Goal: Navigation & Orientation: Find specific page/section

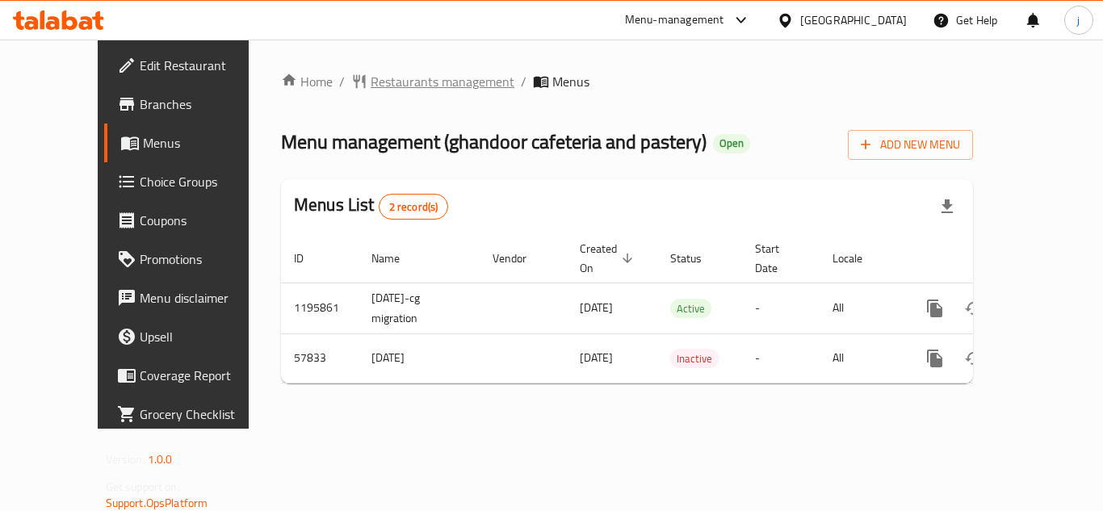
click at [371, 83] on span "Restaurants management" at bounding box center [443, 81] width 144 height 19
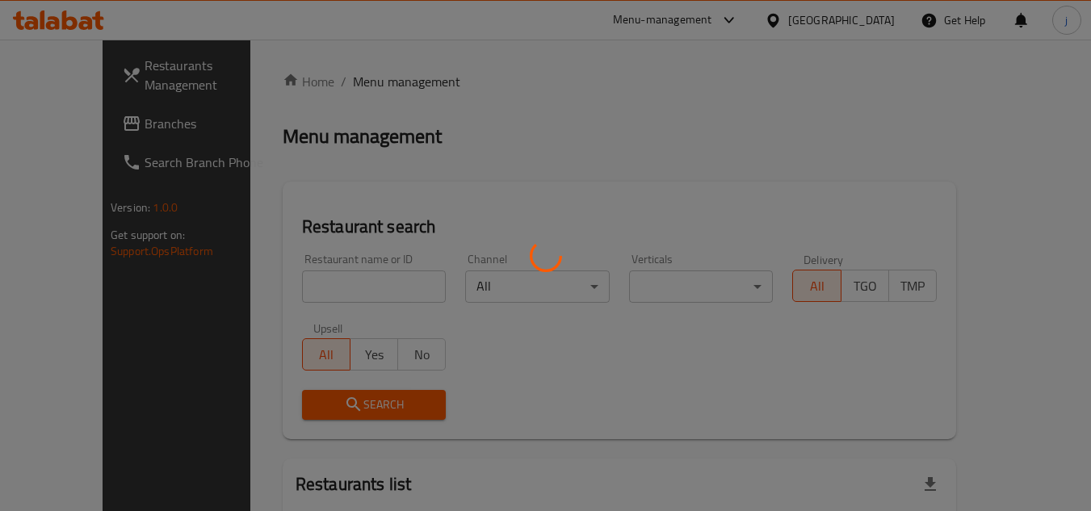
click at [75, 124] on div at bounding box center [545, 255] width 1091 height 511
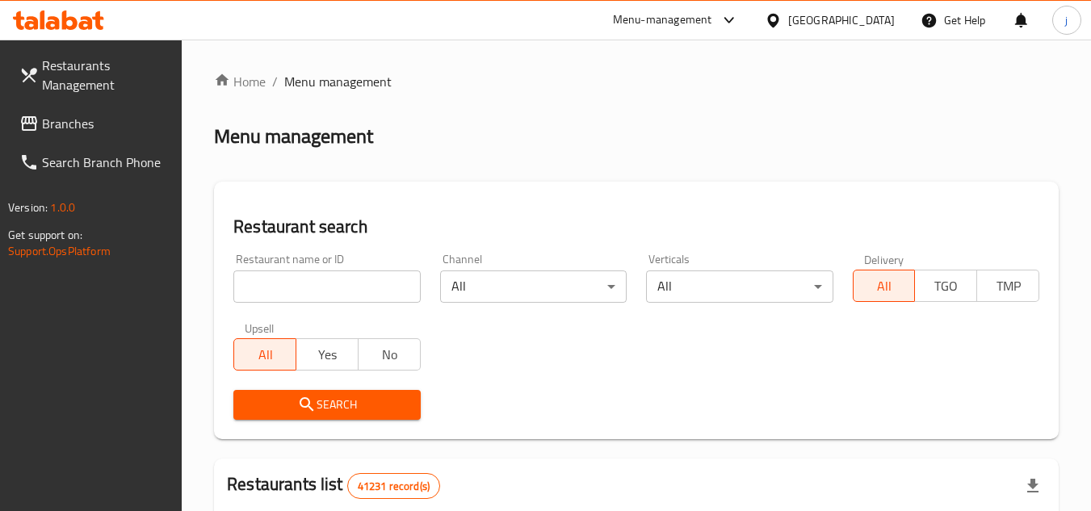
click at [68, 124] on span "Branches" at bounding box center [106, 123] width 128 height 19
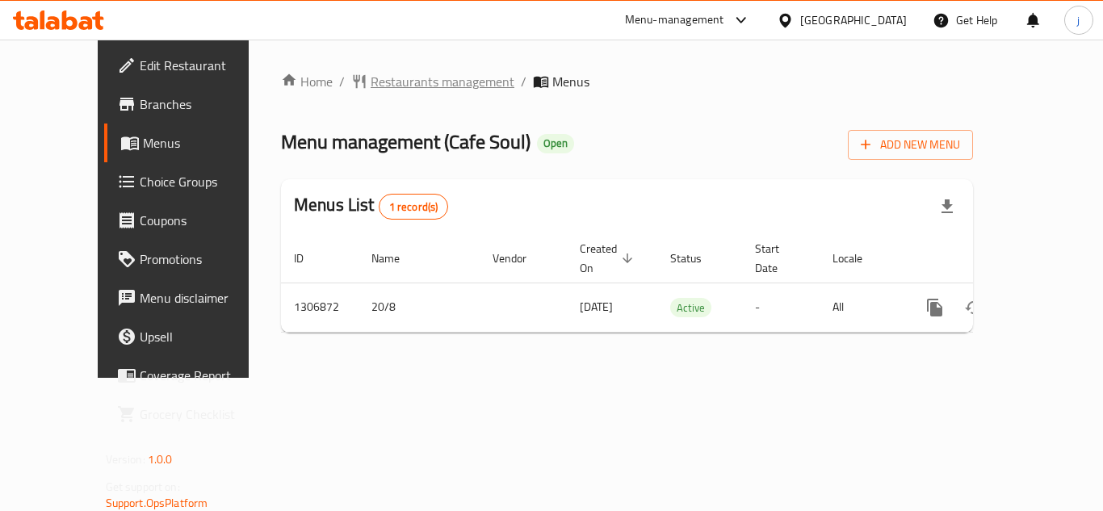
click at [371, 84] on span "Restaurants management" at bounding box center [443, 81] width 144 height 19
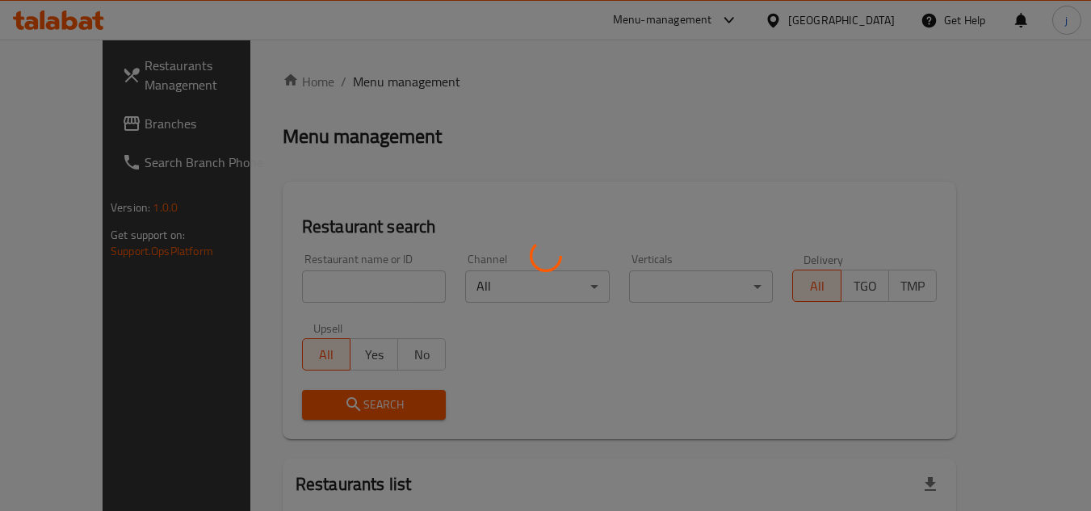
click at [75, 126] on div at bounding box center [545, 255] width 1091 height 511
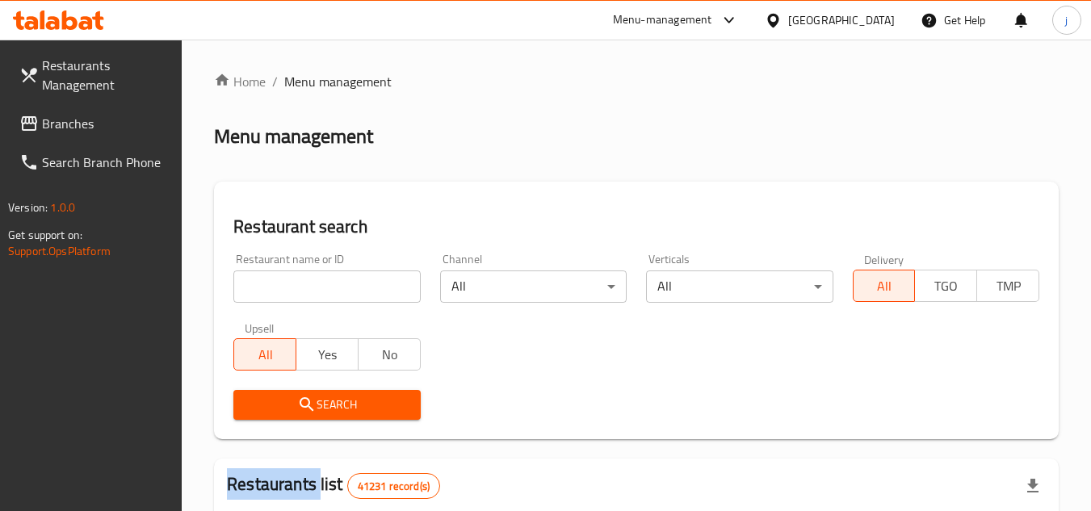
click at [75, 126] on span "Branches" at bounding box center [106, 123] width 128 height 19
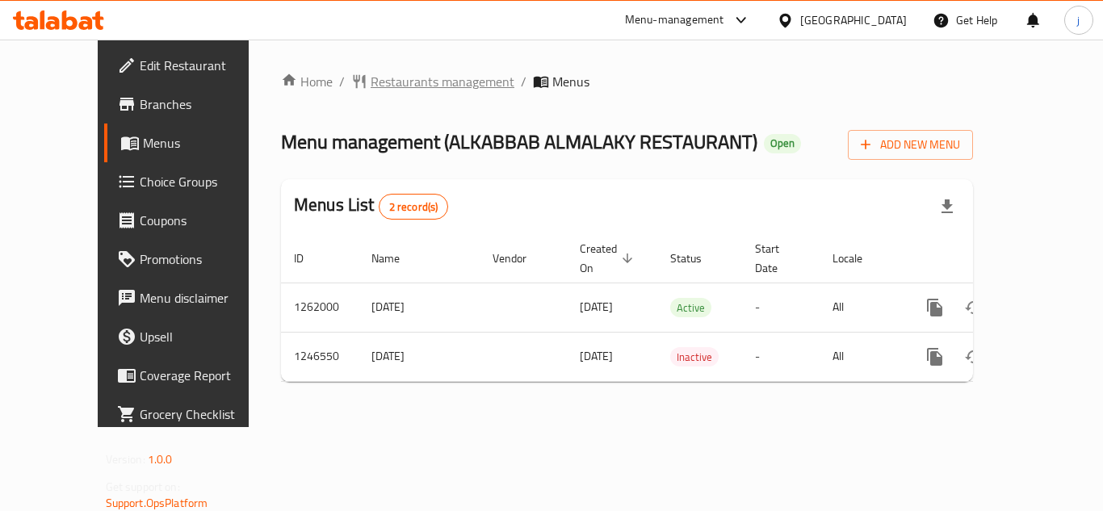
click at [371, 82] on span "Restaurants management" at bounding box center [443, 81] width 144 height 19
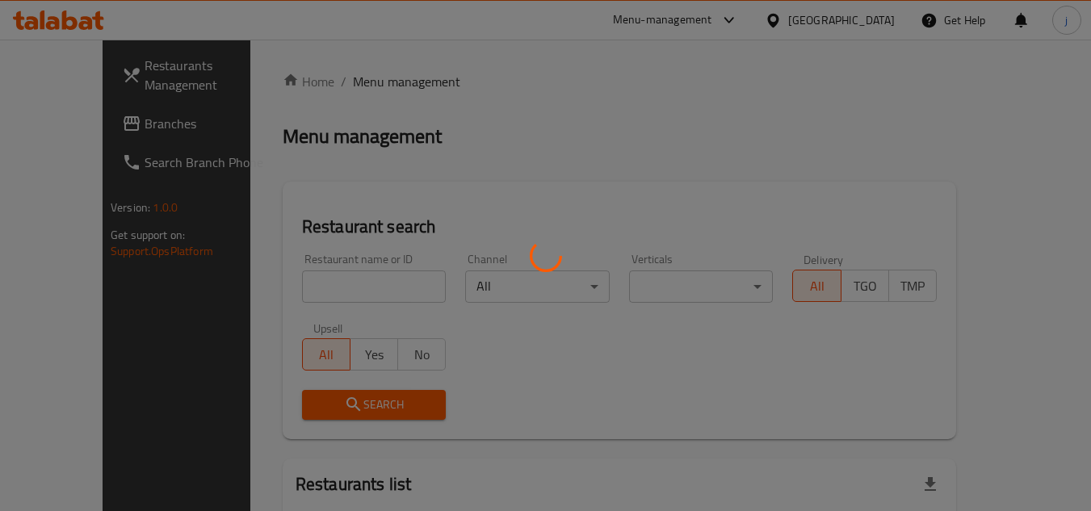
click at [96, 120] on div at bounding box center [545, 255] width 1091 height 511
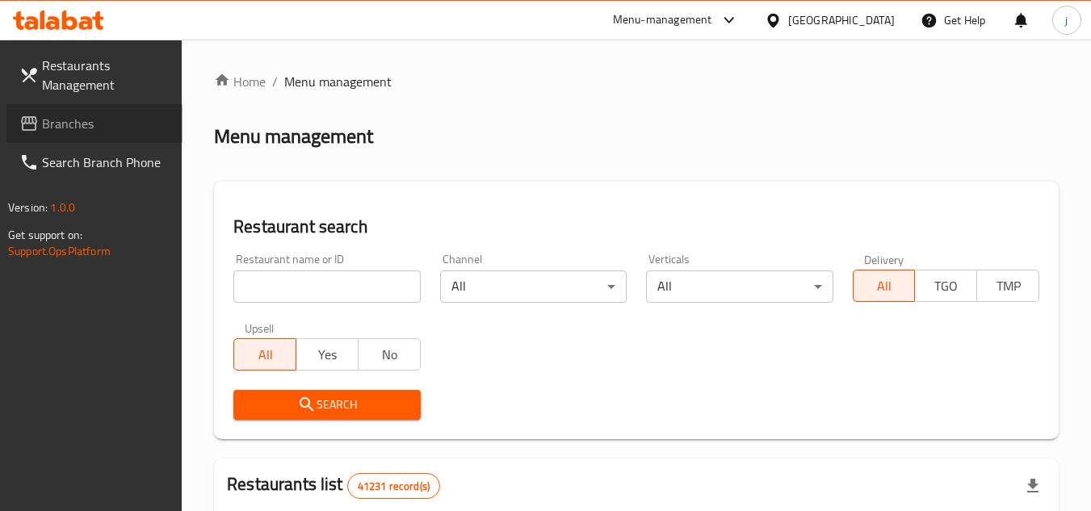
click at [54, 125] on span "Branches" at bounding box center [106, 123] width 128 height 19
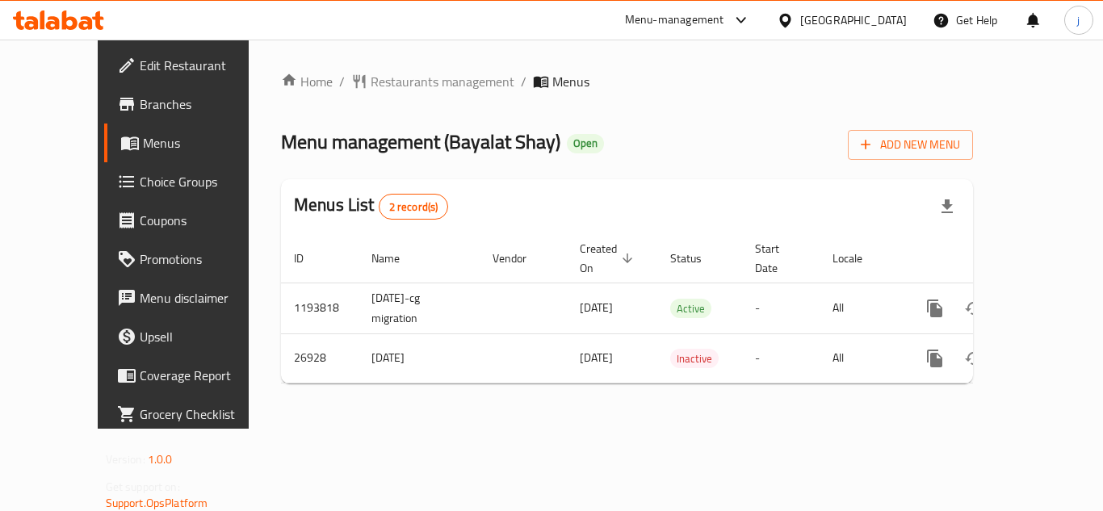
click at [782, 23] on icon at bounding box center [784, 20] width 11 height 14
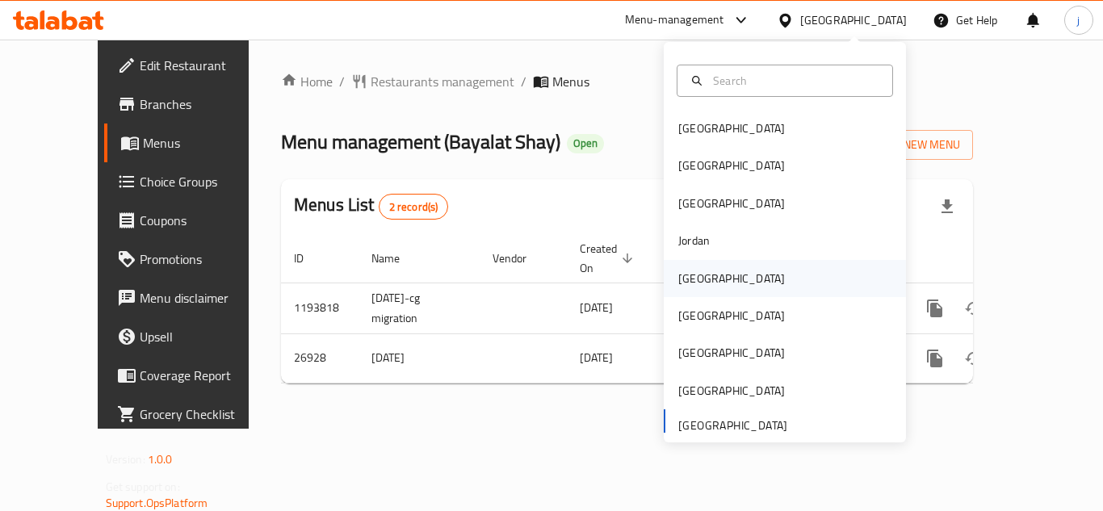
click at [680, 270] on div "Kuwait" at bounding box center [731, 279] width 107 height 18
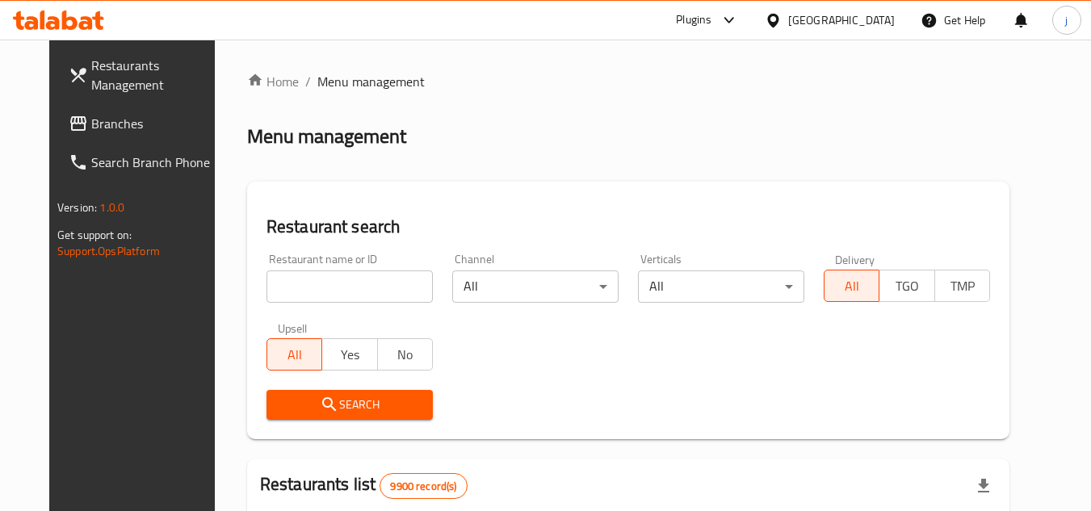
click at [94, 112] on link "Branches" at bounding box center [144, 123] width 176 height 39
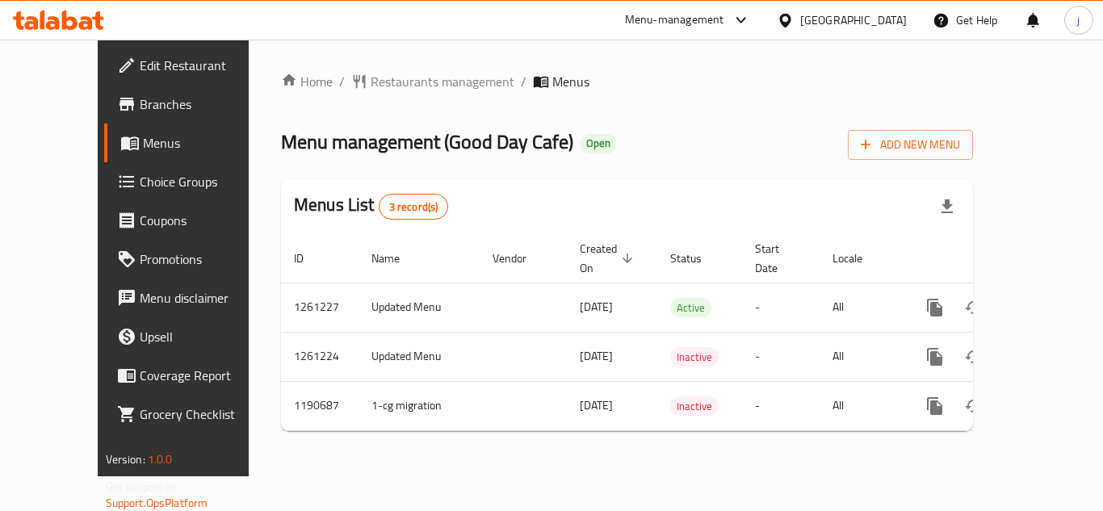
click at [790, 16] on icon at bounding box center [784, 20] width 11 height 14
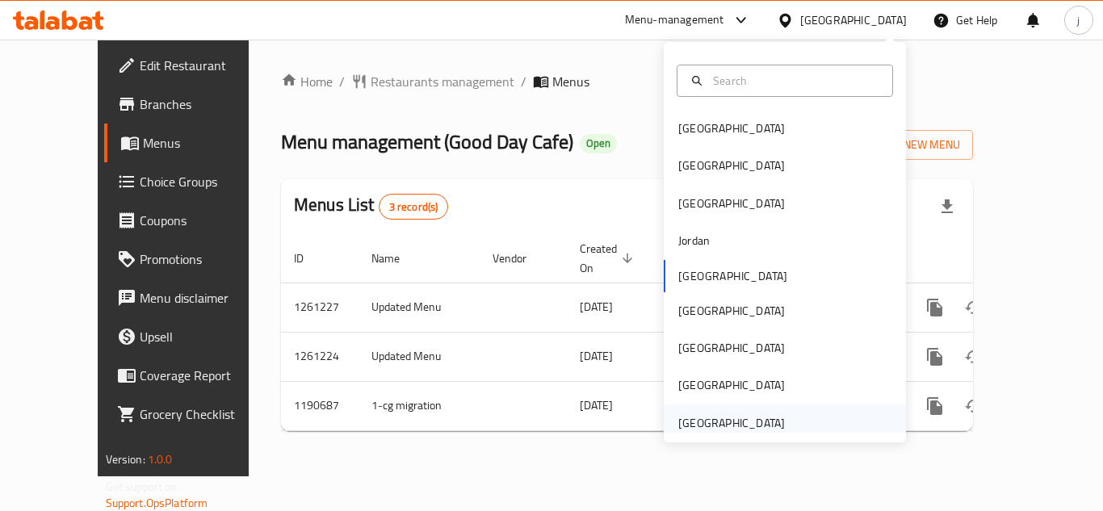
click at [731, 428] on div "[GEOGRAPHIC_DATA]" at bounding box center [731, 423] width 107 height 18
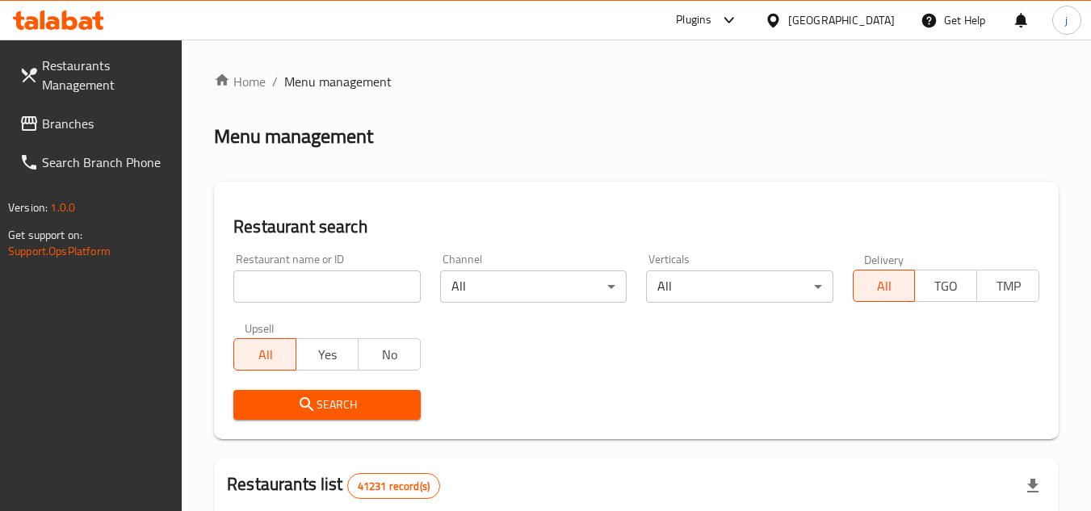
click at [143, 132] on span "Branches" at bounding box center [106, 123] width 128 height 19
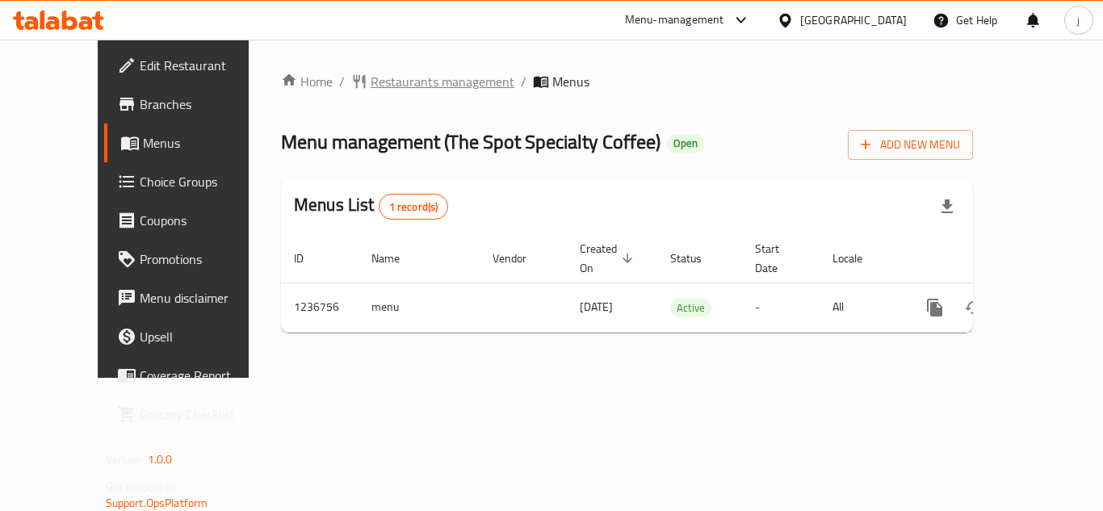
click at [371, 81] on span "Restaurants management" at bounding box center [443, 81] width 144 height 19
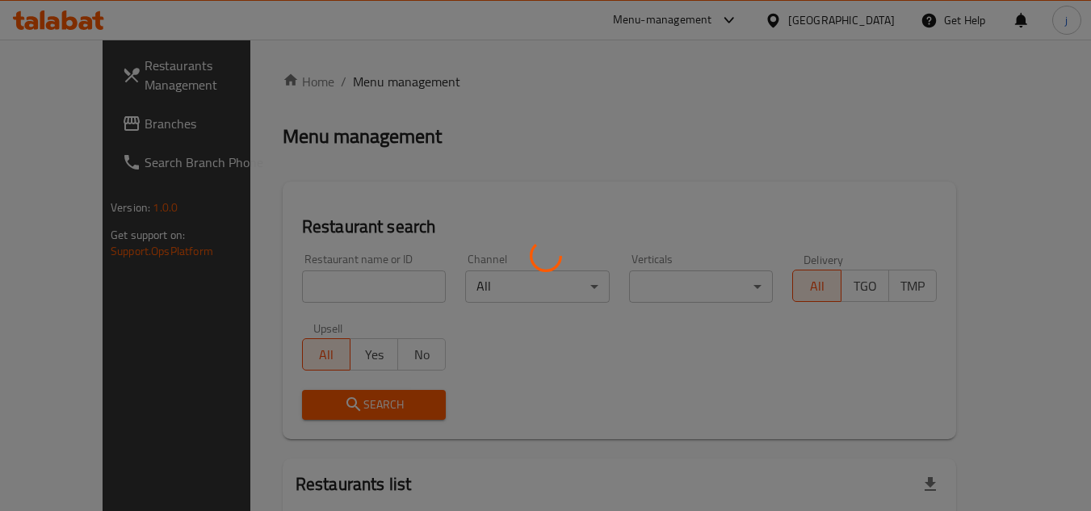
click at [97, 128] on div at bounding box center [545, 255] width 1091 height 511
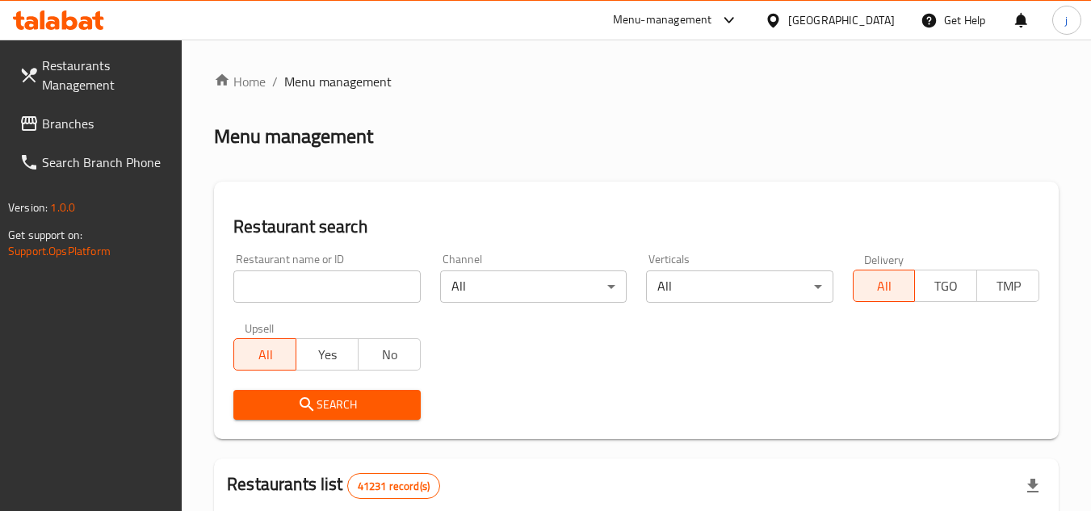
click at [75, 130] on span "Branches" at bounding box center [106, 123] width 128 height 19
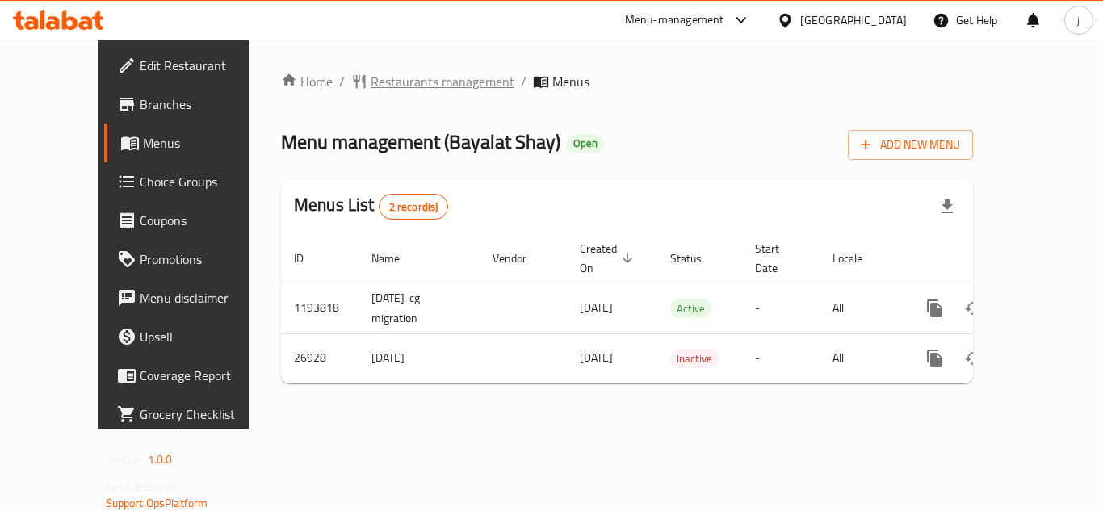
click at [388, 79] on span "Restaurants management" at bounding box center [443, 81] width 144 height 19
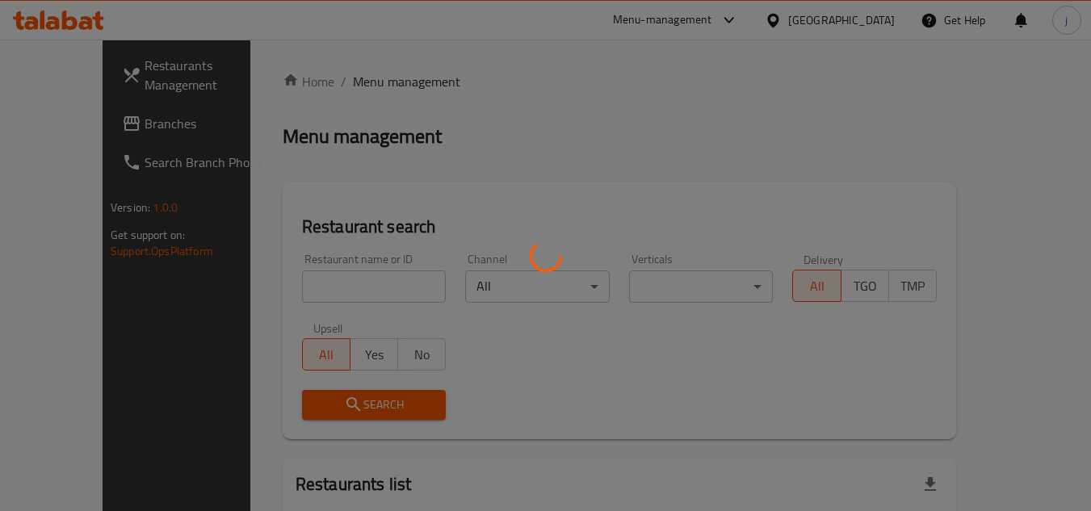
click at [68, 129] on div at bounding box center [545, 255] width 1091 height 511
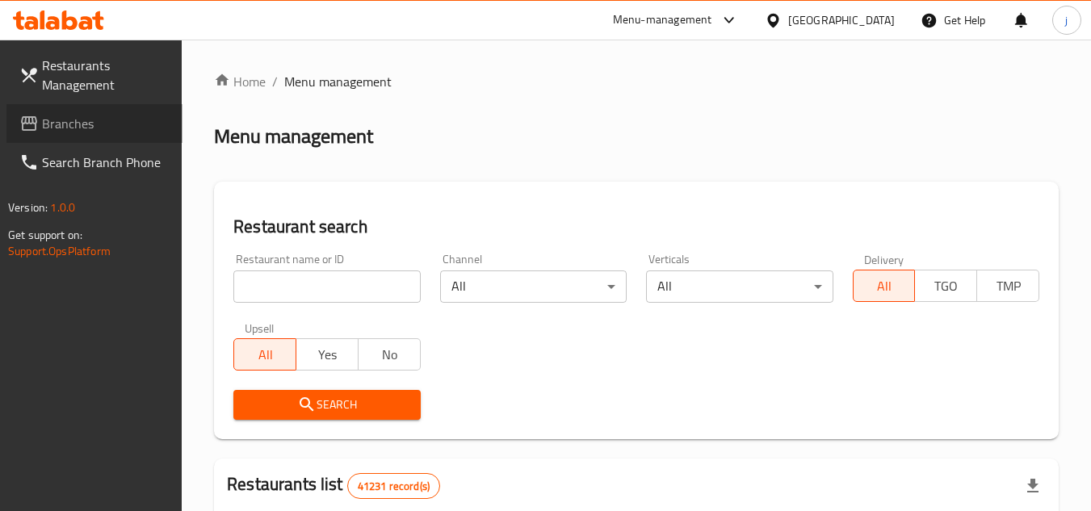
click at [105, 128] on span "Branches" at bounding box center [106, 123] width 128 height 19
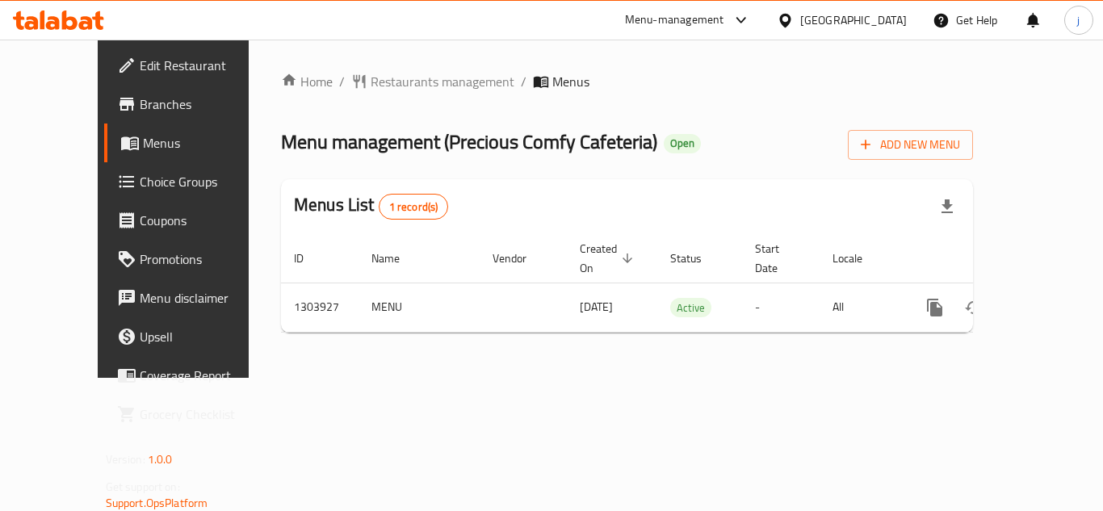
click at [837, 19] on div "[GEOGRAPHIC_DATA]" at bounding box center [853, 20] width 107 height 18
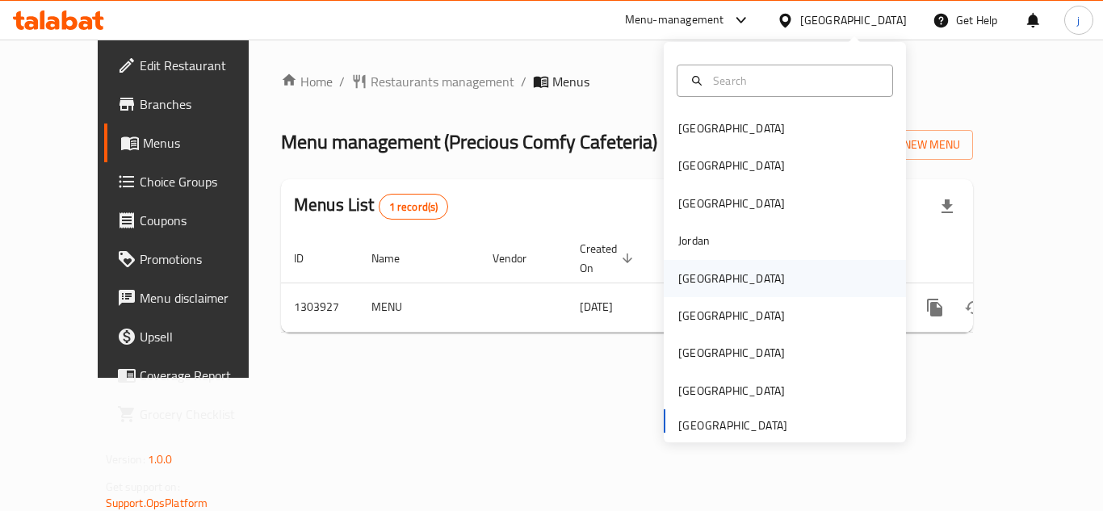
click at [678, 283] on div "[GEOGRAPHIC_DATA]" at bounding box center [731, 279] width 107 height 18
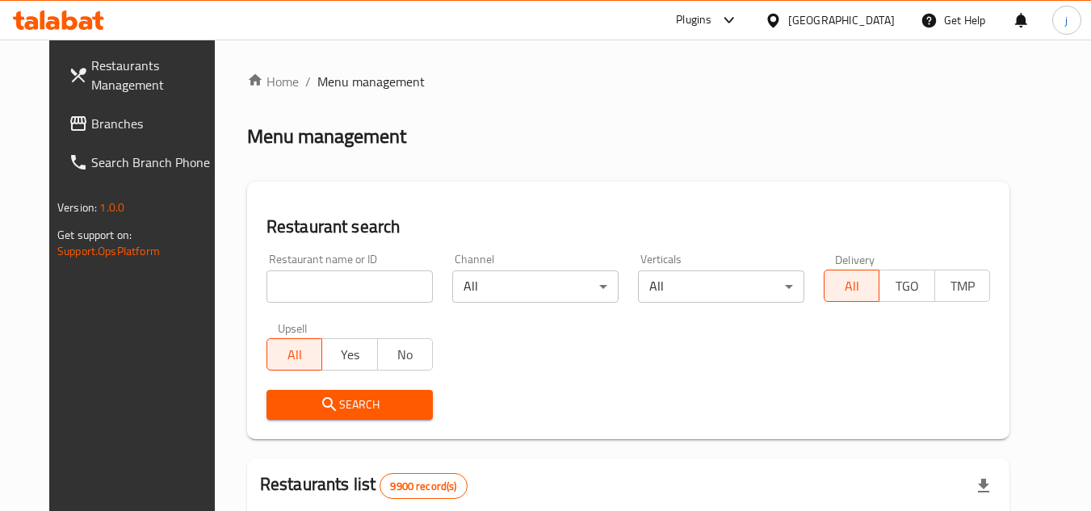
click at [91, 125] on span "Branches" at bounding box center [155, 123] width 128 height 19
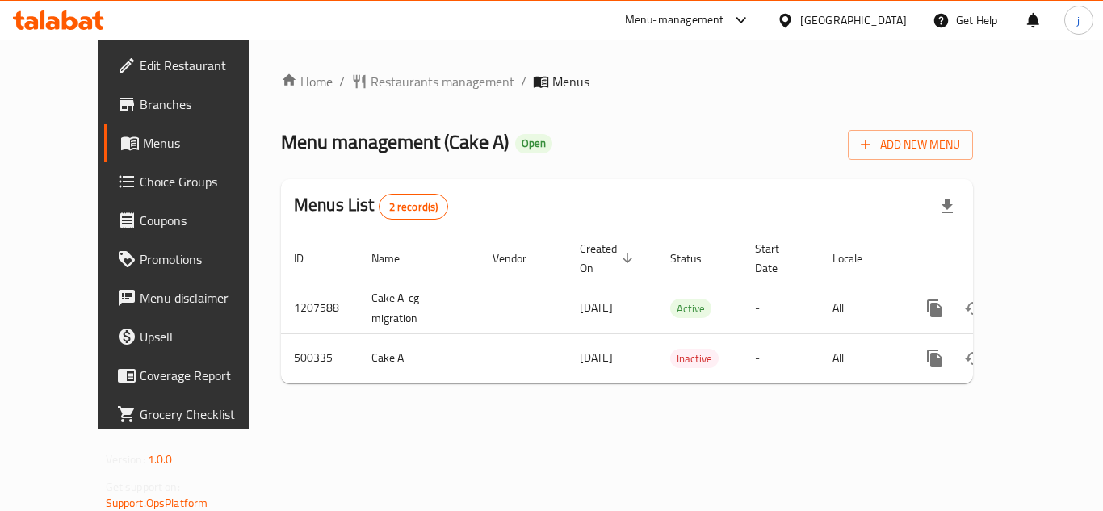
click at [794, 22] on icon at bounding box center [785, 20] width 17 height 17
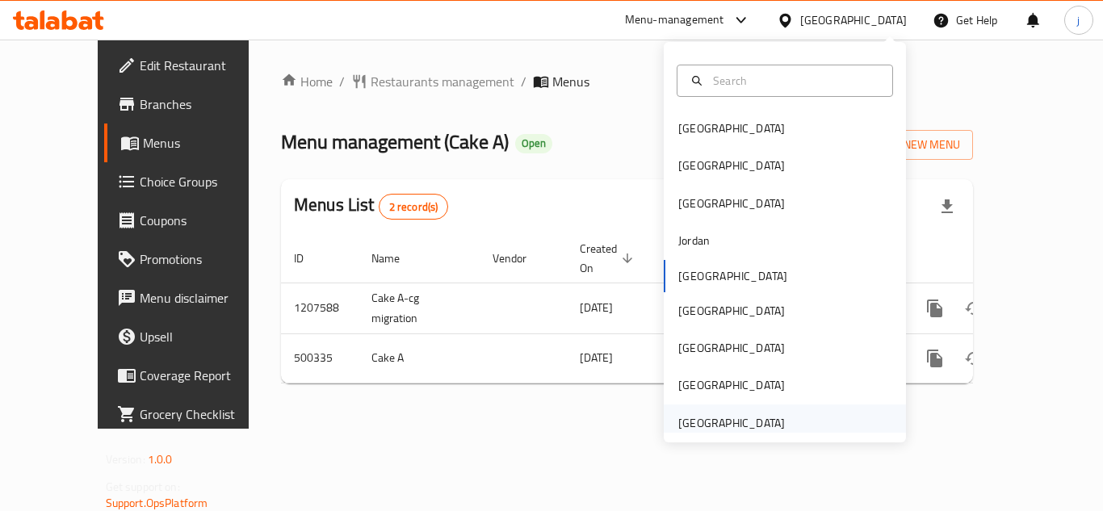
click at [739, 420] on div "[GEOGRAPHIC_DATA]" at bounding box center [731, 423] width 107 height 18
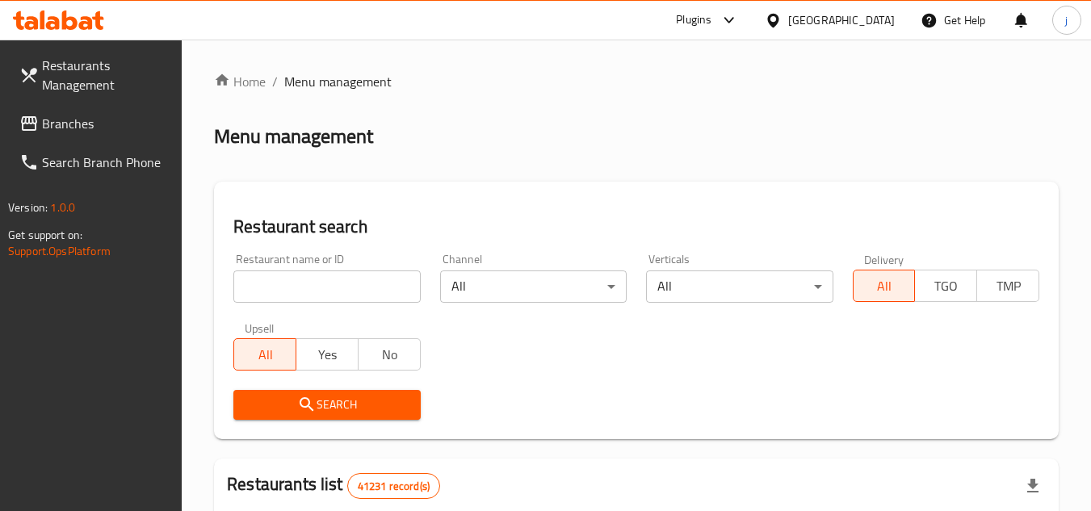
click at [63, 119] on span "Branches" at bounding box center [106, 123] width 128 height 19
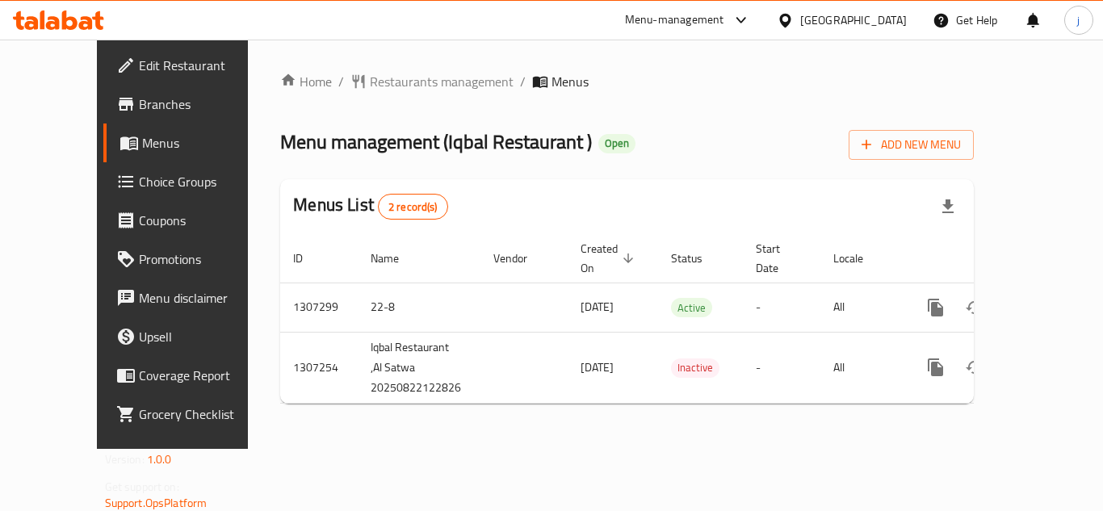
click at [790, 22] on icon at bounding box center [784, 20] width 11 height 14
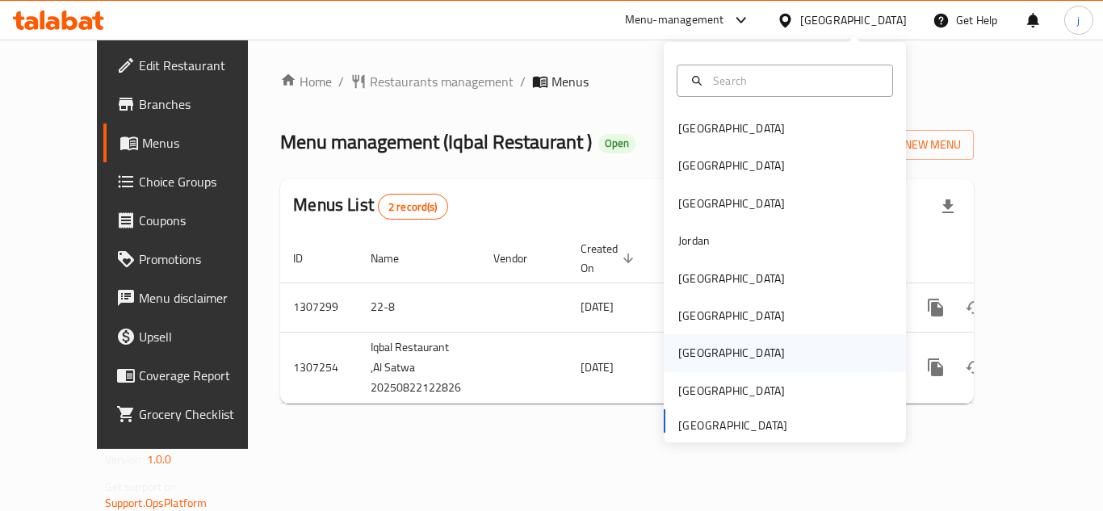
click at [717, 356] on div "[GEOGRAPHIC_DATA]" at bounding box center [785, 352] width 242 height 37
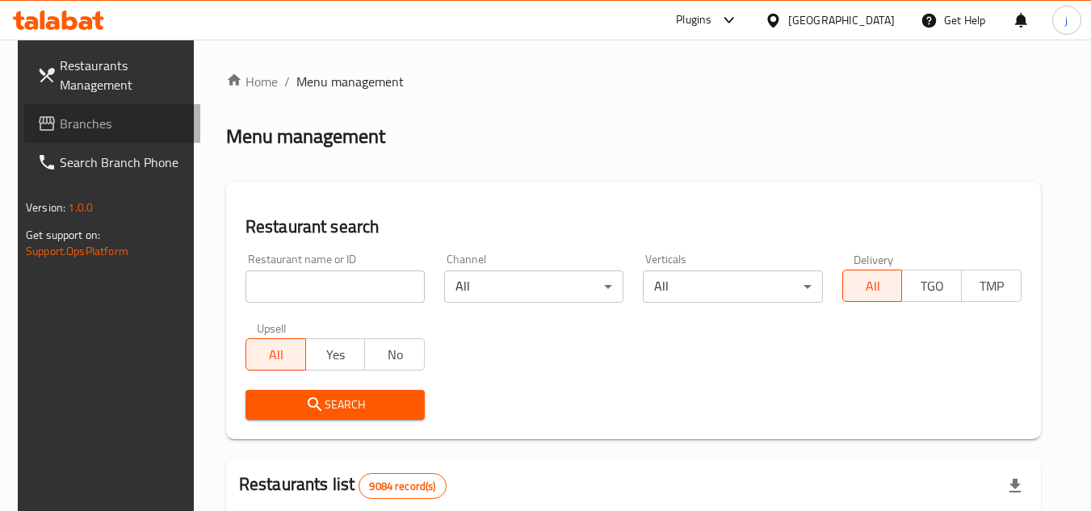
click at [94, 120] on span "Branches" at bounding box center [124, 123] width 128 height 19
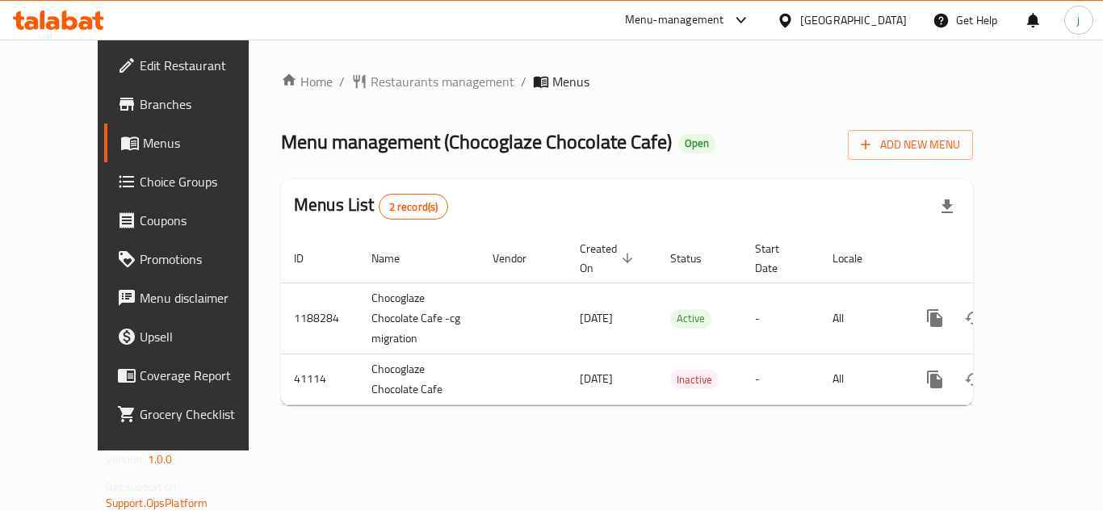
click at [794, 15] on icon at bounding box center [785, 20] width 17 height 17
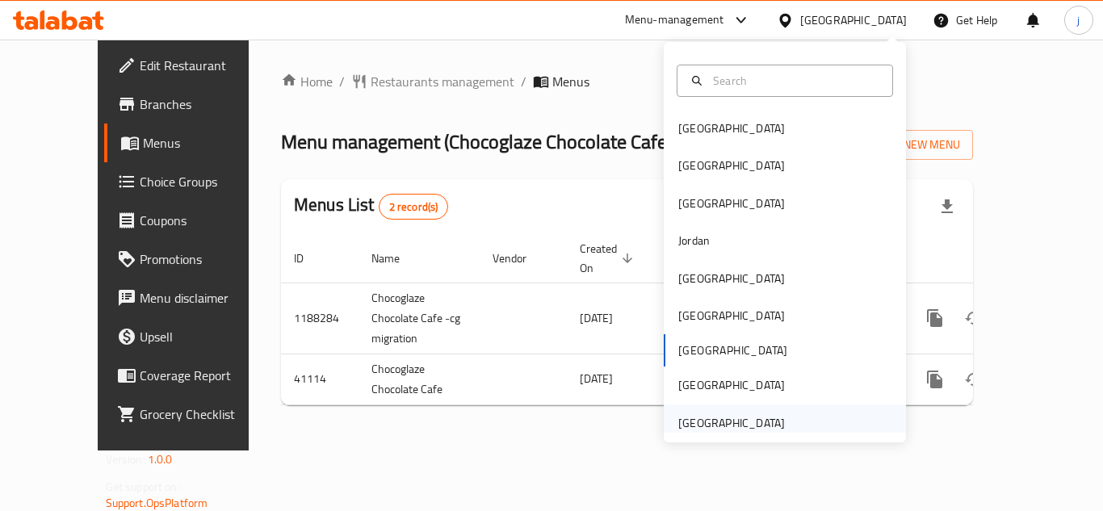
click at [744, 417] on div "[GEOGRAPHIC_DATA]" at bounding box center [731, 423] width 107 height 18
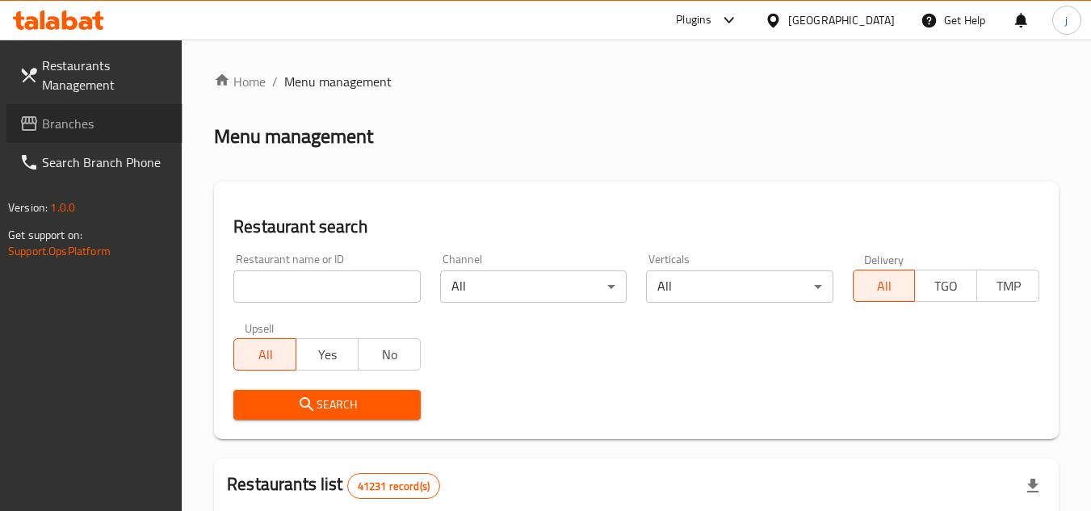
click at [61, 128] on span "Branches" at bounding box center [106, 123] width 128 height 19
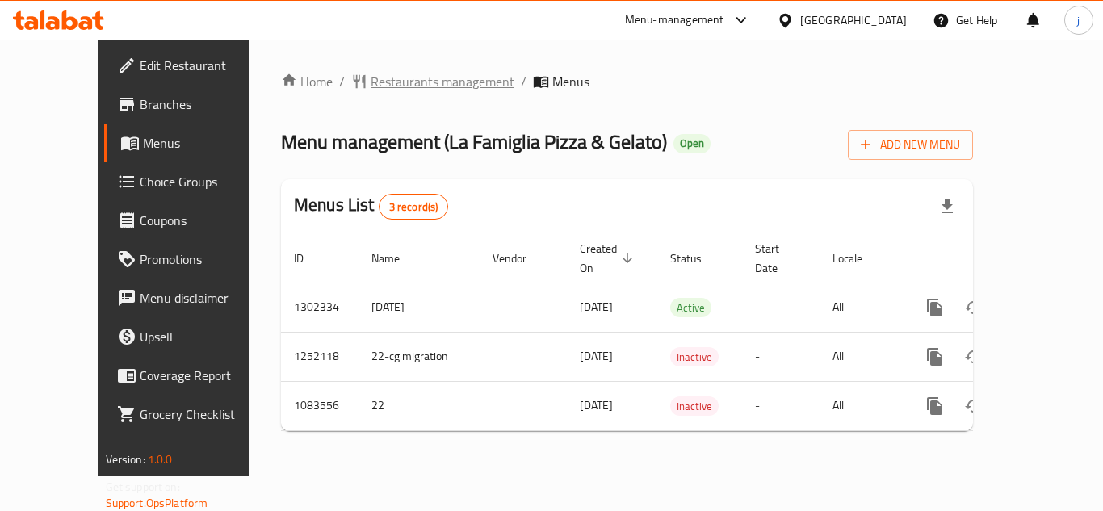
click at [396, 86] on span "Restaurants management" at bounding box center [443, 81] width 144 height 19
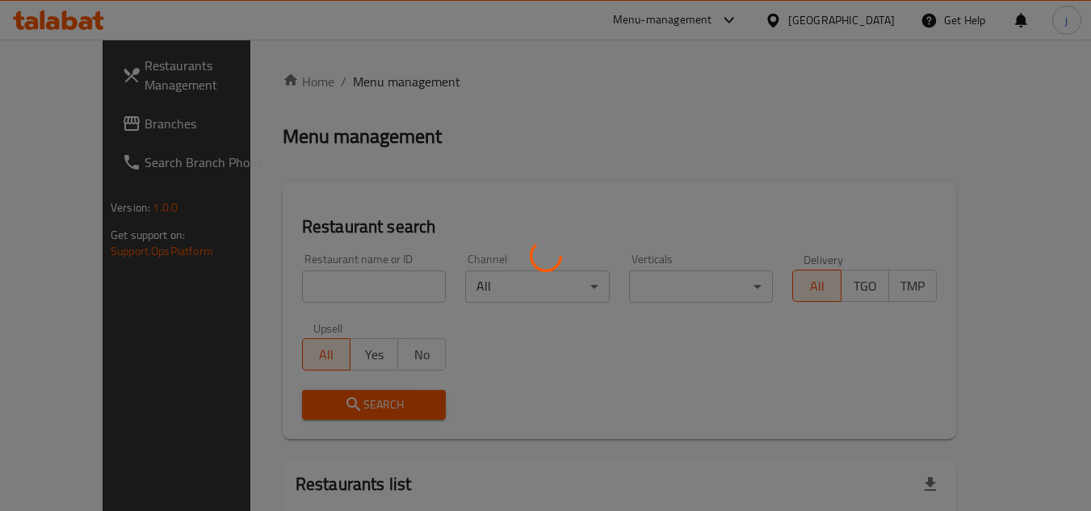
click at [66, 119] on div at bounding box center [545, 255] width 1091 height 511
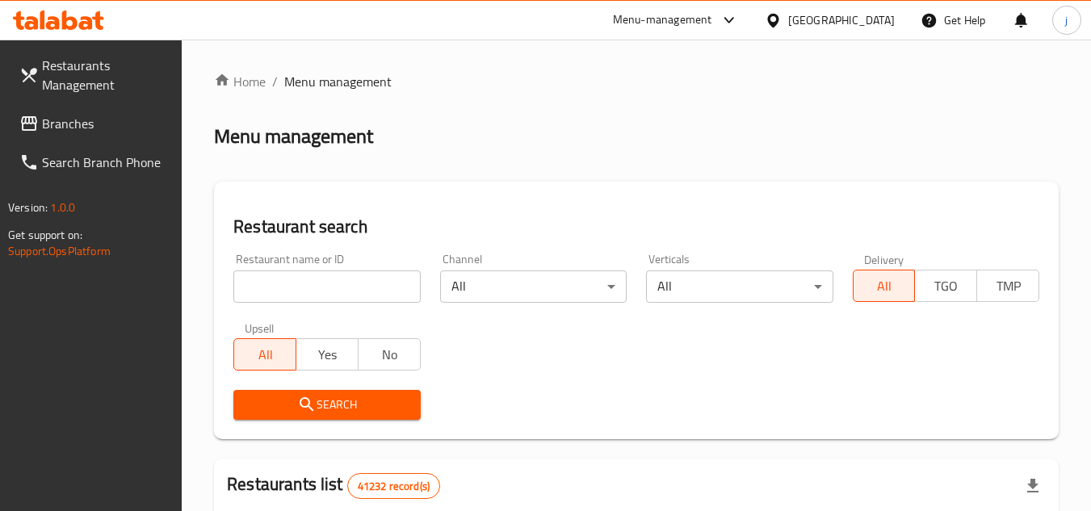
click at [66, 119] on span "Branches" at bounding box center [106, 123] width 128 height 19
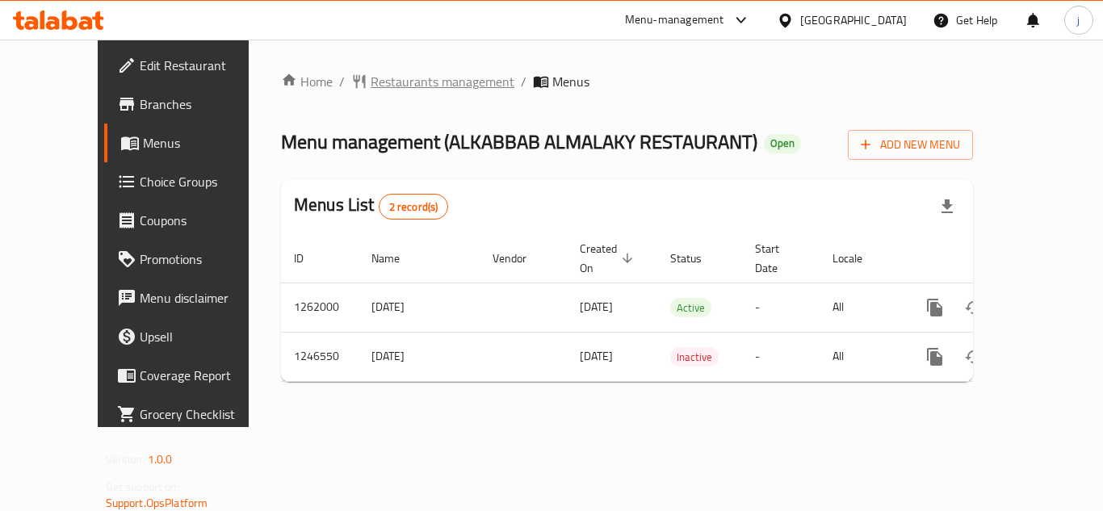
click at [371, 78] on span "Restaurants management" at bounding box center [443, 81] width 144 height 19
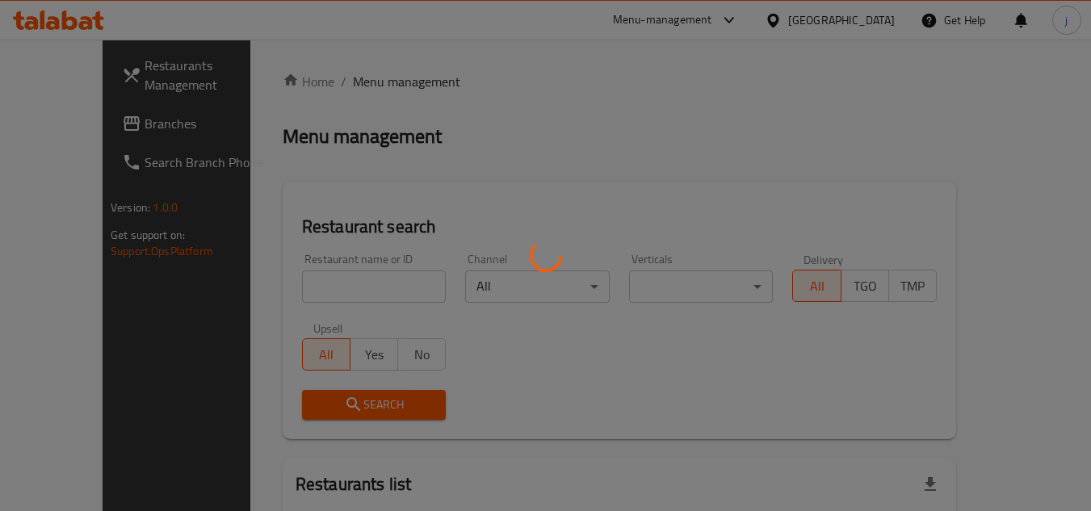
click at [34, 121] on div at bounding box center [545, 255] width 1091 height 511
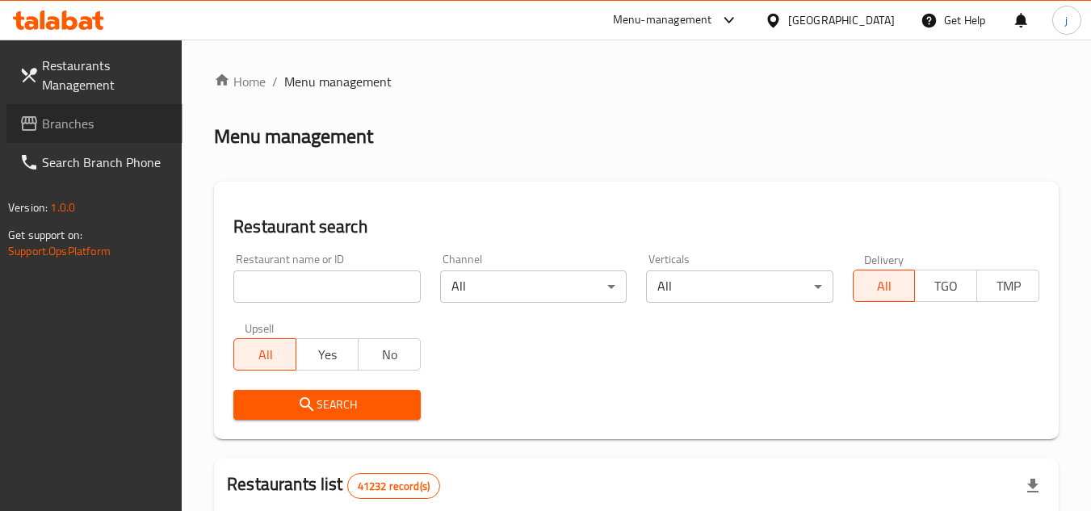
click at [98, 128] on span "Branches" at bounding box center [106, 123] width 128 height 19
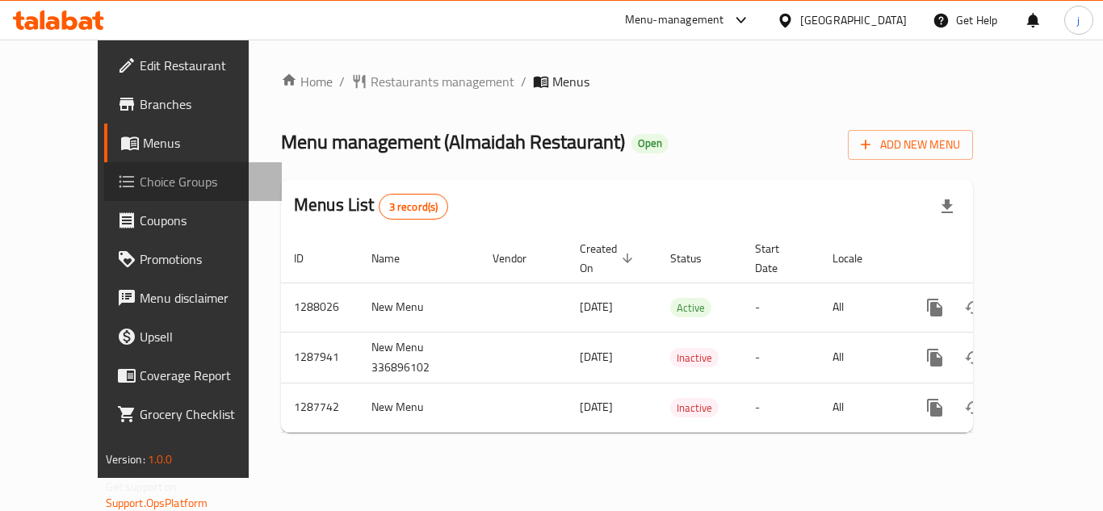
click at [140, 172] on span "Choice Groups" at bounding box center [204, 181] width 129 height 19
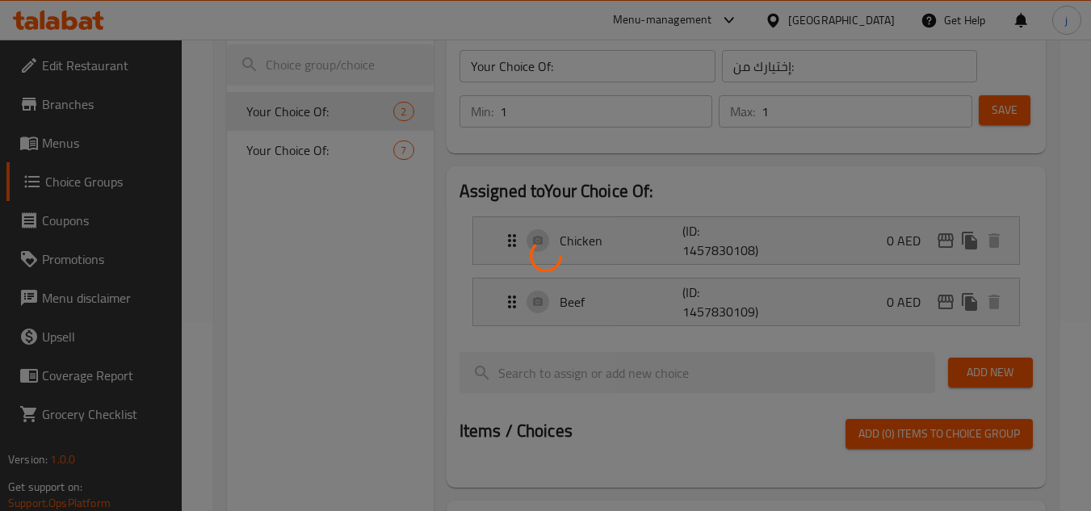
scroll to position [161, 0]
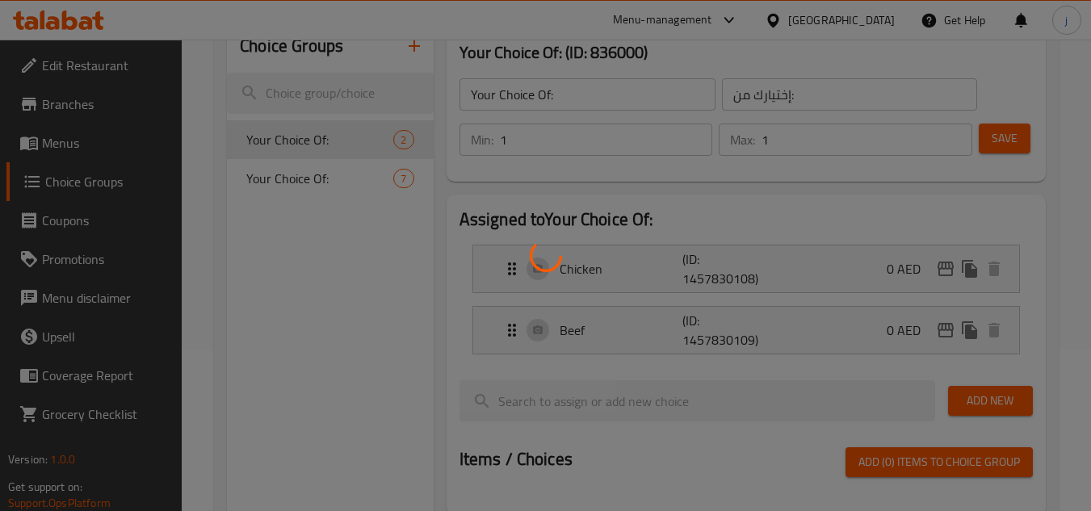
click at [308, 178] on div at bounding box center [545, 255] width 1091 height 511
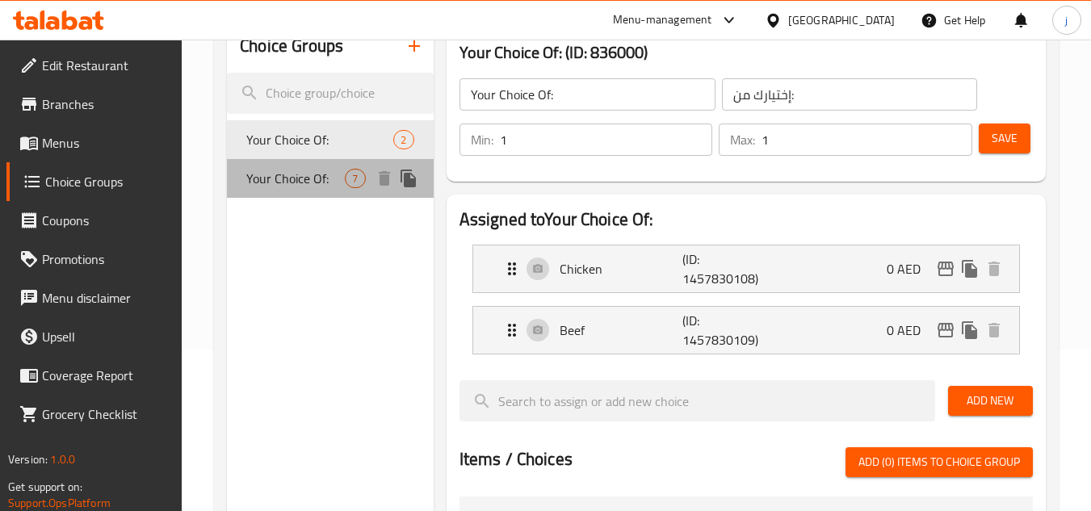
click at [319, 178] on span "Your Choice Of:" at bounding box center [295, 178] width 98 height 19
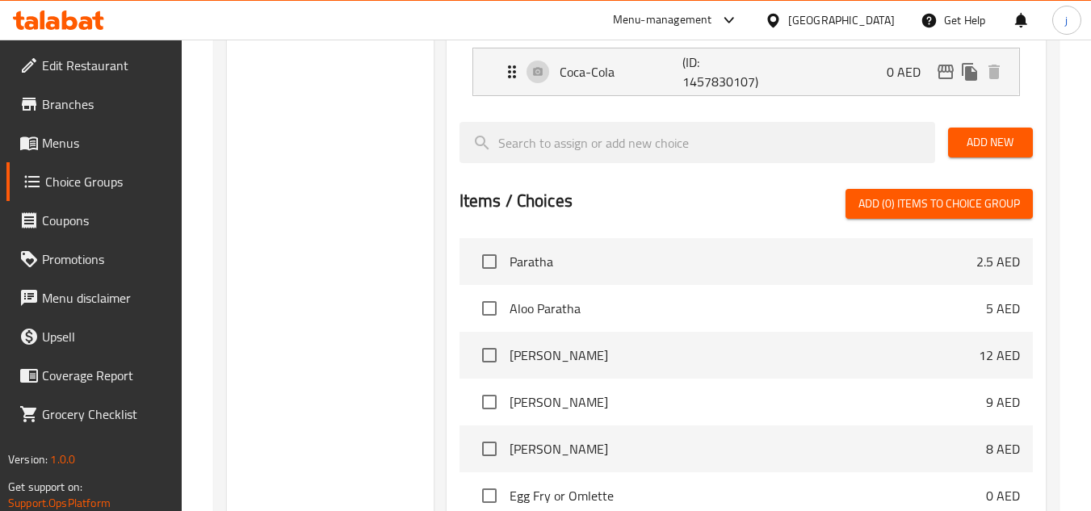
scroll to position [81, 0]
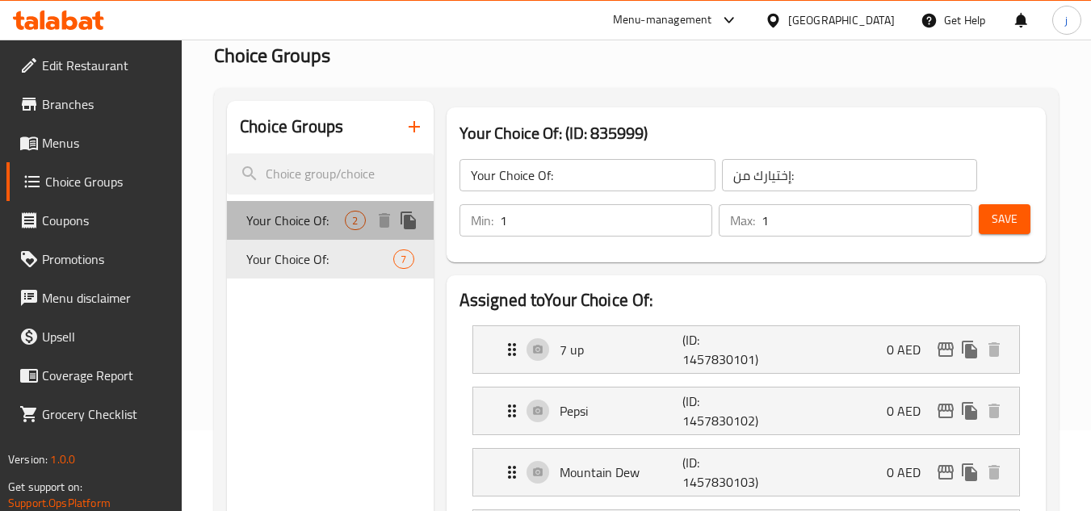
click at [311, 219] on span "Your Choice Of:" at bounding box center [295, 220] width 98 height 19
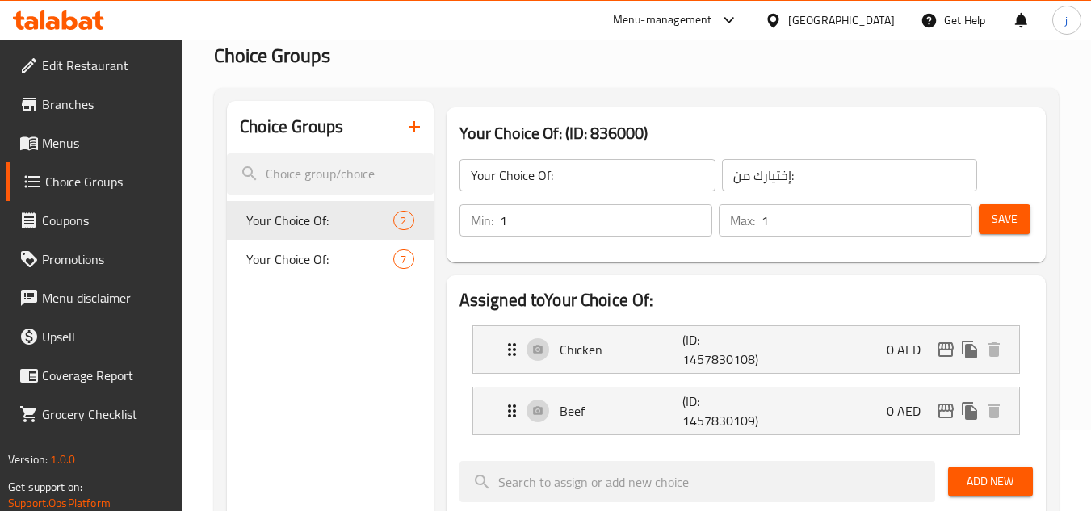
click at [772, 18] on icon at bounding box center [773, 20] width 17 height 17
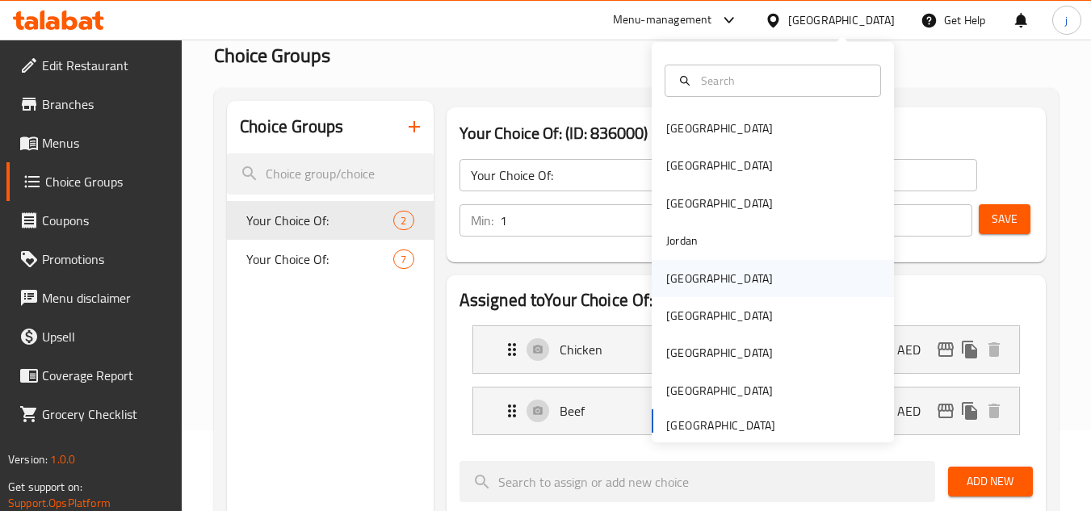
click at [697, 278] on div "[GEOGRAPHIC_DATA]" at bounding box center [719, 278] width 132 height 37
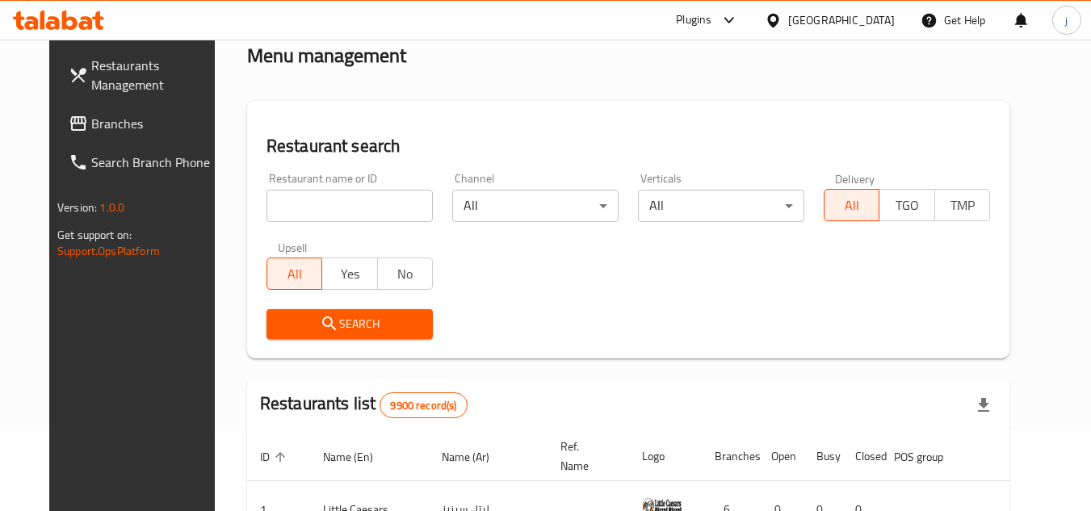
click at [82, 136] on link "Branches" at bounding box center [144, 123] width 176 height 39
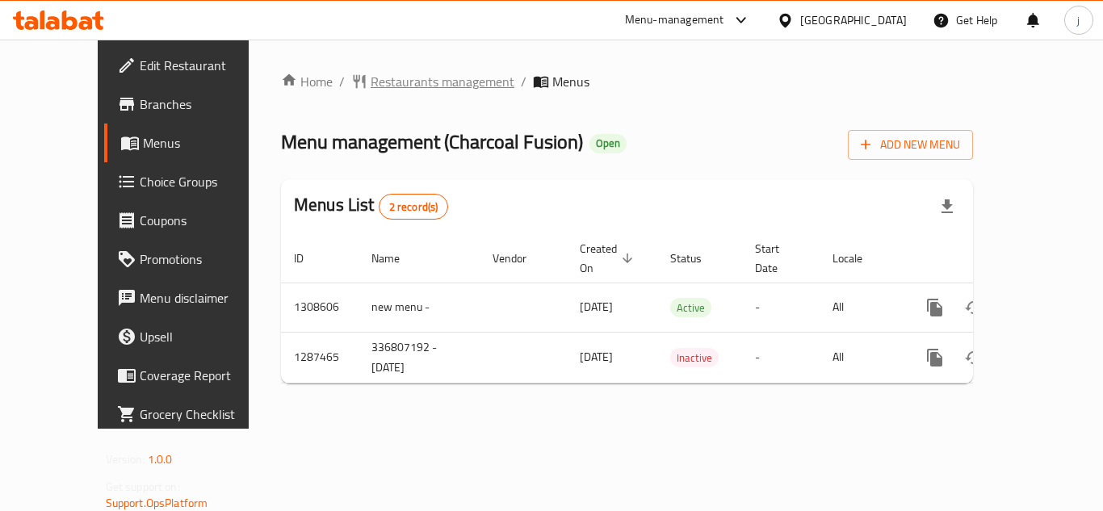
click at [371, 87] on span "Restaurants management" at bounding box center [443, 81] width 144 height 19
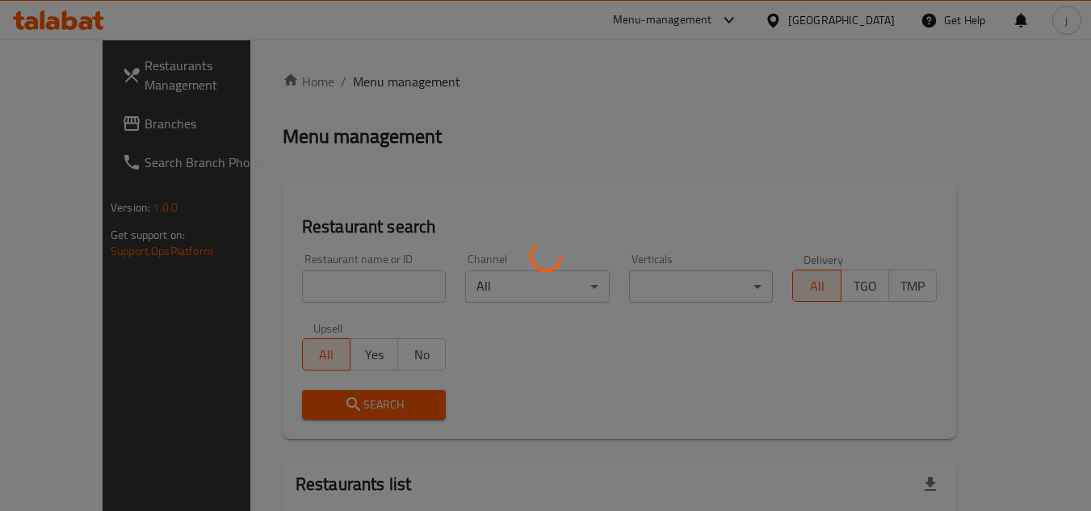
click at [74, 132] on div at bounding box center [545, 255] width 1091 height 511
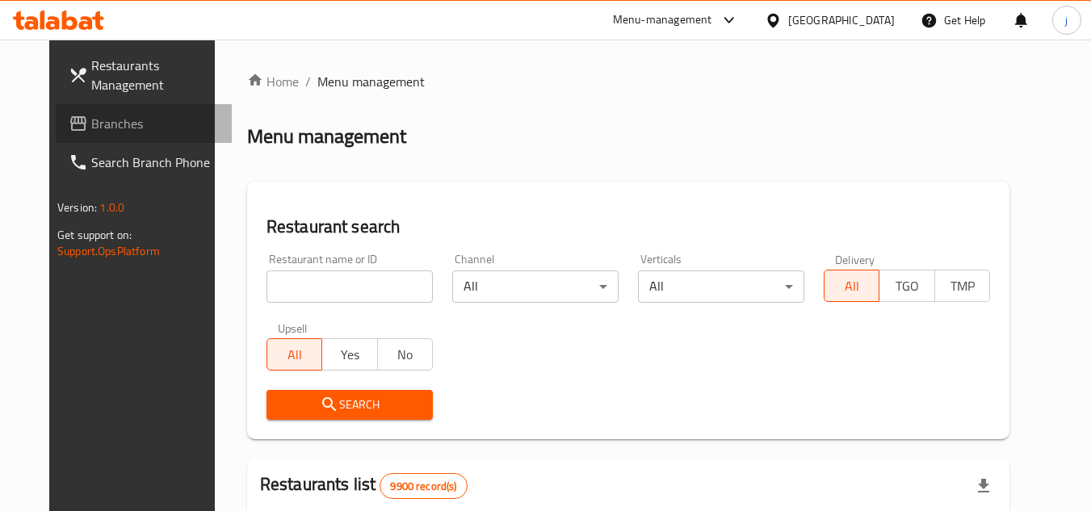
click at [91, 132] on span "Branches" at bounding box center [155, 123] width 128 height 19
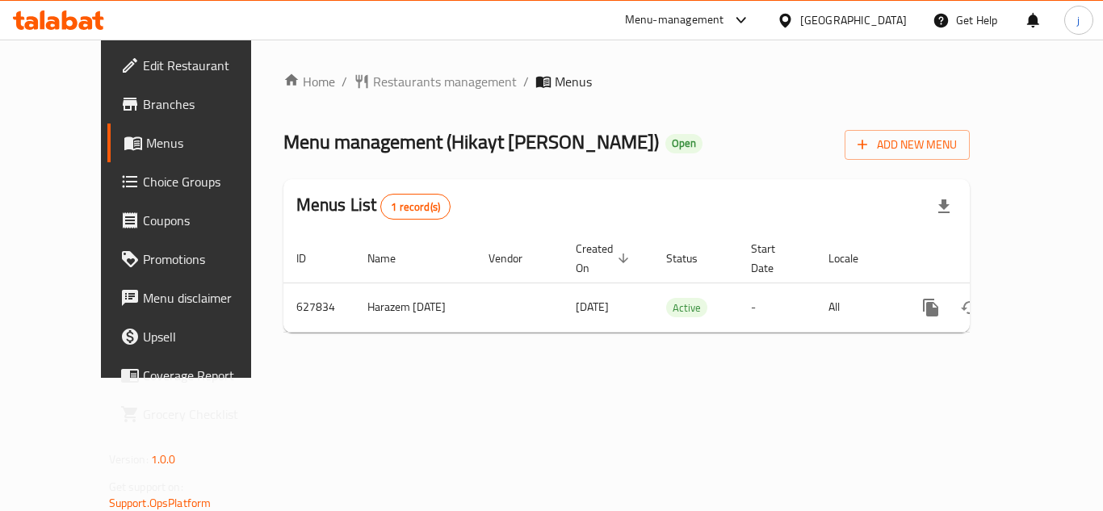
click at [790, 23] on icon at bounding box center [784, 20] width 11 height 14
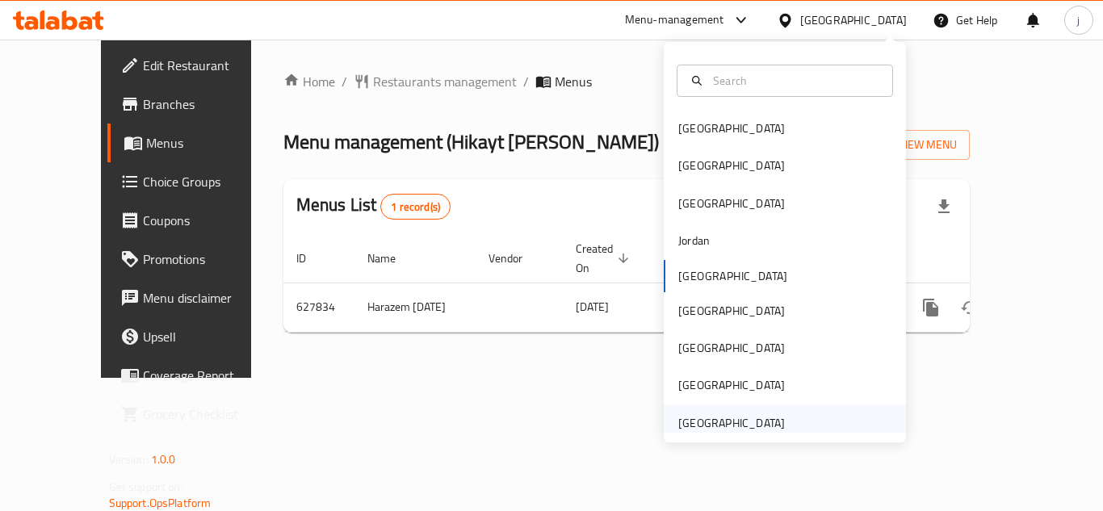
click at [720, 430] on div "[GEOGRAPHIC_DATA]" at bounding box center [731, 423] width 107 height 18
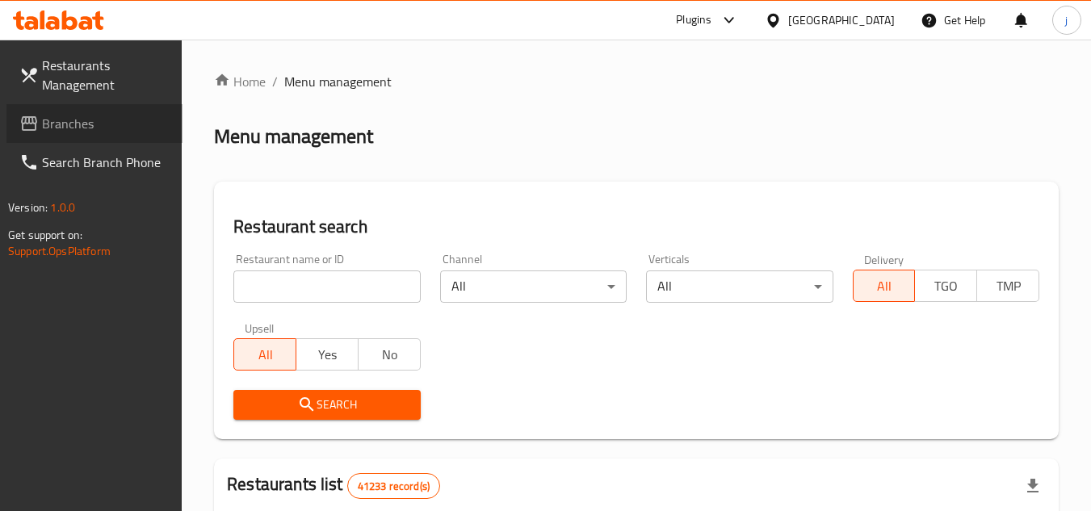
drag, startPoint x: 87, startPoint y: 132, endPoint x: 74, endPoint y: 132, distance: 12.9
click at [87, 132] on span "Branches" at bounding box center [106, 123] width 128 height 19
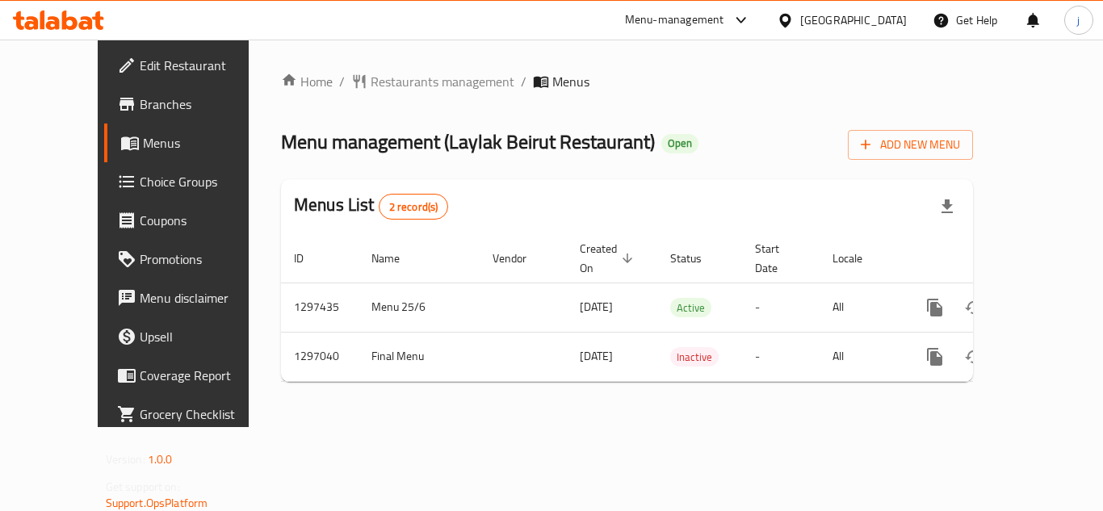
click at [782, 20] on icon at bounding box center [784, 20] width 11 height 14
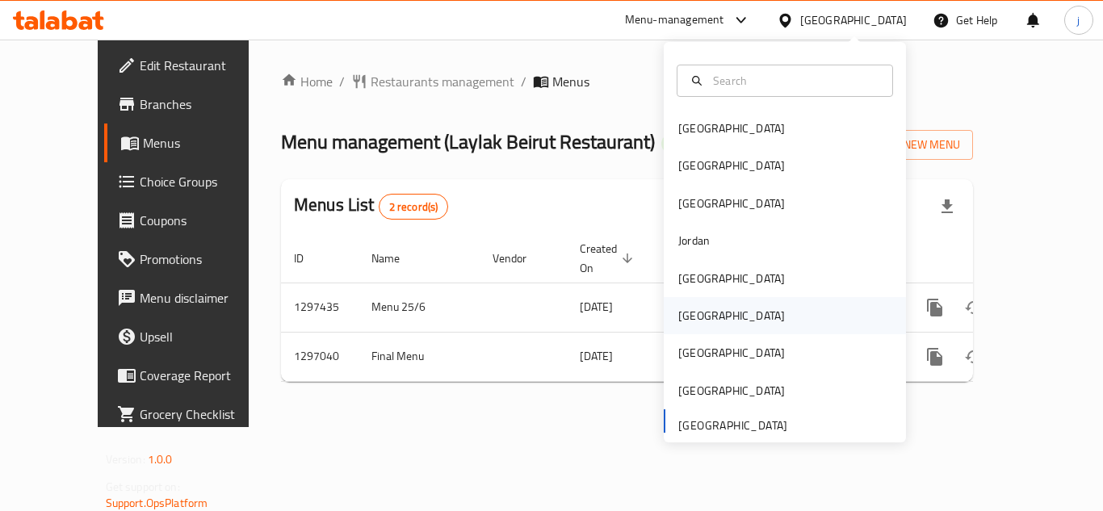
click at [720, 308] on div "[GEOGRAPHIC_DATA]" at bounding box center [785, 315] width 242 height 37
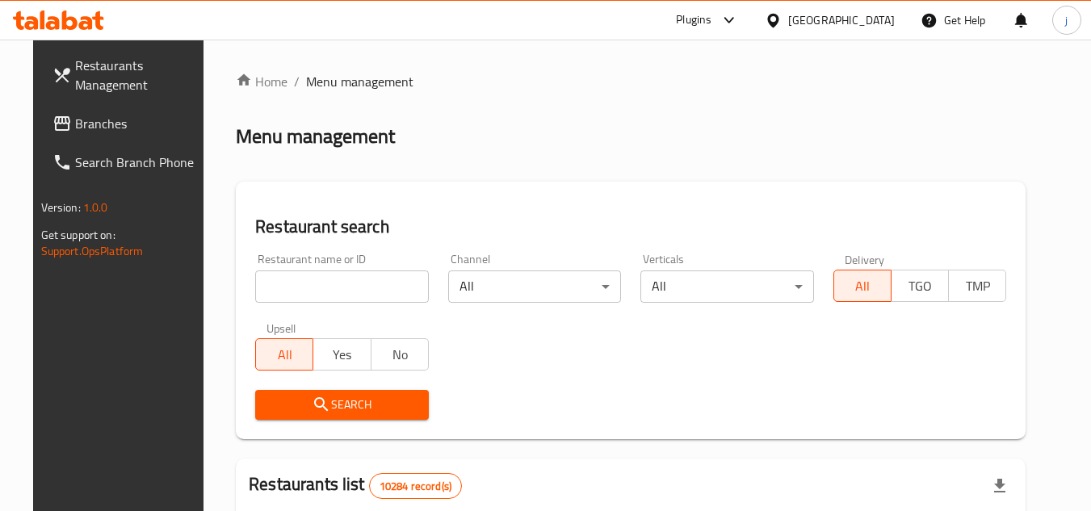
click at [82, 117] on span "Branches" at bounding box center [139, 123] width 128 height 19
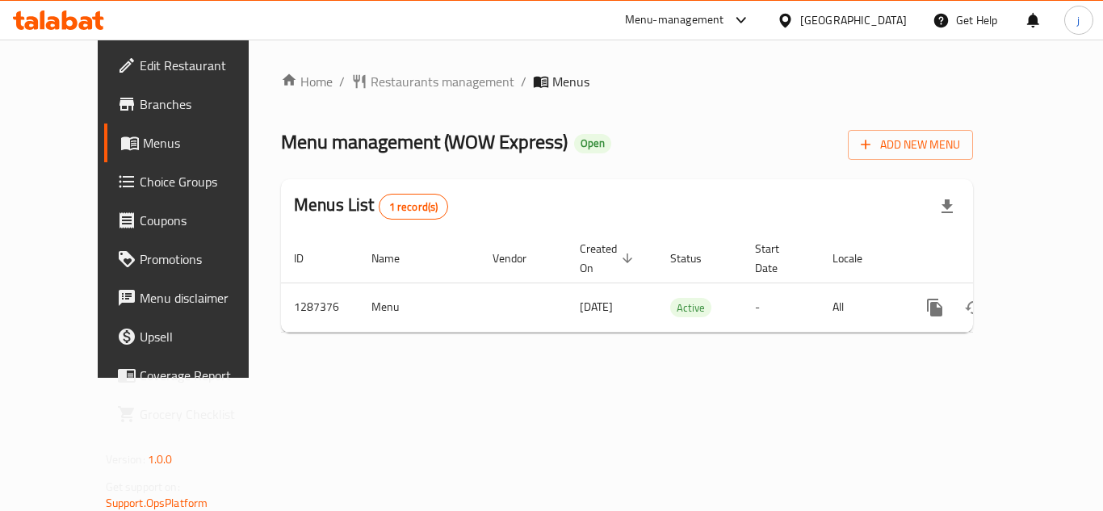
click at [794, 17] on icon at bounding box center [785, 20] width 17 height 17
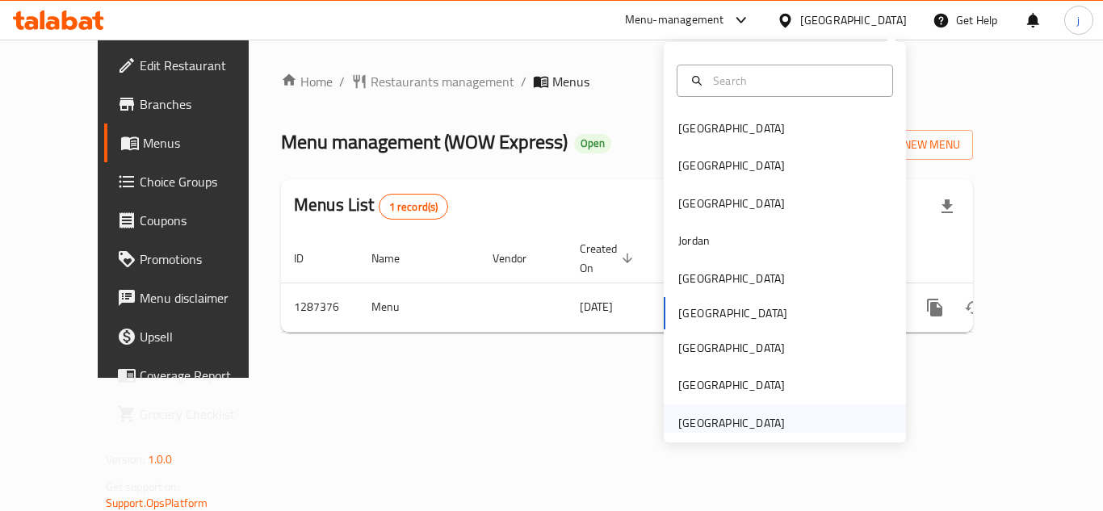
click at [790, 425] on div "[GEOGRAPHIC_DATA]" at bounding box center [785, 422] width 242 height 37
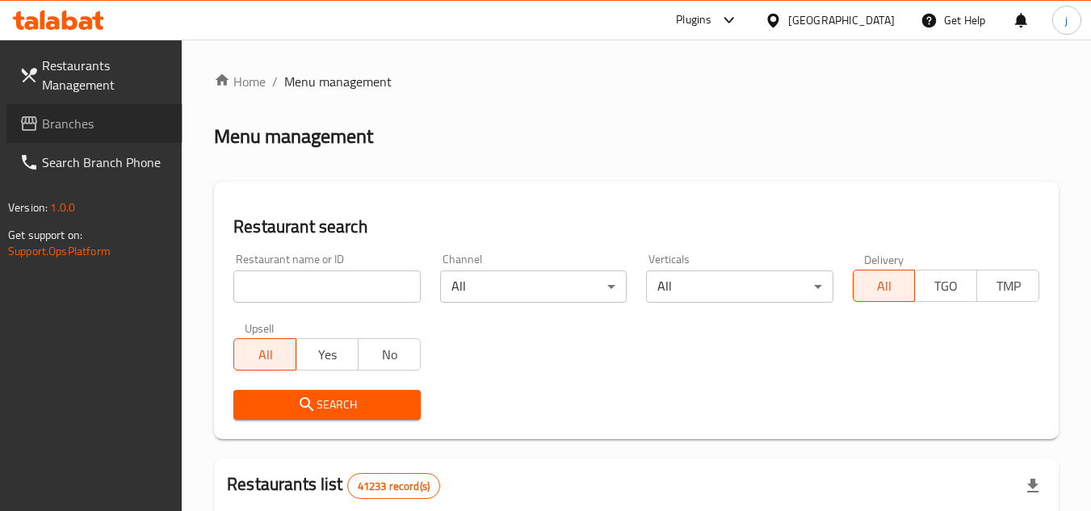
click at [61, 131] on span "Branches" at bounding box center [106, 123] width 128 height 19
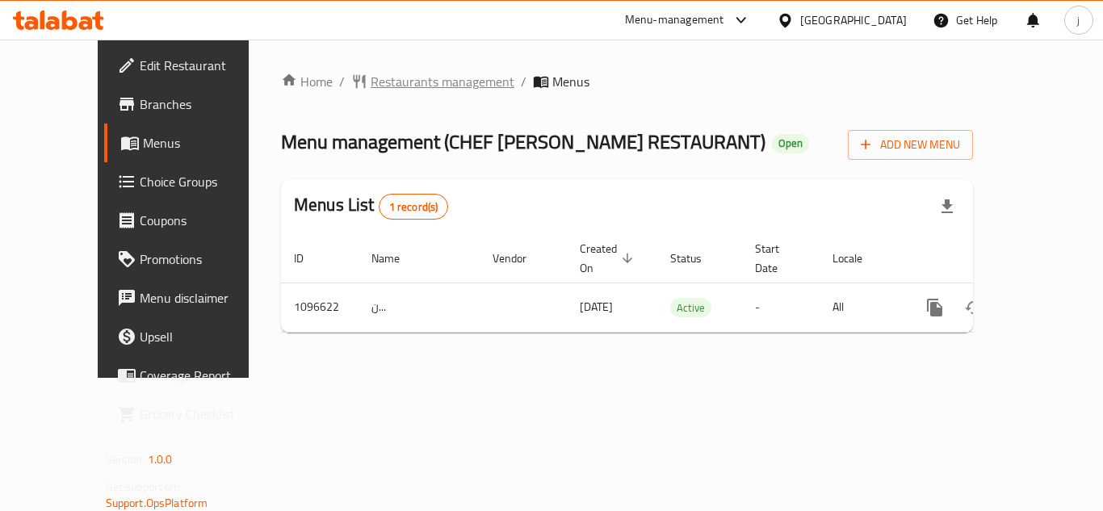
click at [371, 78] on span "Restaurants management" at bounding box center [443, 81] width 144 height 19
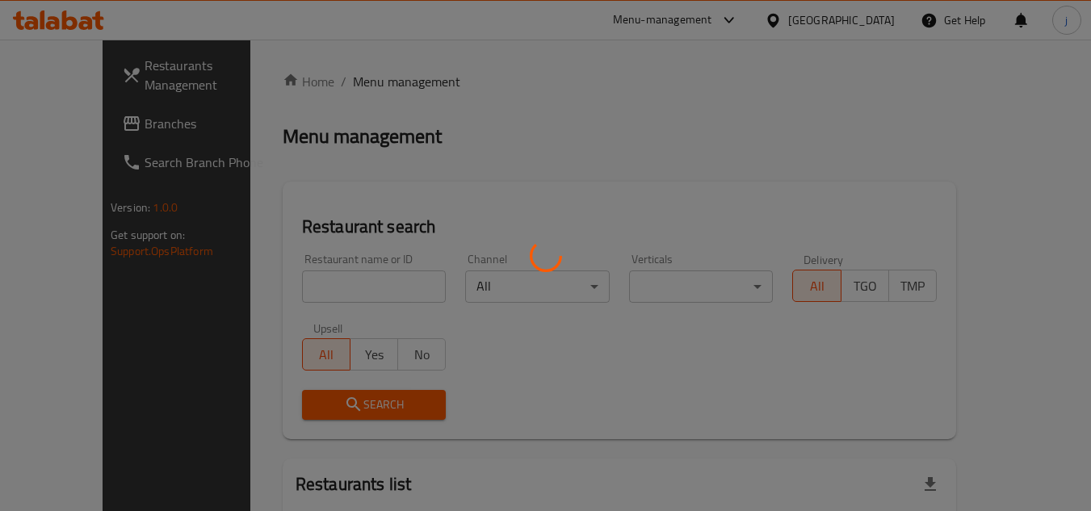
click at [48, 128] on div at bounding box center [545, 255] width 1091 height 511
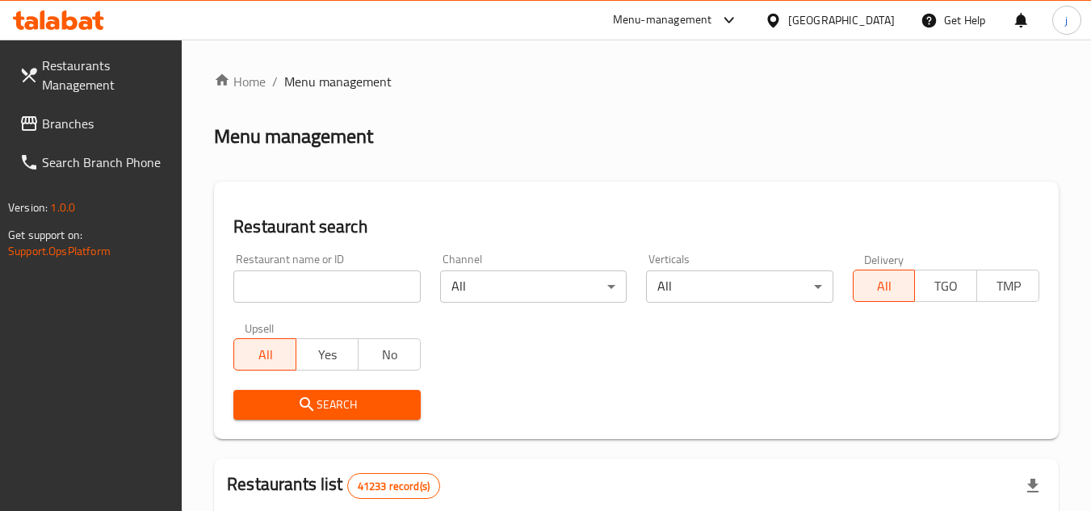
click at [66, 128] on span "Branches" at bounding box center [106, 123] width 128 height 19
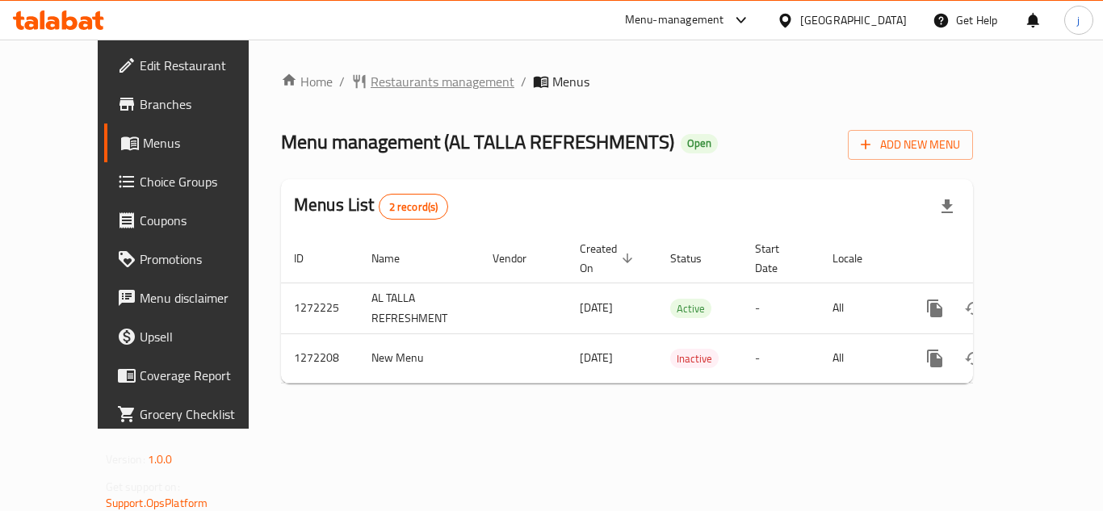
click at [391, 83] on span "Restaurants management" at bounding box center [443, 81] width 144 height 19
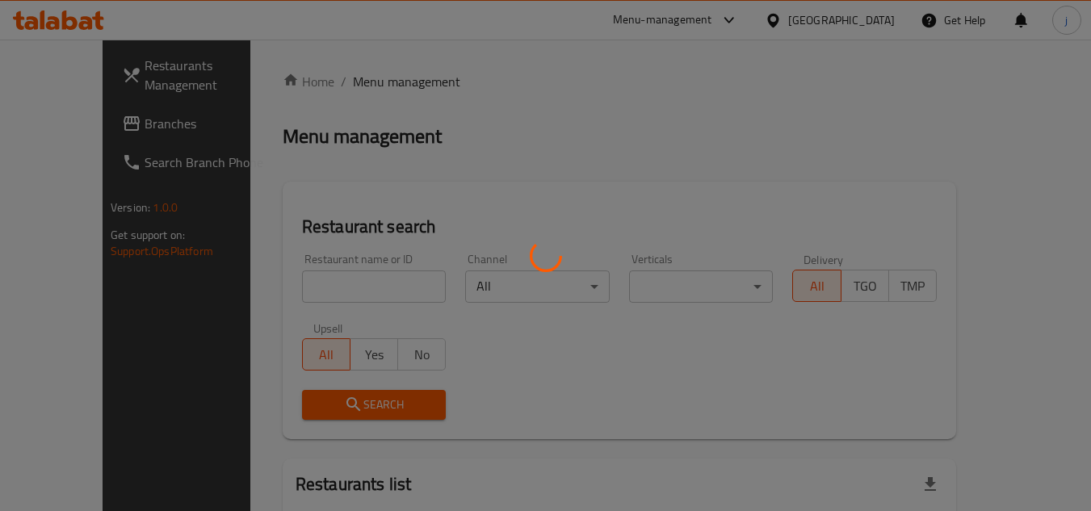
click at [88, 119] on div at bounding box center [545, 255] width 1091 height 511
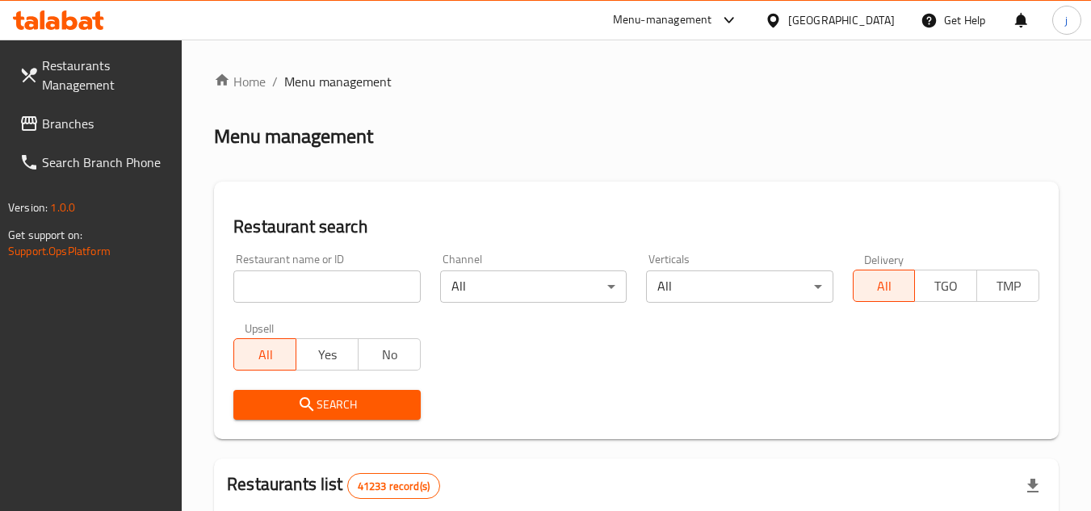
click at [88, 119] on span "Branches" at bounding box center [106, 123] width 128 height 19
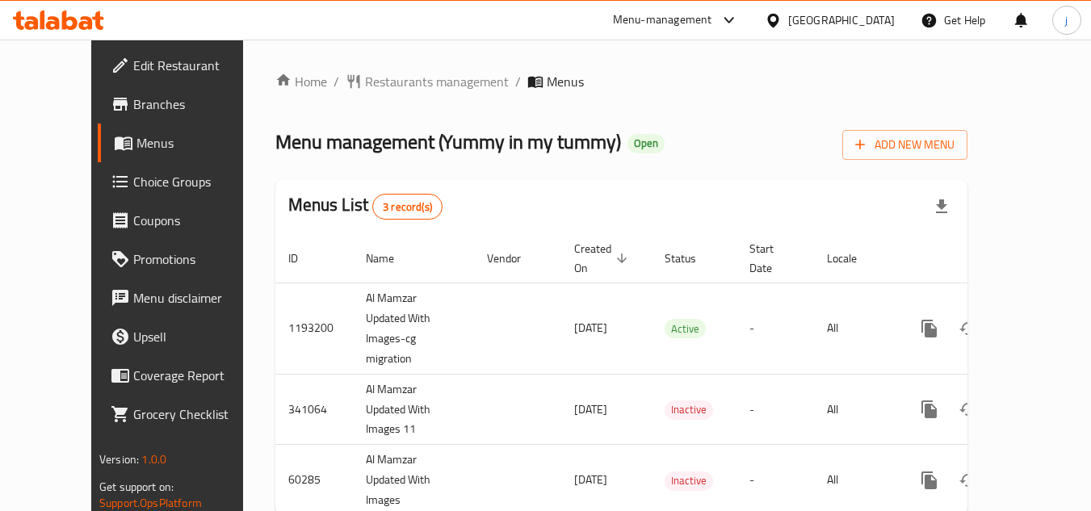
click at [133, 62] on span "Edit Restaurant" at bounding box center [197, 65] width 128 height 19
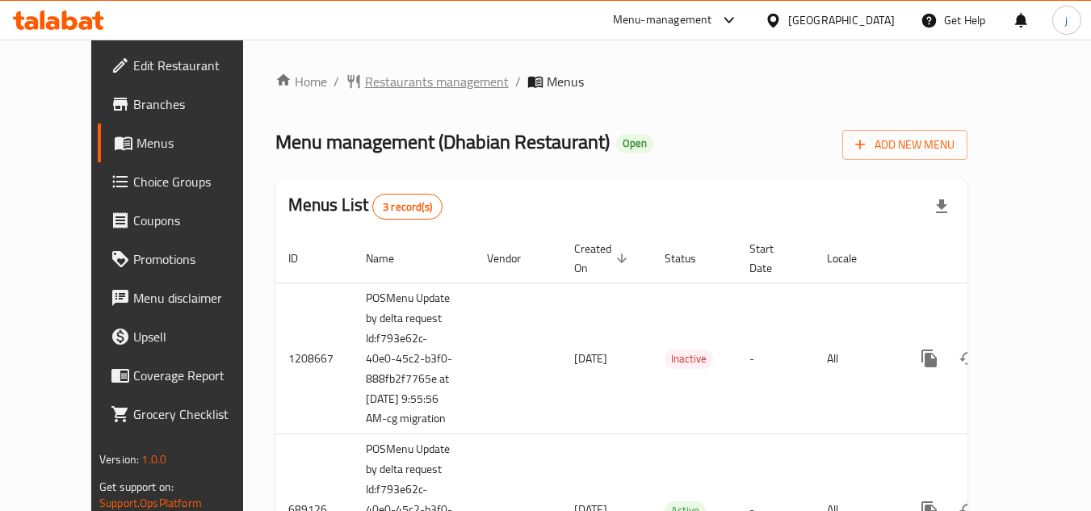
click at [388, 78] on span "Restaurants management" at bounding box center [437, 81] width 144 height 19
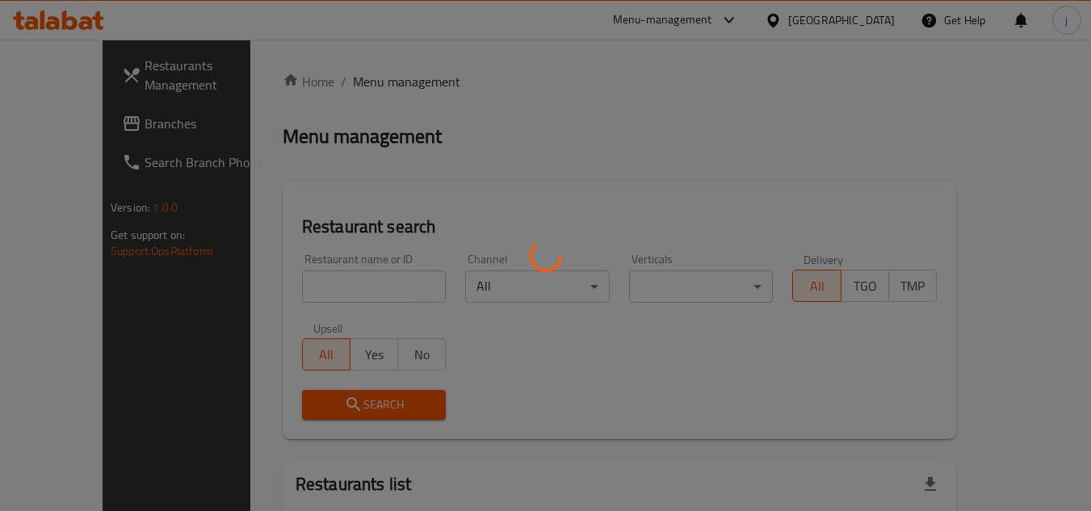
click at [285, 291] on div at bounding box center [545, 255] width 1091 height 511
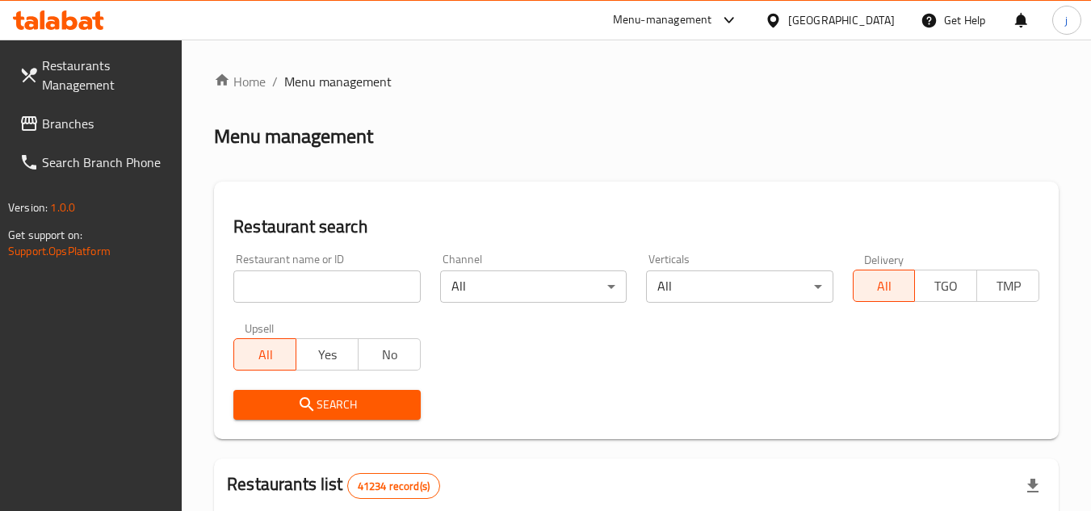
click at [285, 291] on input "search" at bounding box center [326, 286] width 186 height 32
paste input "25256"
type input "25256"
click at [285, 405] on span "Search" at bounding box center [326, 405] width 161 height 20
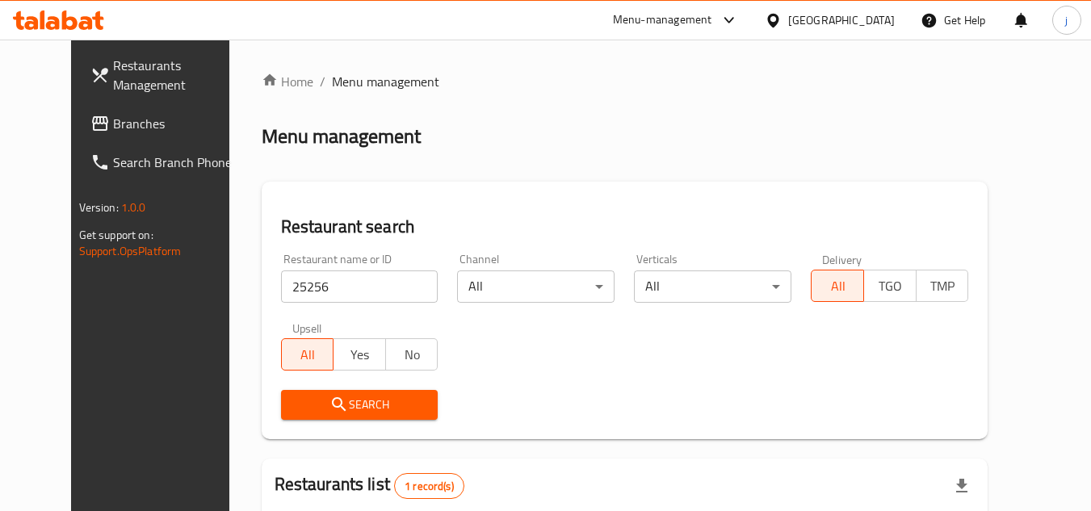
click at [113, 132] on span "Branches" at bounding box center [177, 123] width 128 height 19
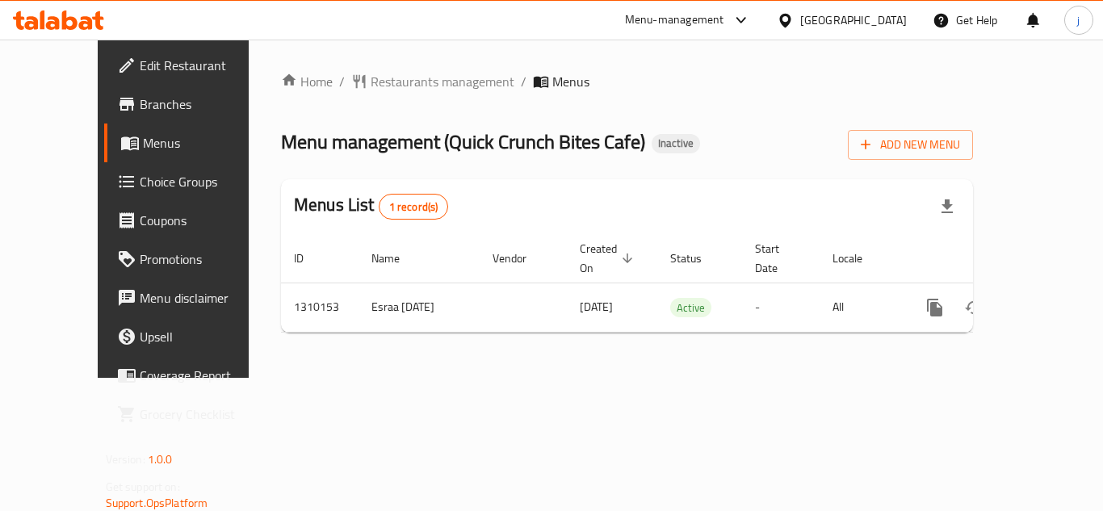
click at [782, 15] on icon at bounding box center [785, 20] width 17 height 17
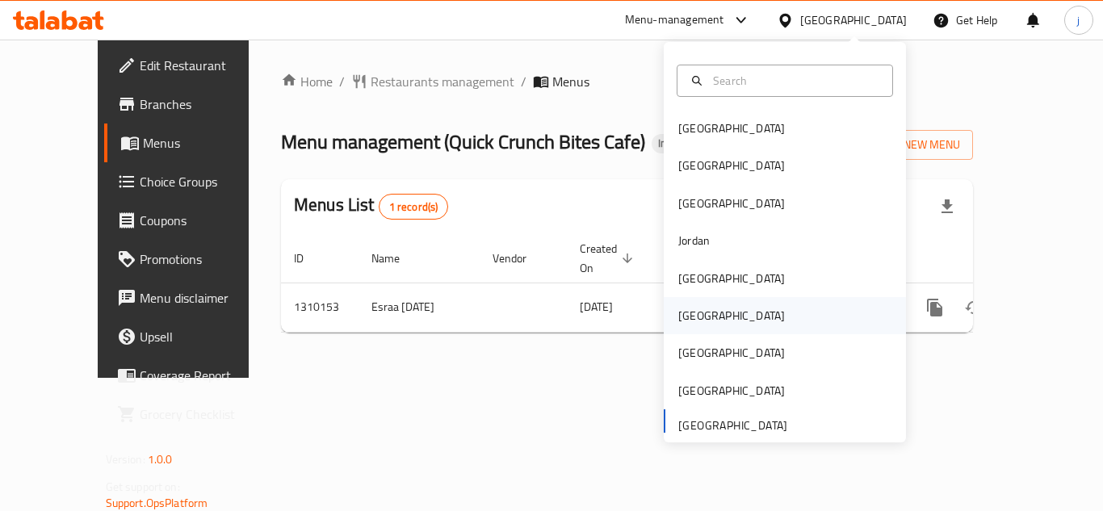
click at [703, 315] on div "[GEOGRAPHIC_DATA]" at bounding box center [731, 315] width 132 height 37
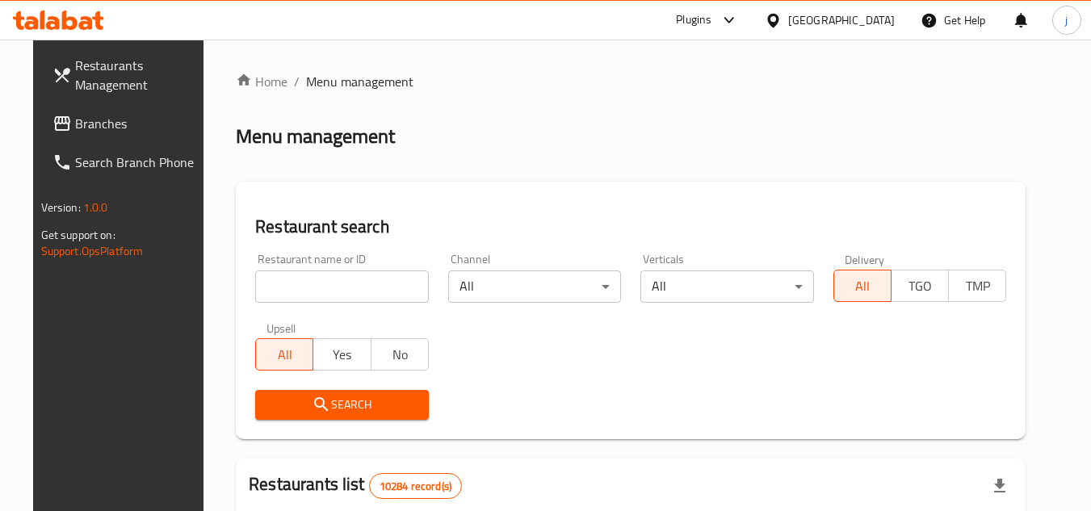
click at [78, 117] on span "Branches" at bounding box center [139, 123] width 128 height 19
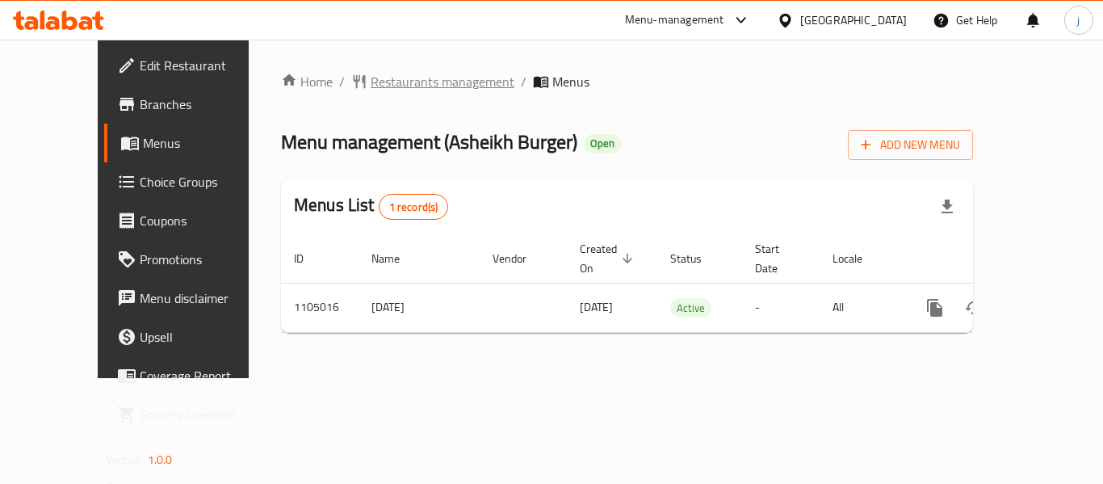
click at [379, 73] on span "Restaurants management" at bounding box center [443, 81] width 144 height 19
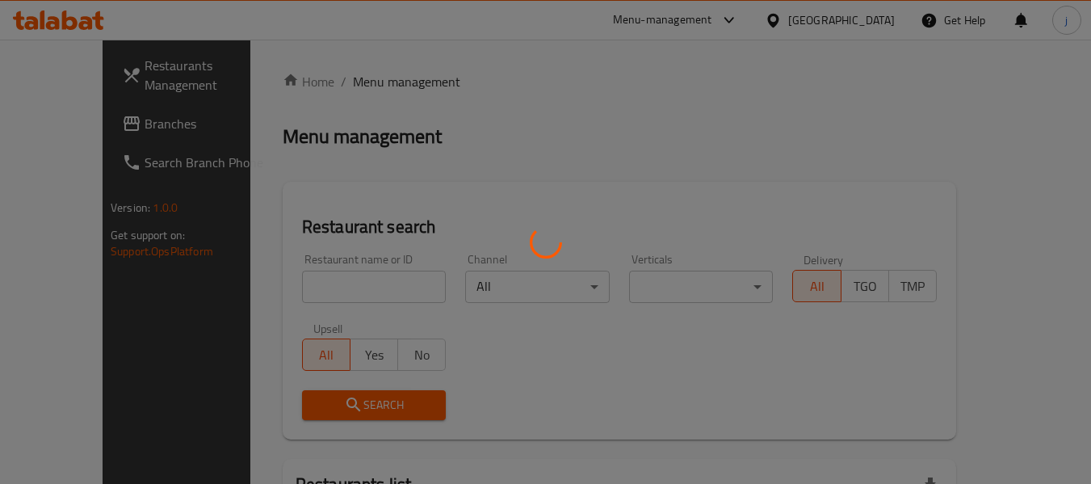
click at [69, 111] on div at bounding box center [545, 242] width 1091 height 484
click at [57, 119] on div at bounding box center [545, 242] width 1091 height 484
click at [73, 123] on div at bounding box center [545, 242] width 1091 height 484
click at [494, 184] on div at bounding box center [545, 242] width 1091 height 484
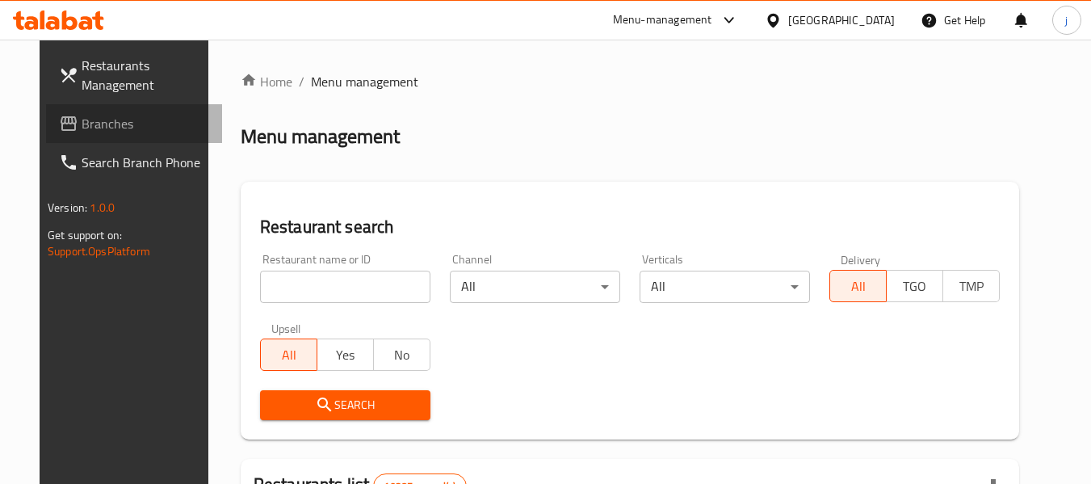
click at [82, 115] on span "Branches" at bounding box center [146, 123] width 128 height 19
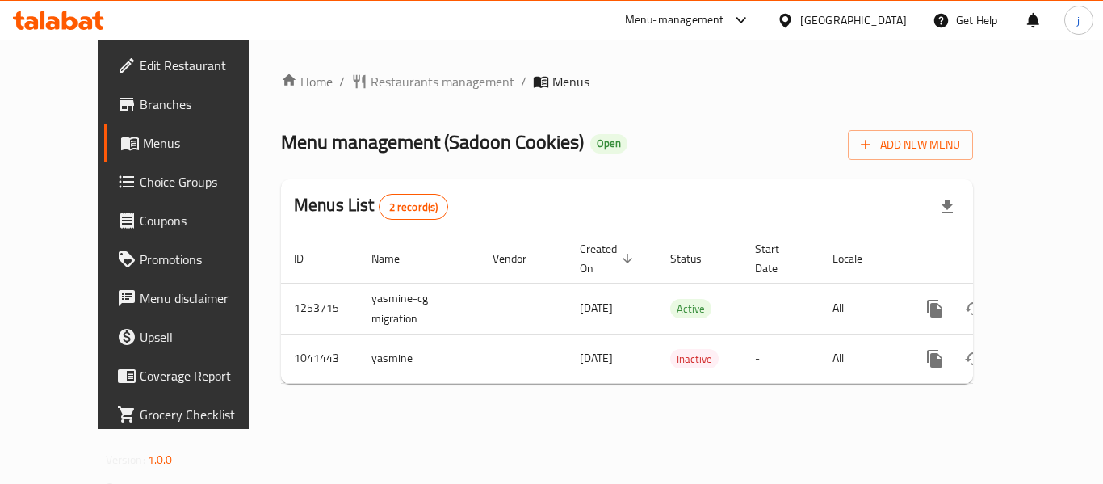
click at [790, 15] on icon at bounding box center [784, 20] width 11 height 14
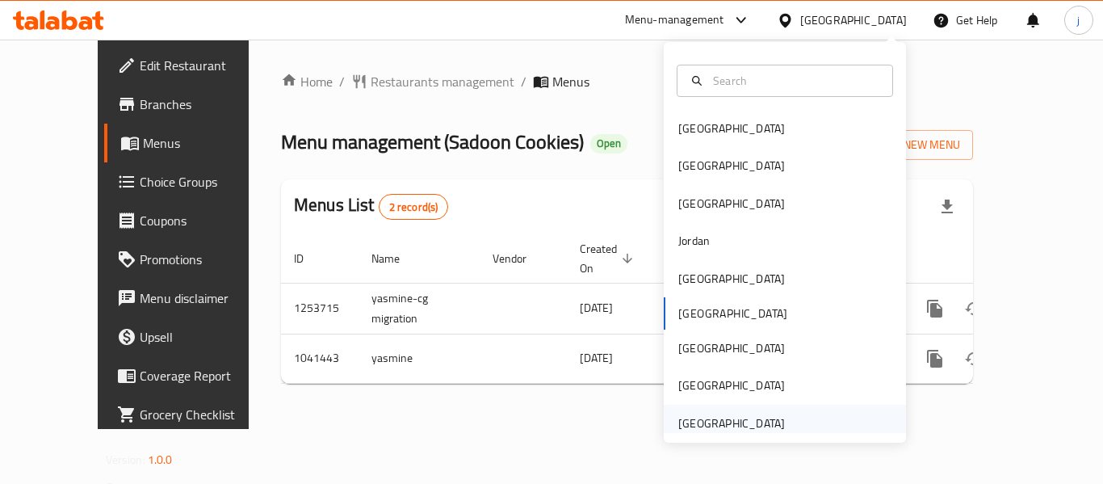
click at [714, 421] on div "[GEOGRAPHIC_DATA]" at bounding box center [731, 423] width 107 height 18
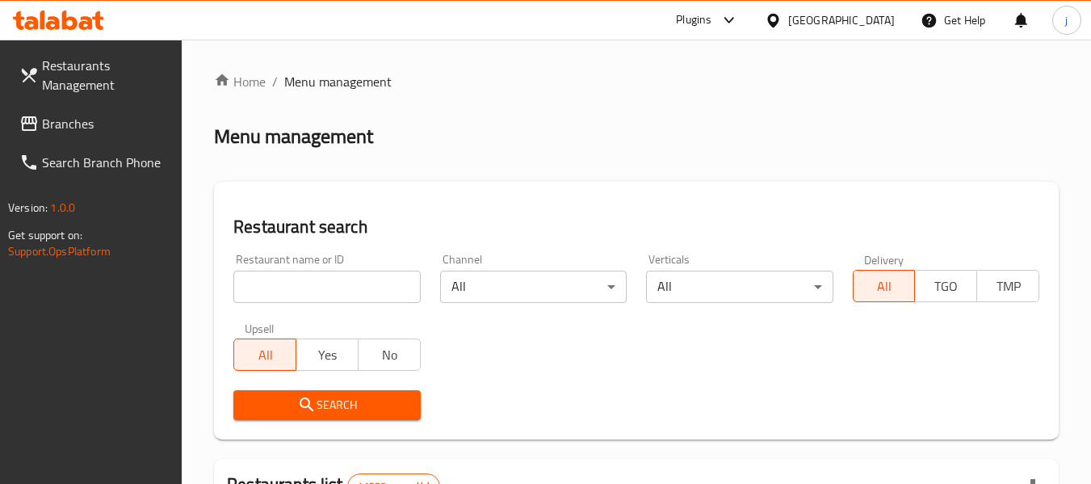
click at [77, 114] on span "Branches" at bounding box center [106, 123] width 128 height 19
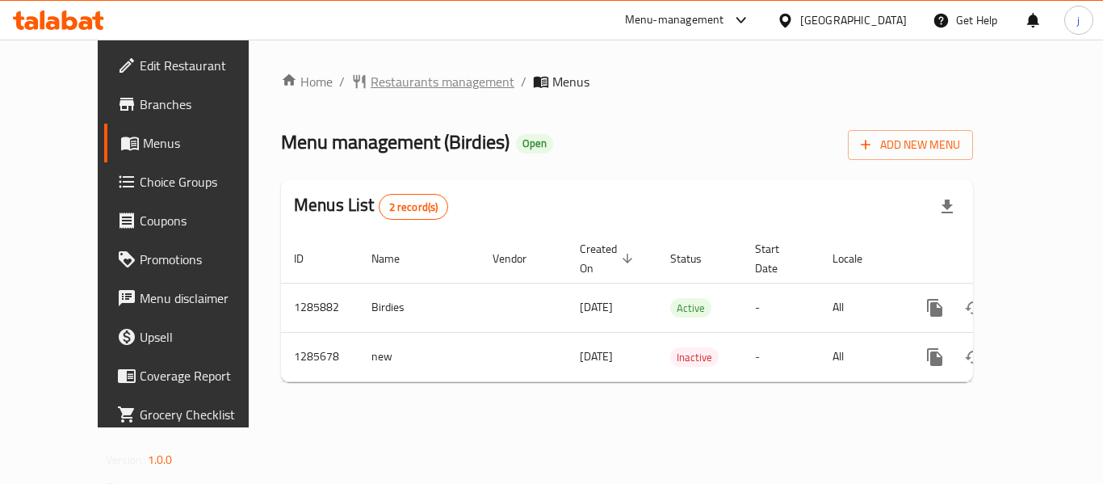
click at [371, 86] on span "Restaurants management" at bounding box center [443, 81] width 144 height 19
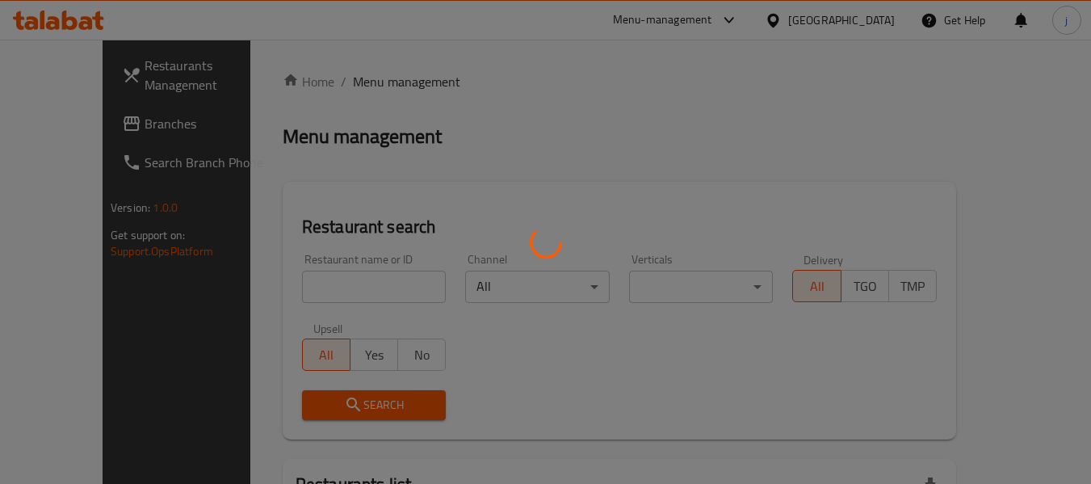
click at [51, 132] on div at bounding box center [545, 242] width 1091 height 484
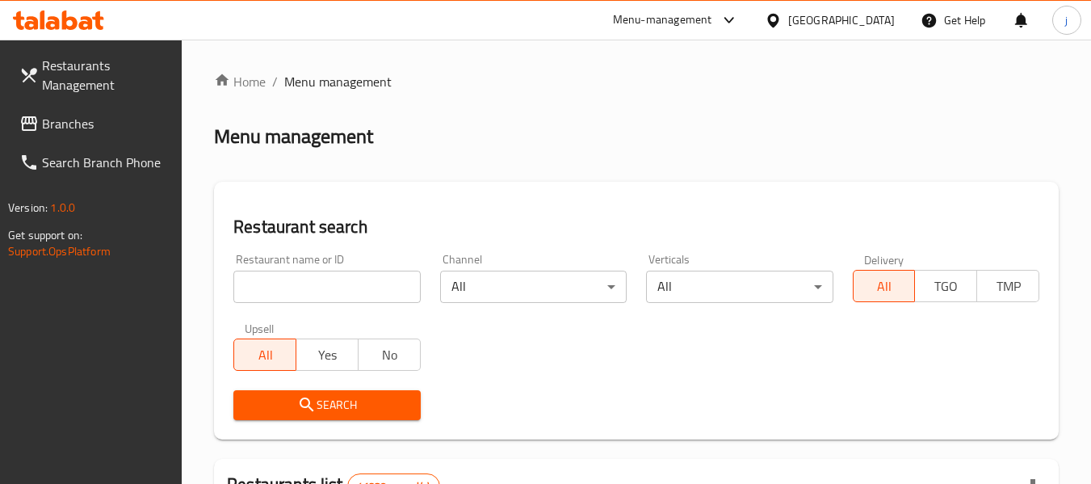
click at [65, 128] on span "Branches" at bounding box center [106, 123] width 128 height 19
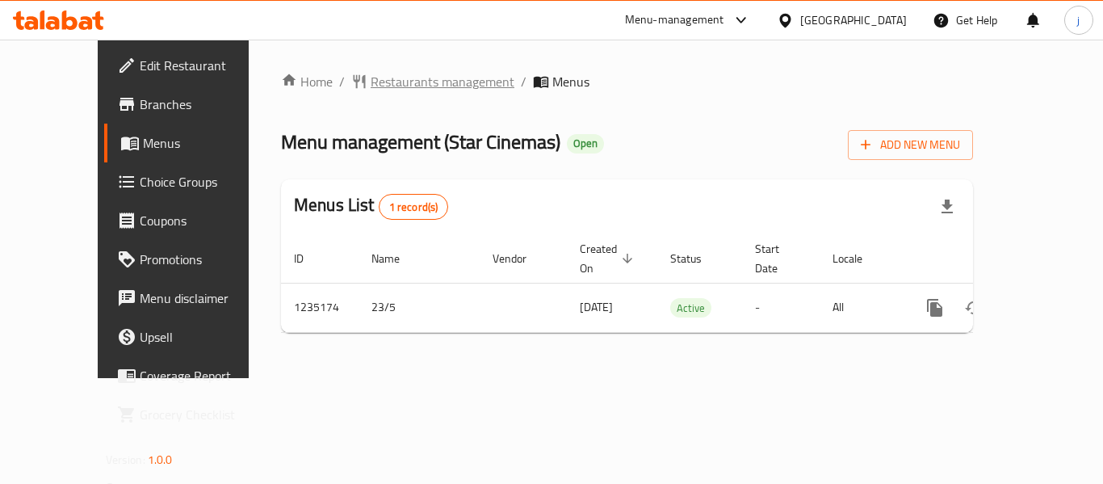
click at [389, 86] on span "Restaurants management" at bounding box center [443, 81] width 144 height 19
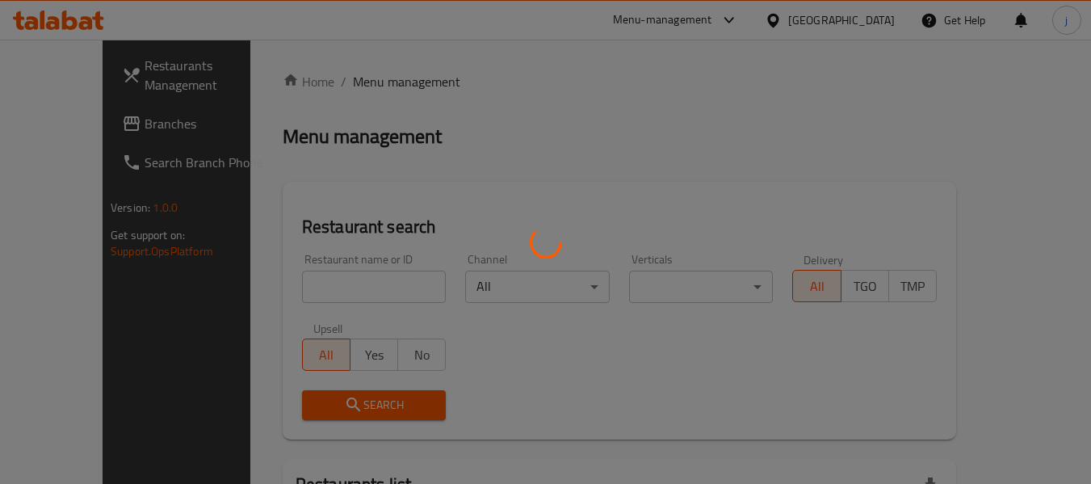
click at [53, 118] on div at bounding box center [545, 242] width 1091 height 484
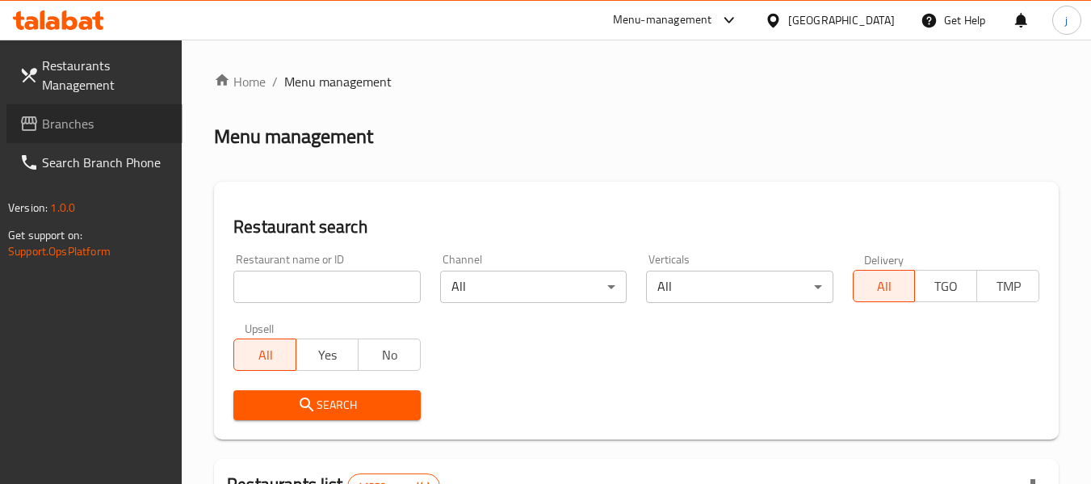
click at [75, 132] on span "Branches" at bounding box center [106, 123] width 128 height 19
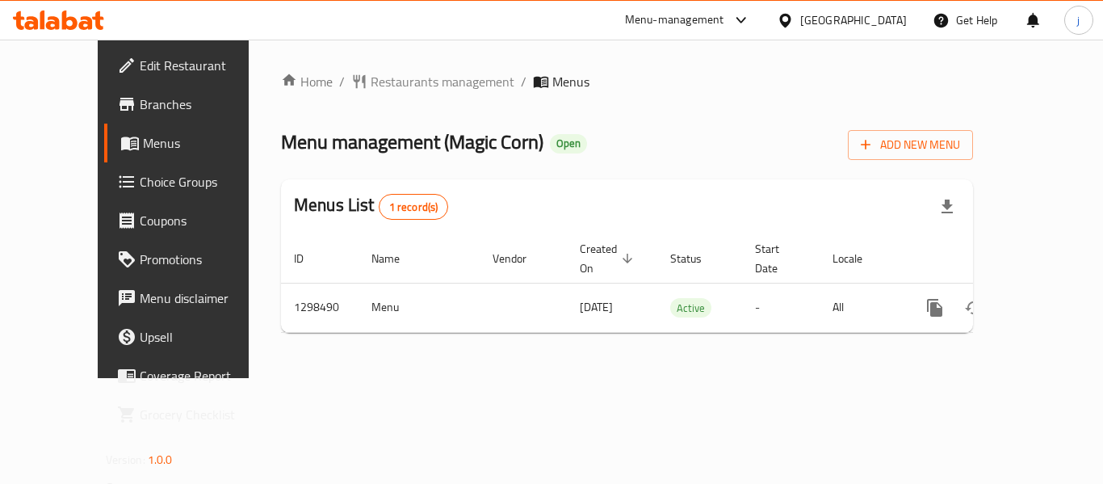
click at [782, 15] on icon at bounding box center [785, 20] width 17 height 17
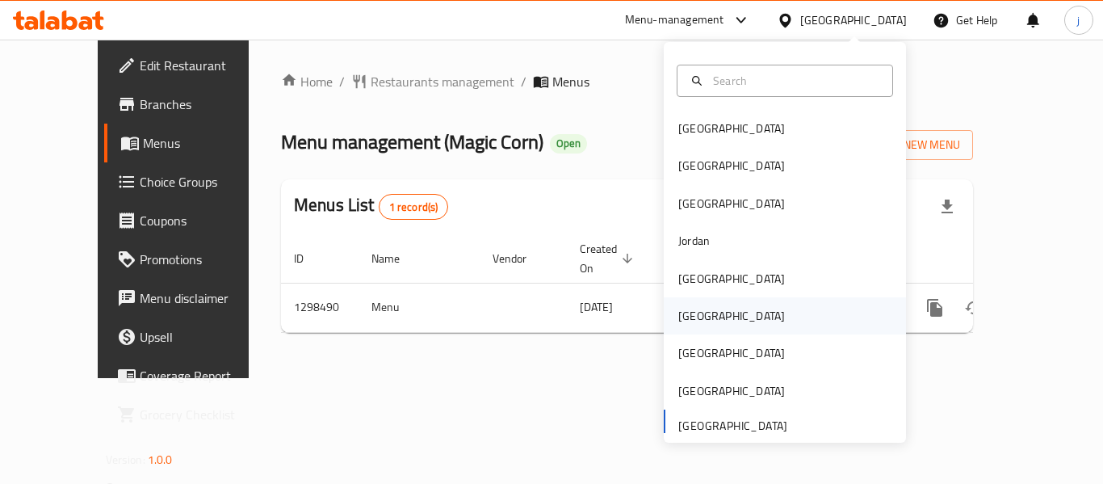
click at [694, 330] on div "[GEOGRAPHIC_DATA]" at bounding box center [731, 315] width 132 height 37
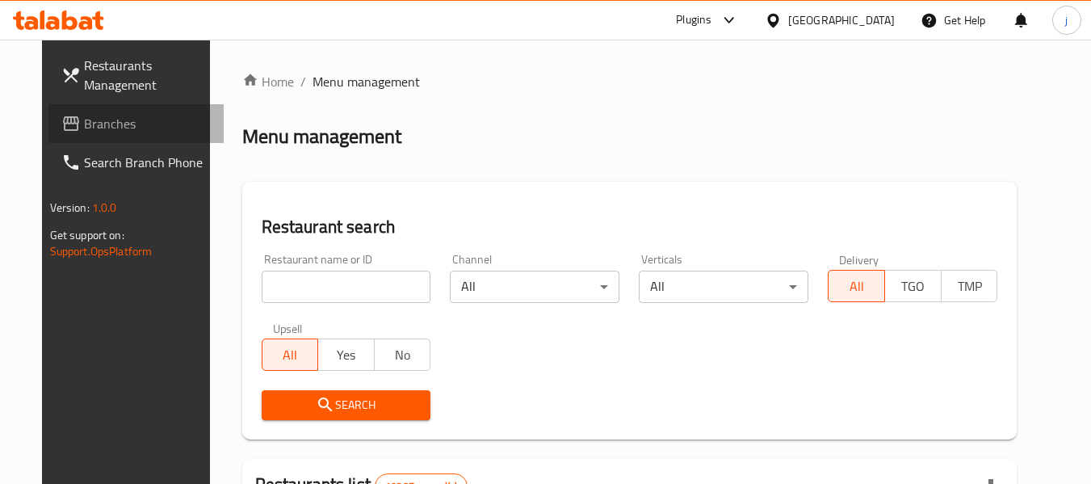
click at [84, 114] on span "Branches" at bounding box center [148, 123] width 128 height 19
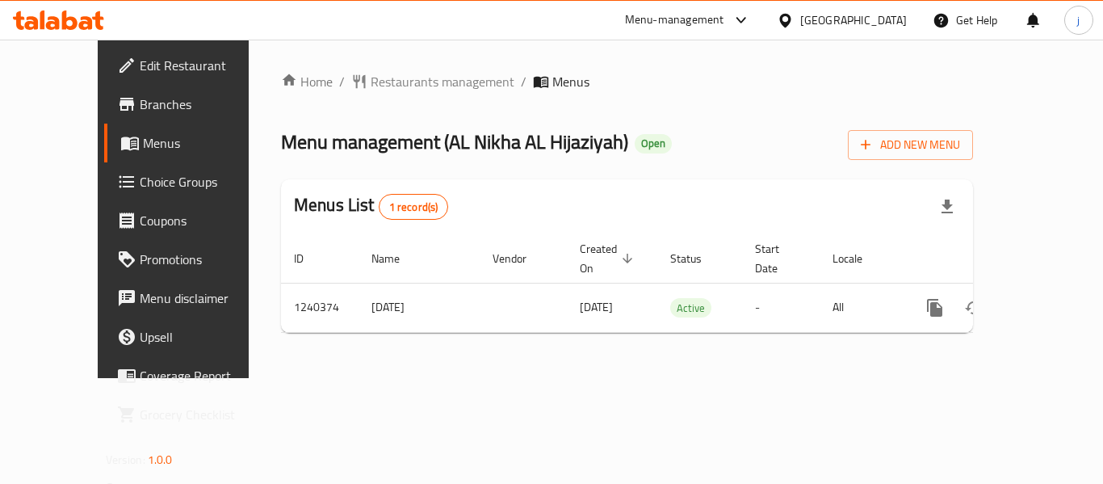
click at [140, 184] on span "Choice Groups" at bounding box center [204, 181] width 129 height 19
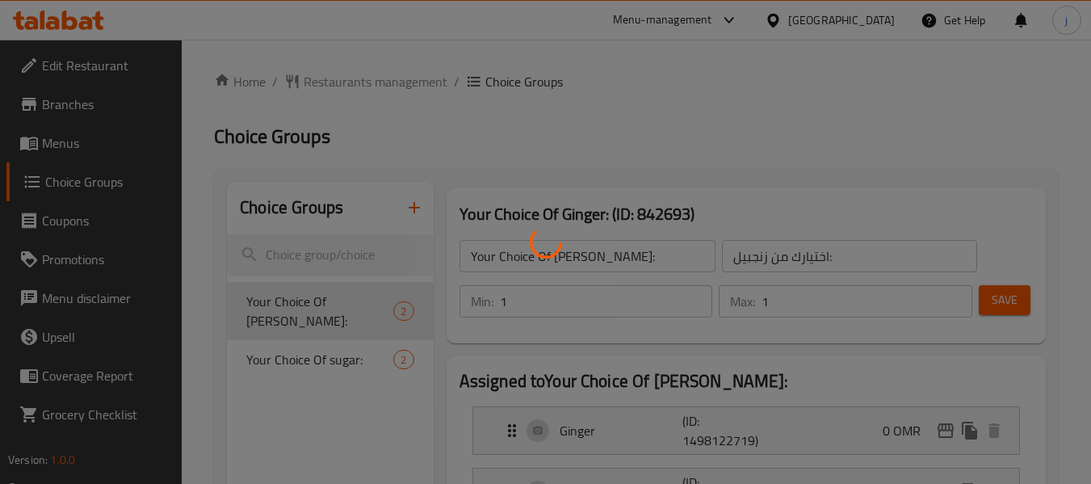
click at [308, 340] on div at bounding box center [545, 242] width 1091 height 484
click at [368, 337] on div at bounding box center [545, 242] width 1091 height 484
click at [316, 349] on div at bounding box center [545, 242] width 1091 height 484
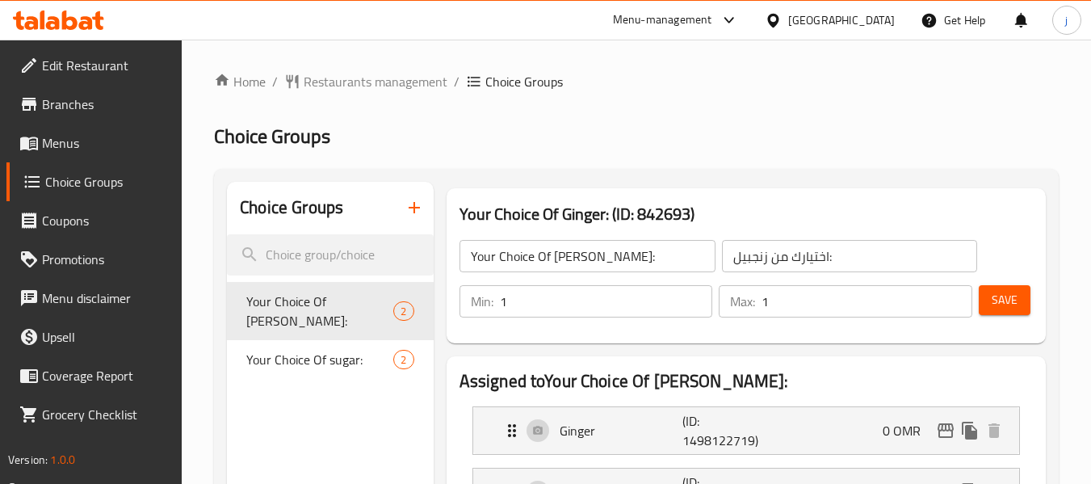
click at [316, 350] on span "Your Choice Of sugar:" at bounding box center [319, 359] width 147 height 19
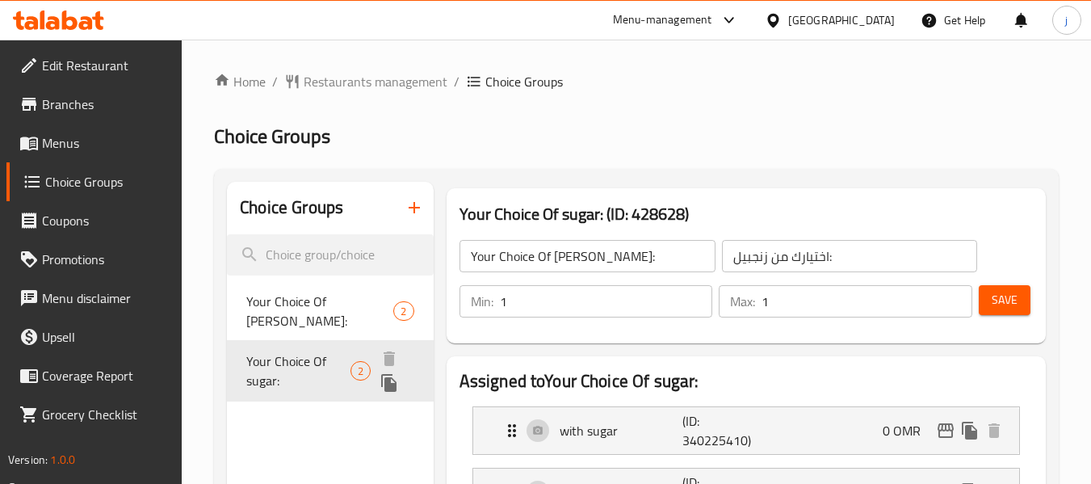
type input "Your Choice Of sugar:"
type input "إختيارك من السكر:"
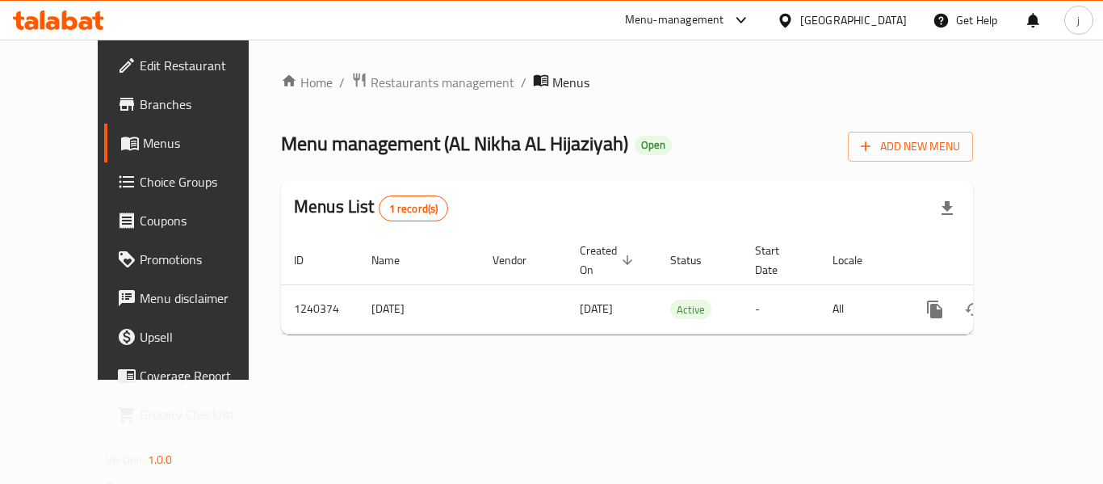
click at [794, 19] on icon at bounding box center [785, 20] width 17 height 17
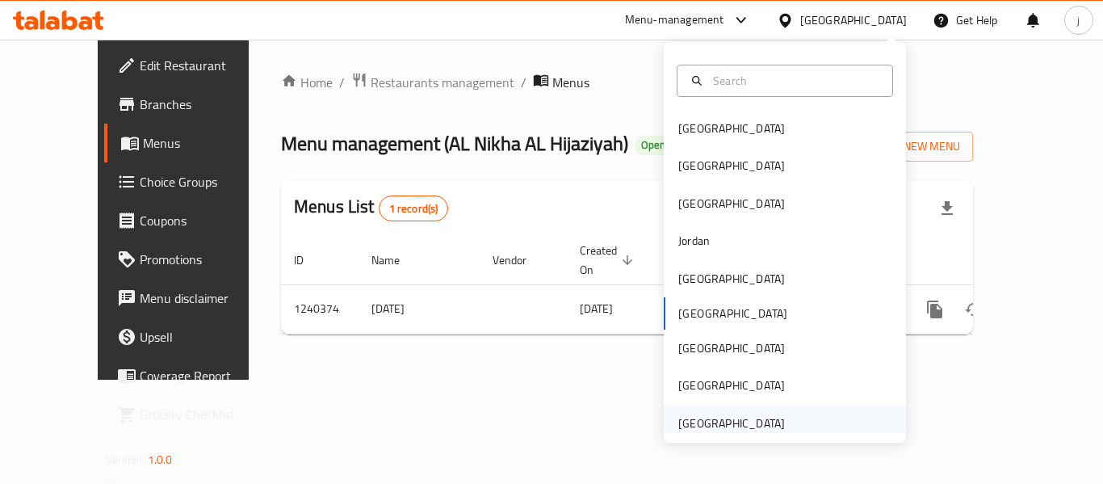
click at [736, 422] on div "United Arab Emirates" at bounding box center [731, 423] width 107 height 18
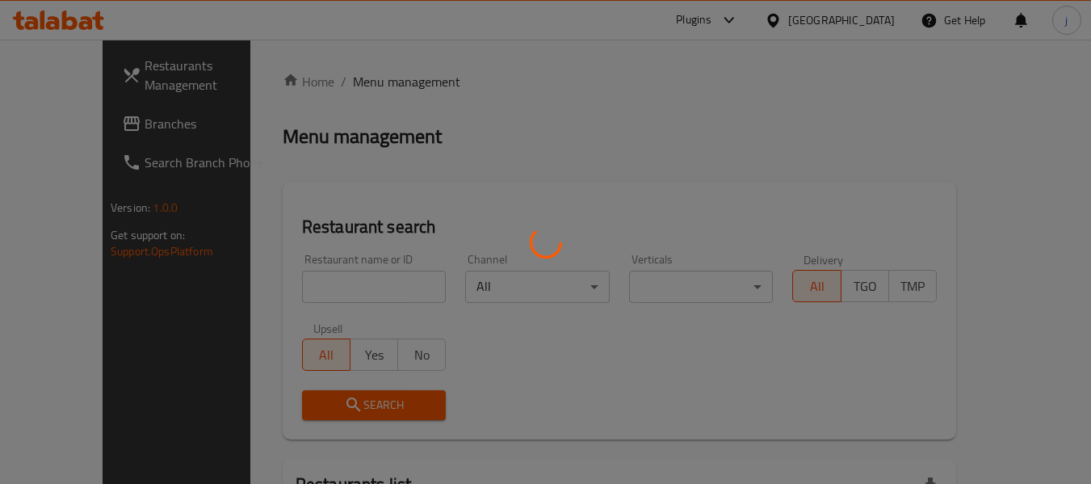
click at [66, 131] on div at bounding box center [545, 242] width 1091 height 484
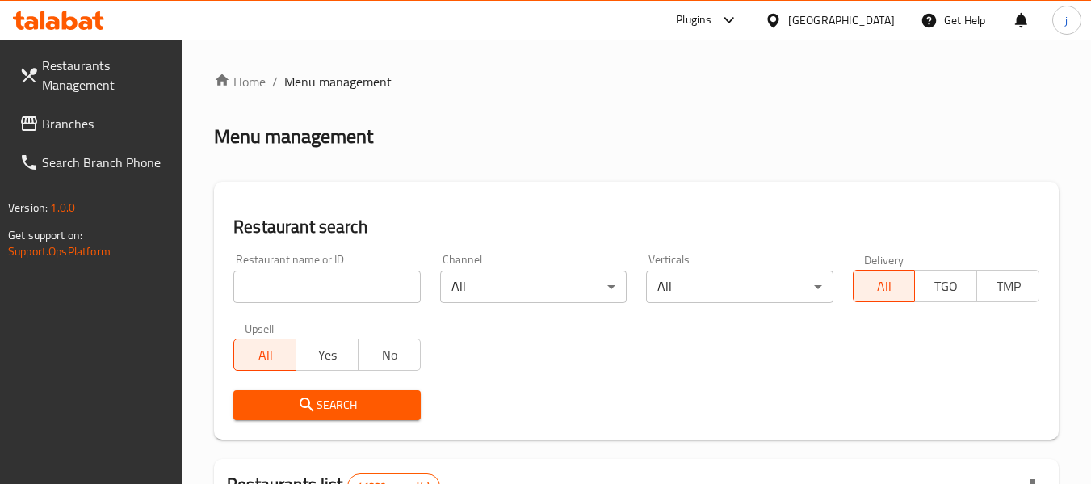
click at [78, 133] on span "Branches" at bounding box center [106, 123] width 128 height 19
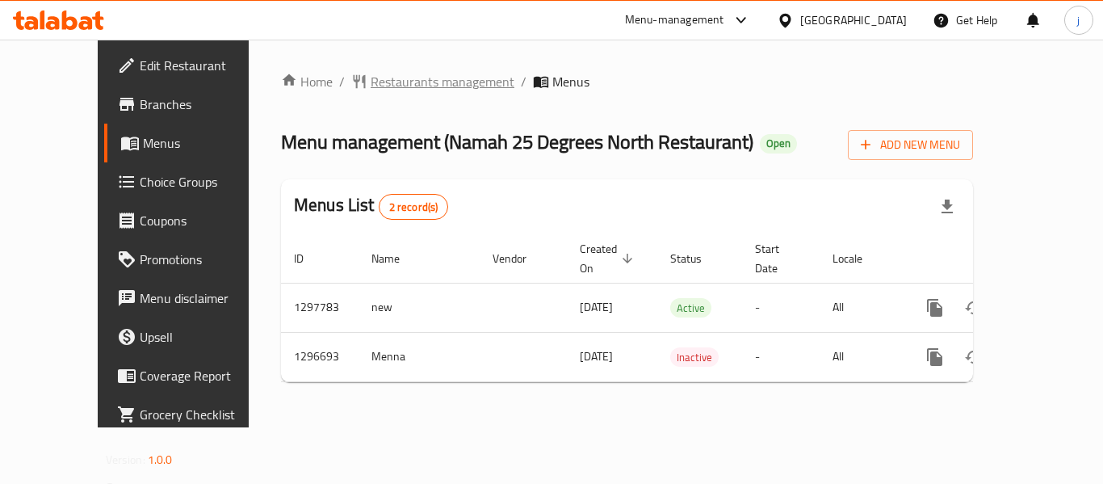
click at [418, 85] on span "Restaurants management" at bounding box center [443, 81] width 144 height 19
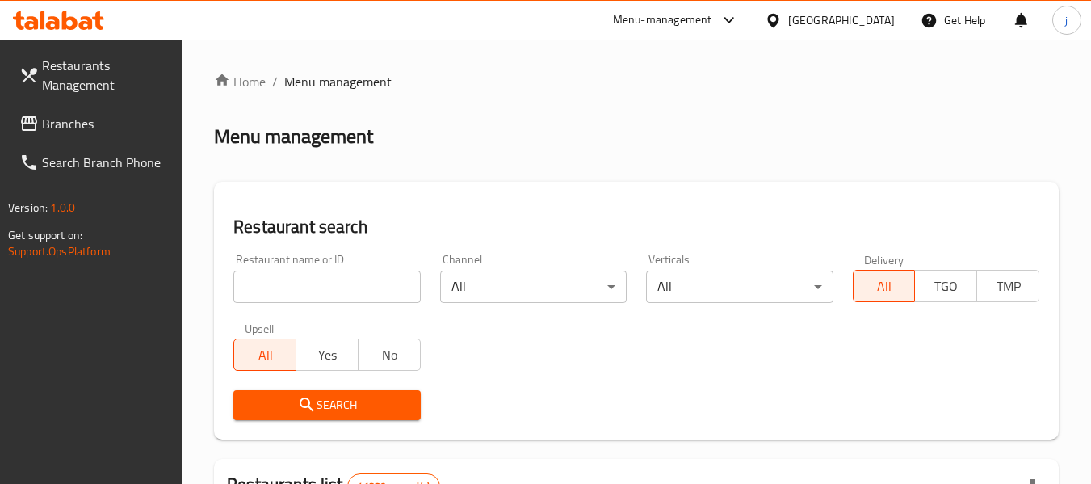
click at [145, 126] on span "Branches" at bounding box center [106, 123] width 128 height 19
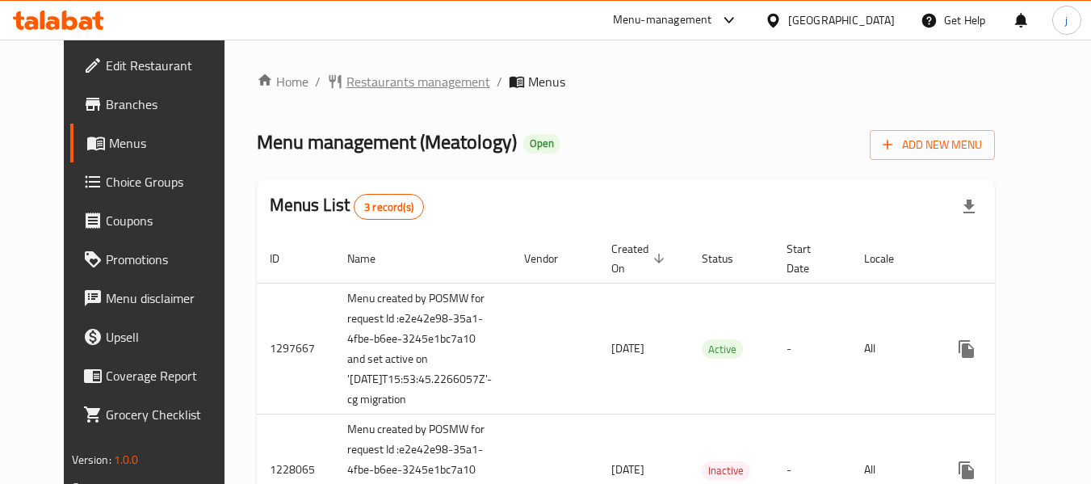
click at [367, 78] on span "Restaurants management" at bounding box center [418, 81] width 144 height 19
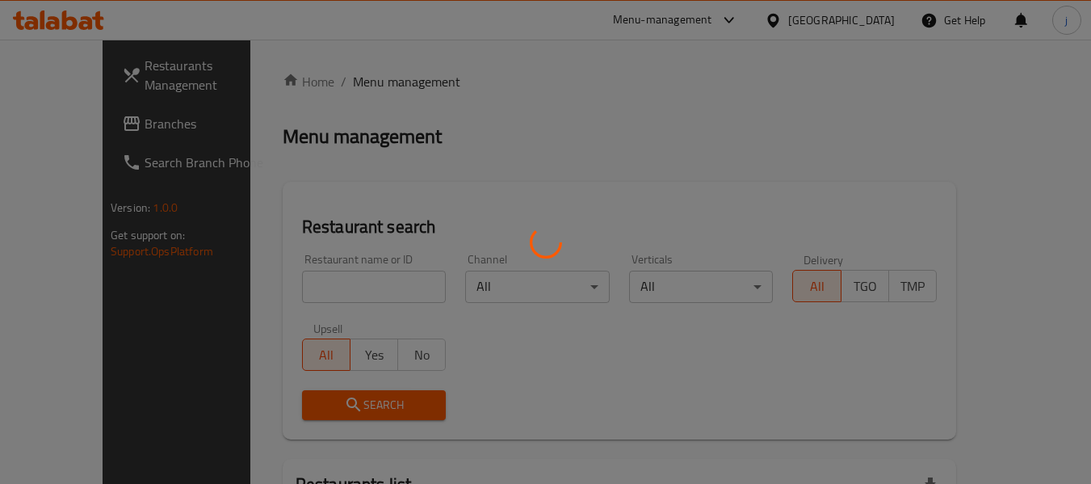
click at [324, 282] on div at bounding box center [545, 242] width 1091 height 484
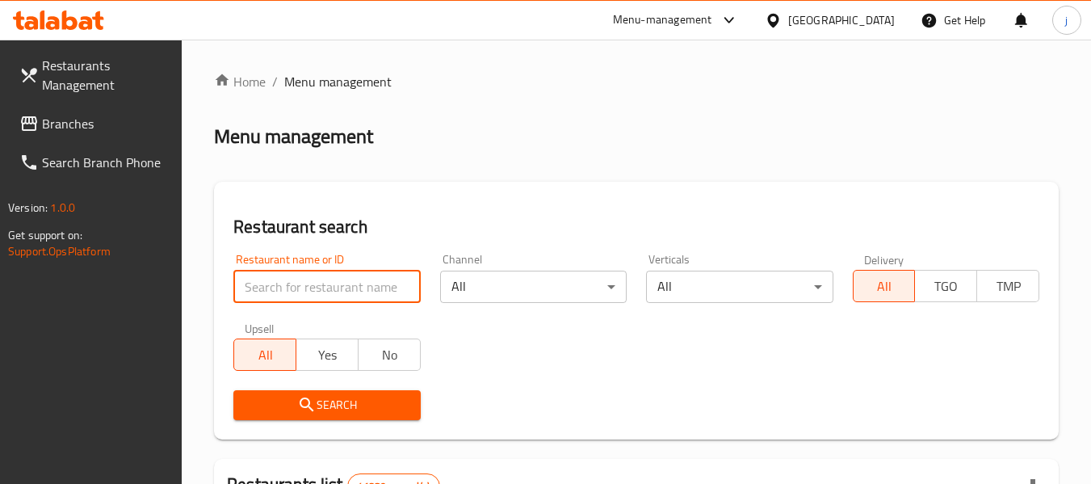
click at [324, 282] on input "search" at bounding box center [326, 286] width 186 height 32
paste input "647537"
type input "647537"
click button "Search" at bounding box center [326, 405] width 186 height 30
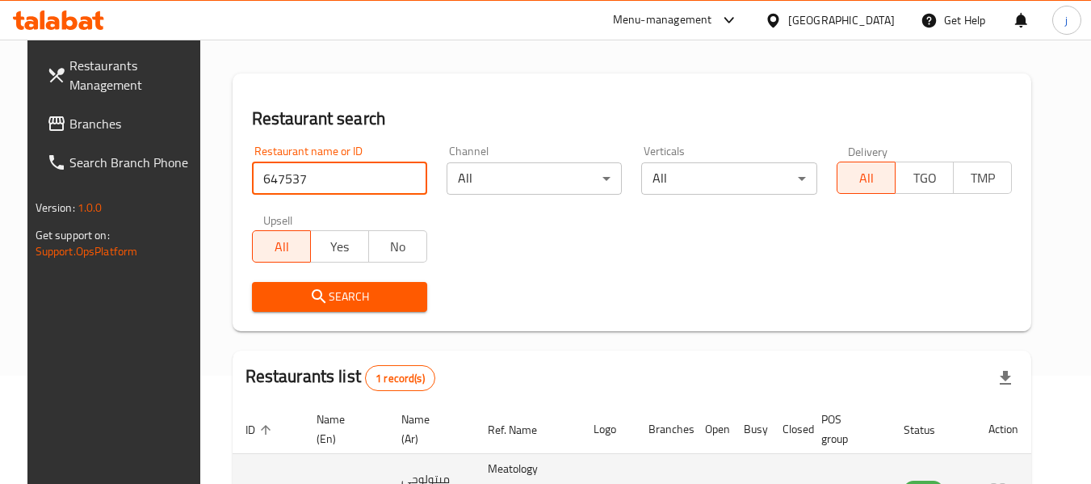
scroll to position [237, 0]
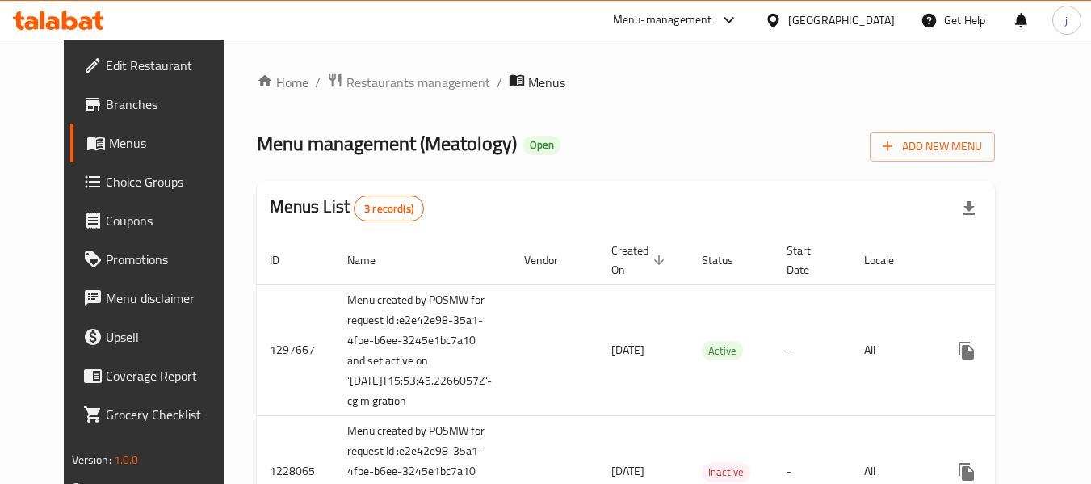
click at [106, 175] on span "Choice Groups" at bounding box center [170, 181] width 128 height 19
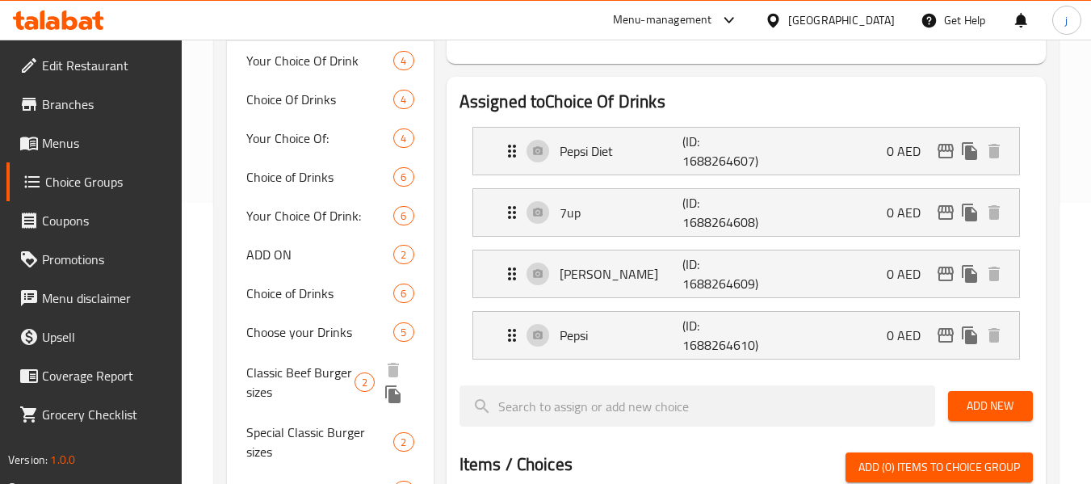
scroll to position [242, 0]
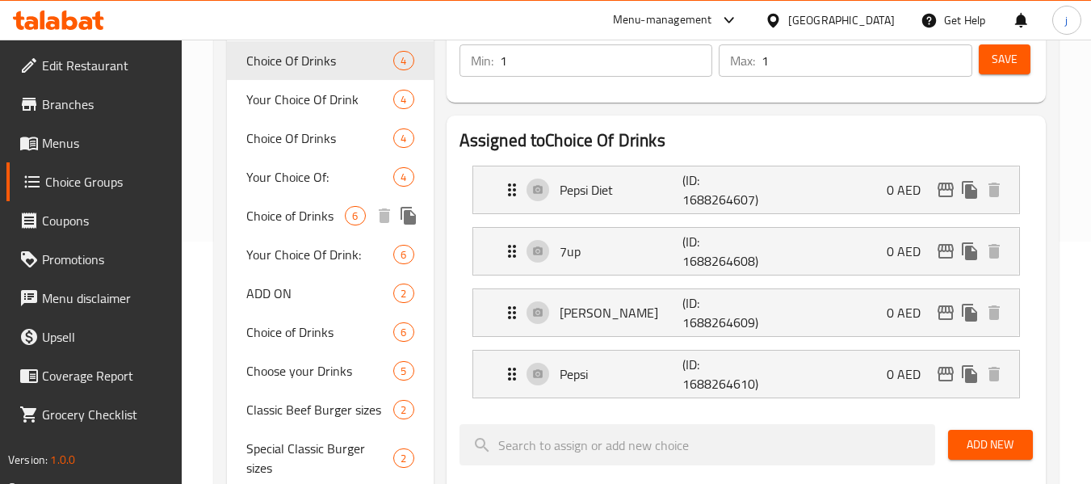
click at [266, 220] on span "Choice of Drinks" at bounding box center [295, 215] width 98 height 19
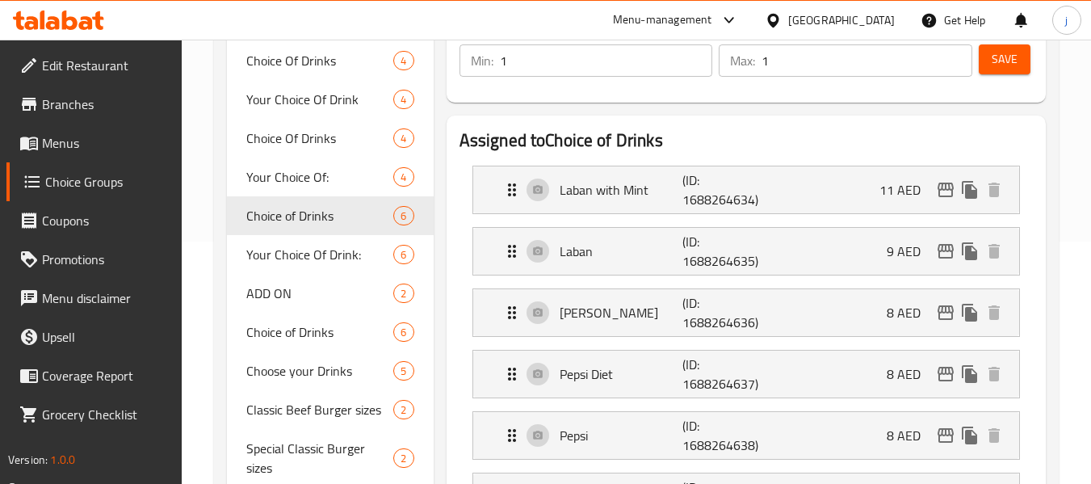
type input "Choice of Drinks"
type input "خيار من مشروبات"
type input "0"
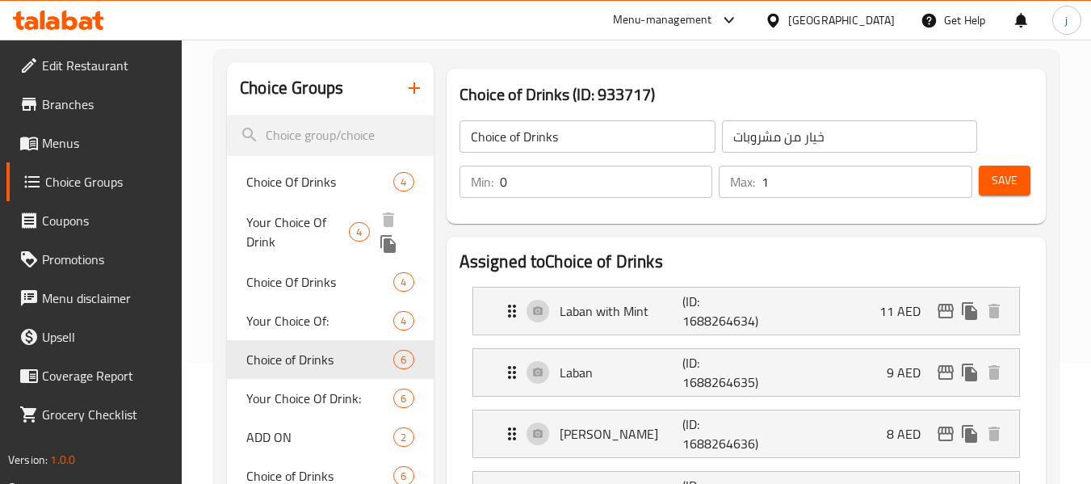
scroll to position [323, 0]
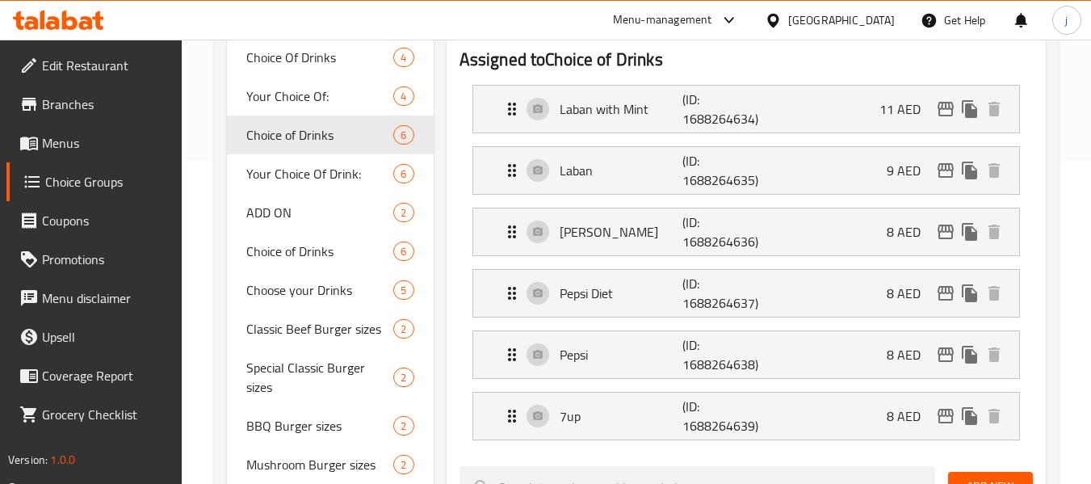
click at [547, 12] on div "Menu-management [GEOGRAPHIC_DATA] Get Help j" at bounding box center [545, 20] width 1091 height 39
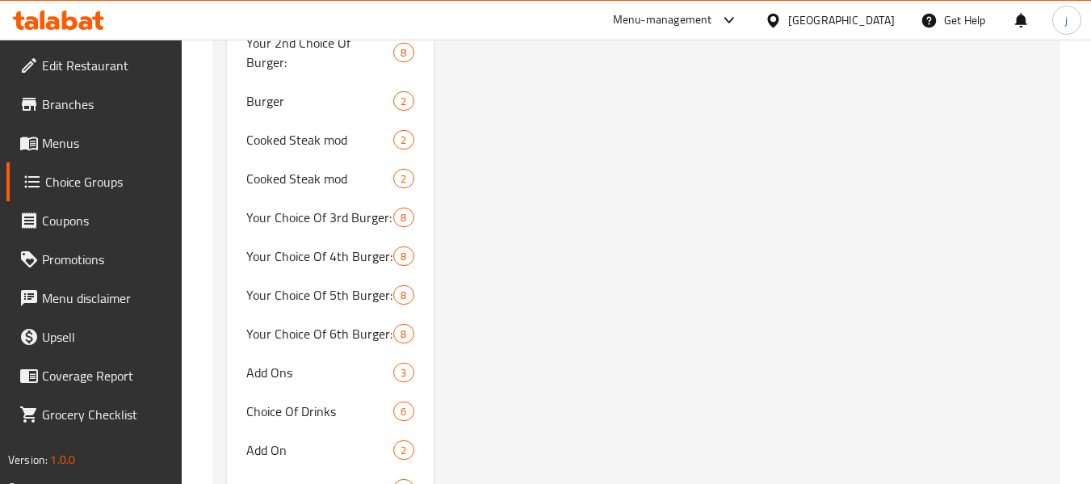
scroll to position [1695, 0]
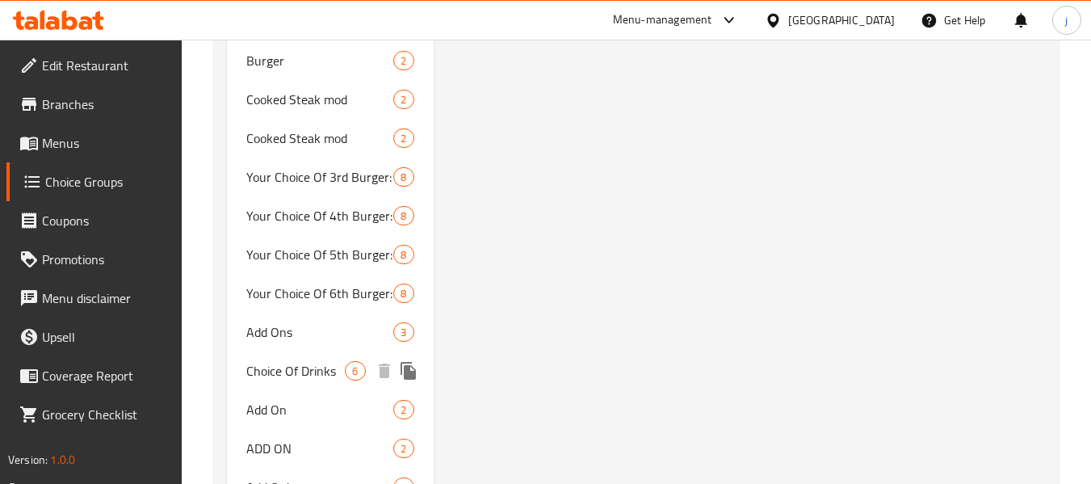
click at [291, 361] on span "Choice Of Drinks" at bounding box center [295, 370] width 98 height 19
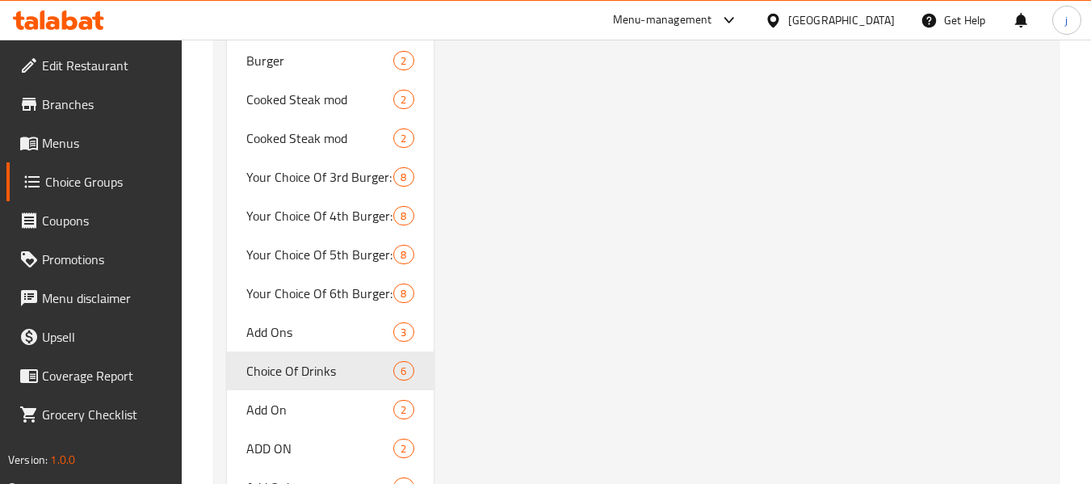
type input "Choice Of Drinks"
type input "اختيار المشروبات"
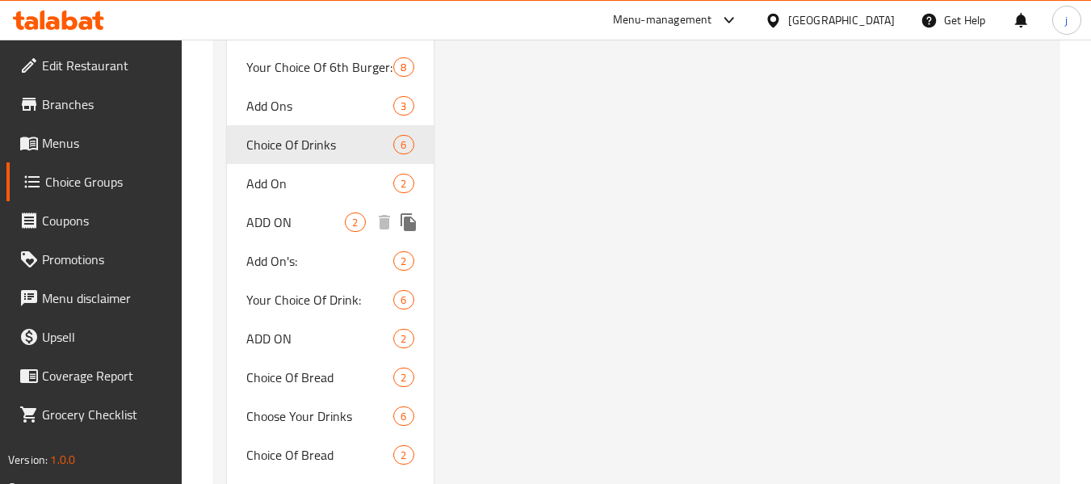
scroll to position [1938, 0]
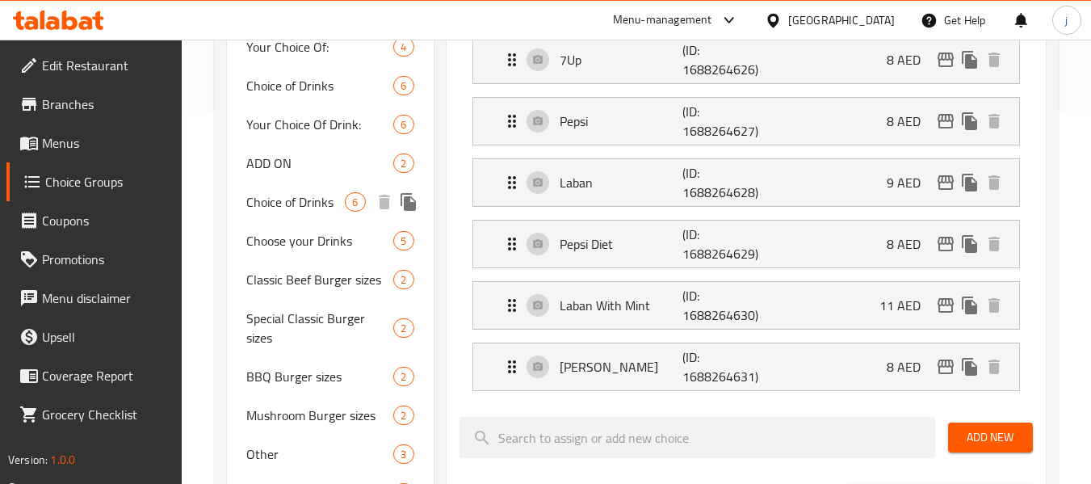
scroll to position [371, 0]
click at [271, 209] on span "Choice of Drinks" at bounding box center [295, 203] width 98 height 19
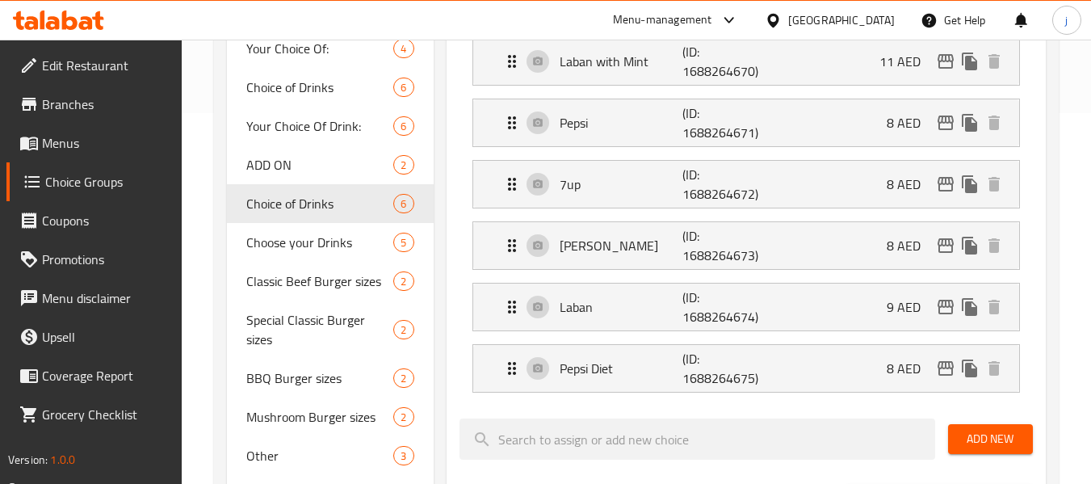
type input "Choice of Drinks"
type input "اختيار مشروبات"
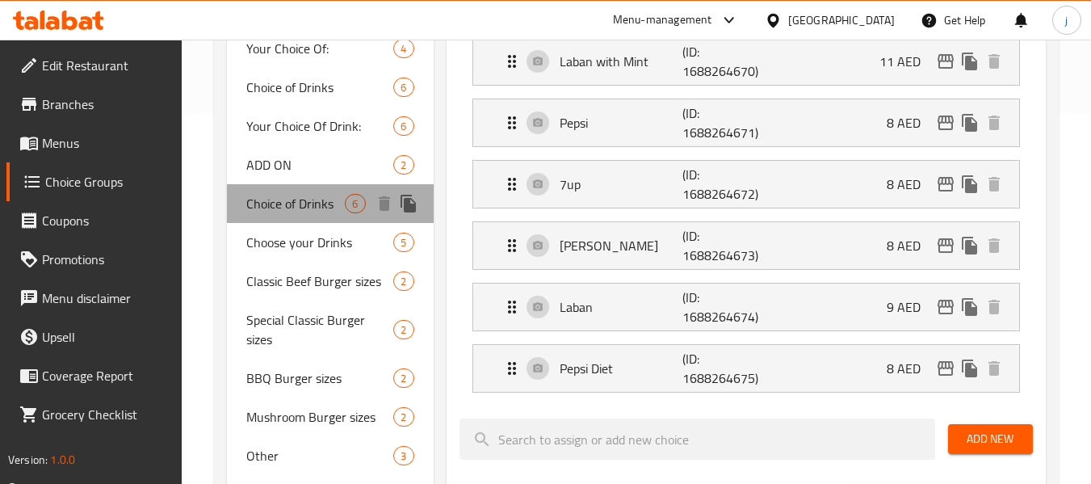
click at [304, 194] on span "Choice of Drinks" at bounding box center [295, 203] width 98 height 19
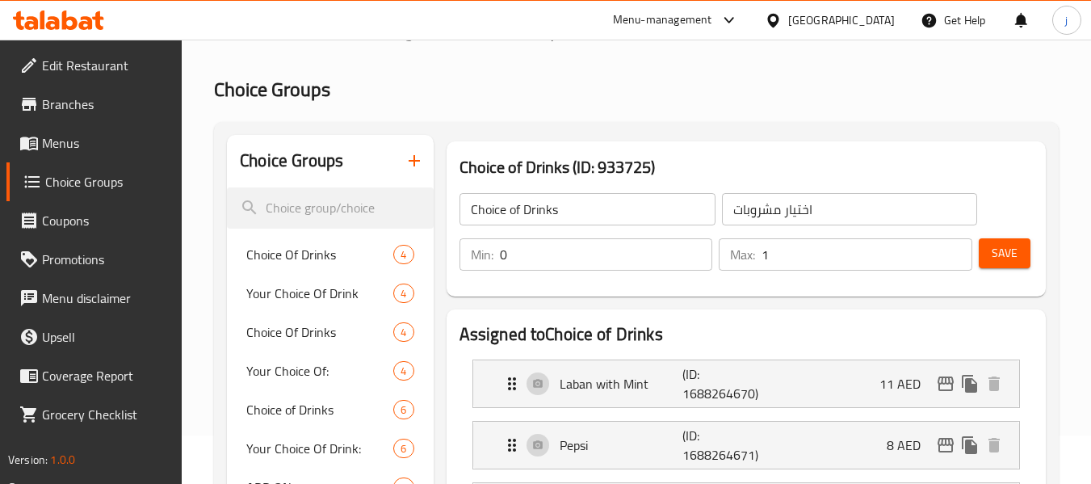
scroll to position [48, 0]
click at [771, 20] on icon at bounding box center [772, 20] width 11 height 14
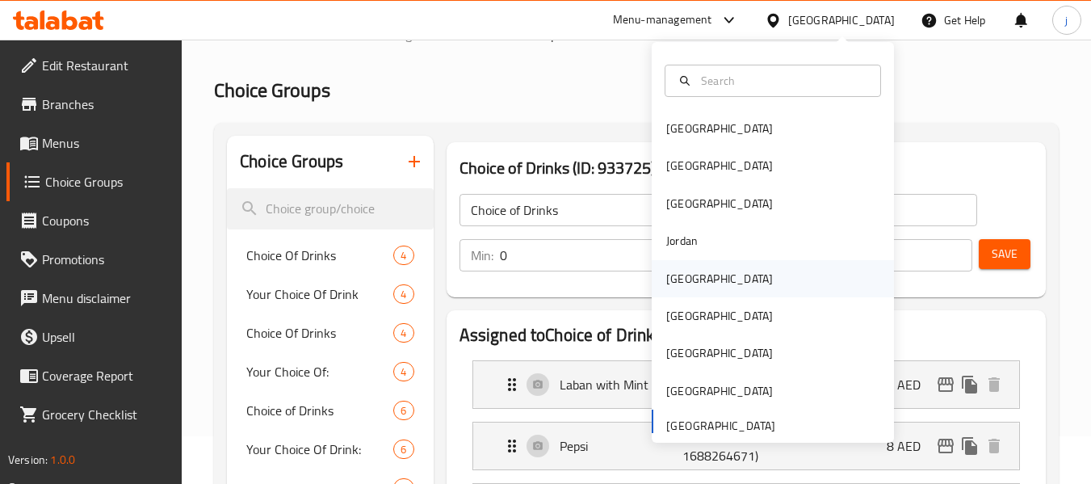
click at [666, 280] on div "Kuwait" at bounding box center [719, 279] width 107 height 18
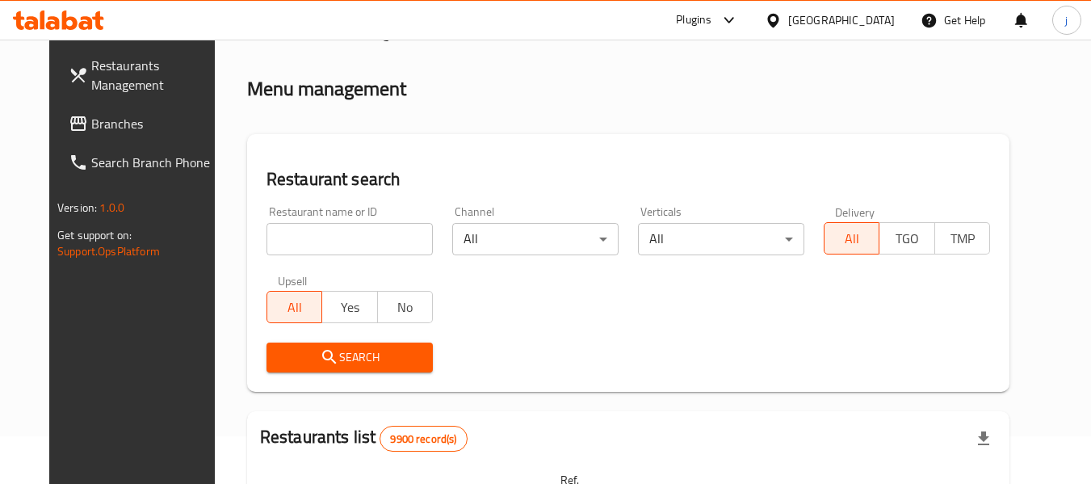
click at [91, 129] on span "Branches" at bounding box center [155, 123] width 128 height 19
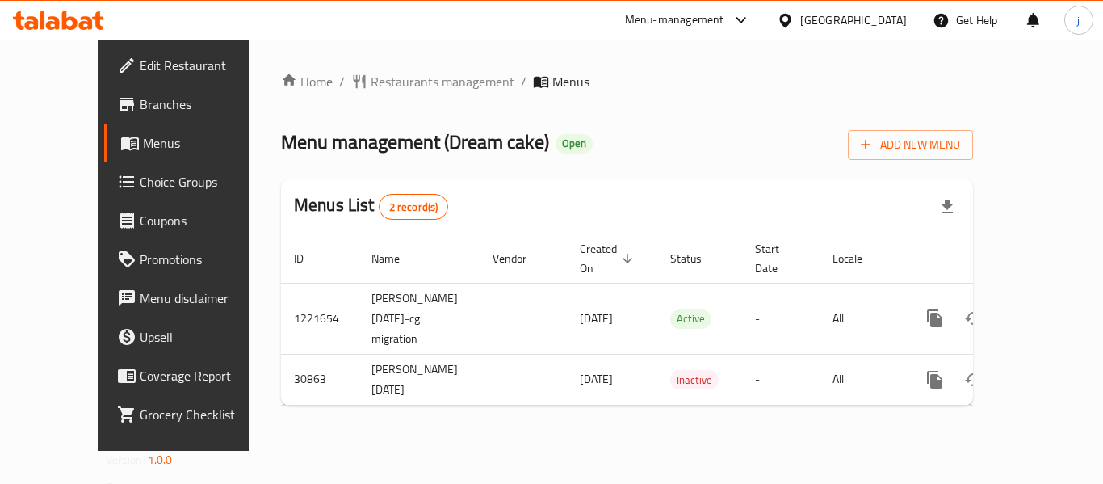
click at [140, 178] on span "Choice Groups" at bounding box center [204, 181] width 129 height 19
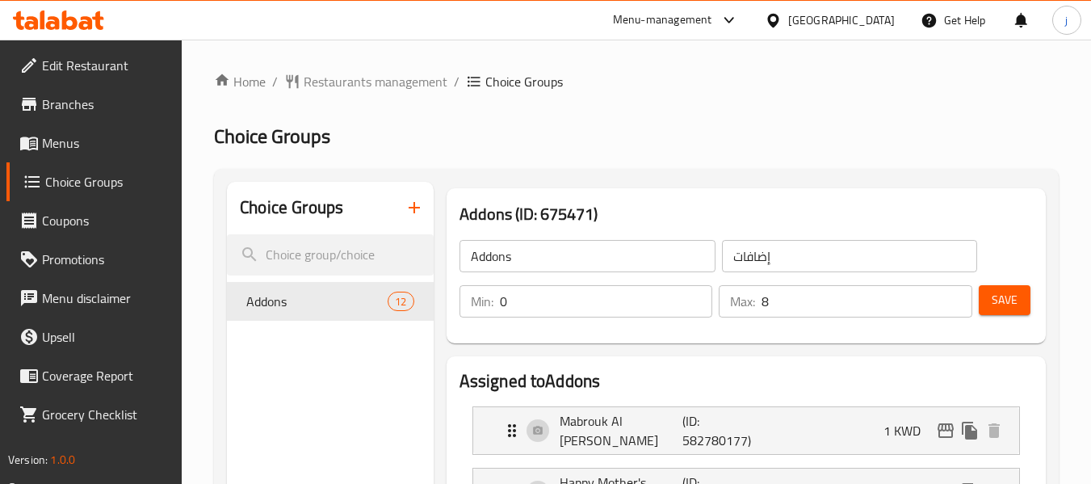
click at [344, 84] on span "Restaurants management" at bounding box center [376, 81] width 144 height 19
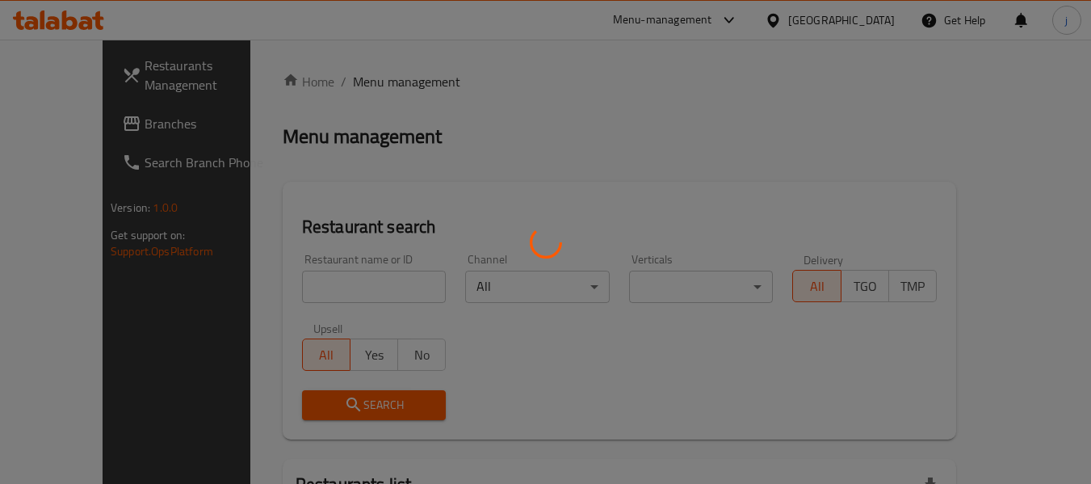
click at [54, 124] on div at bounding box center [545, 242] width 1091 height 484
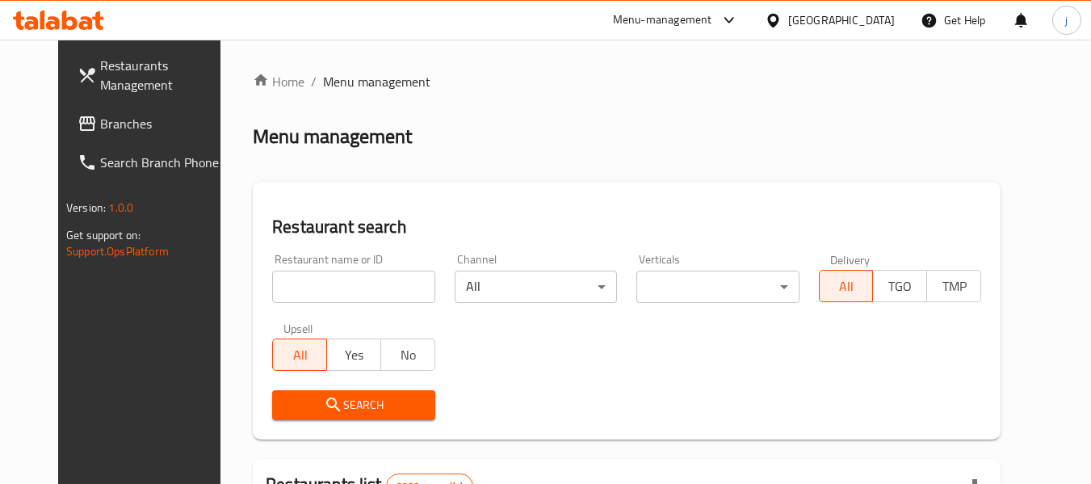
click at [100, 124] on span "Branches" at bounding box center [164, 123] width 128 height 19
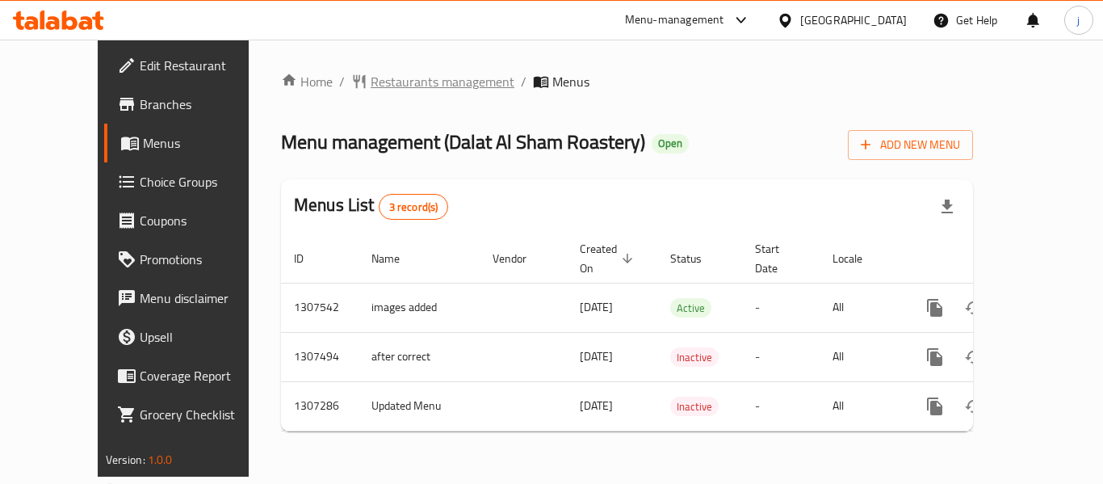
click at [391, 81] on span "Restaurants management" at bounding box center [443, 81] width 144 height 19
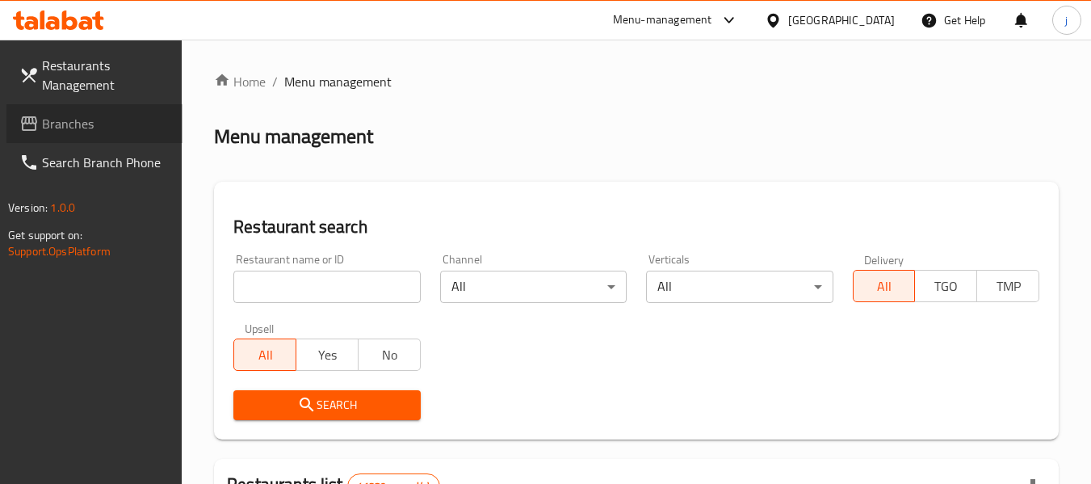
click at [119, 137] on link "Branches" at bounding box center [94, 123] width 176 height 39
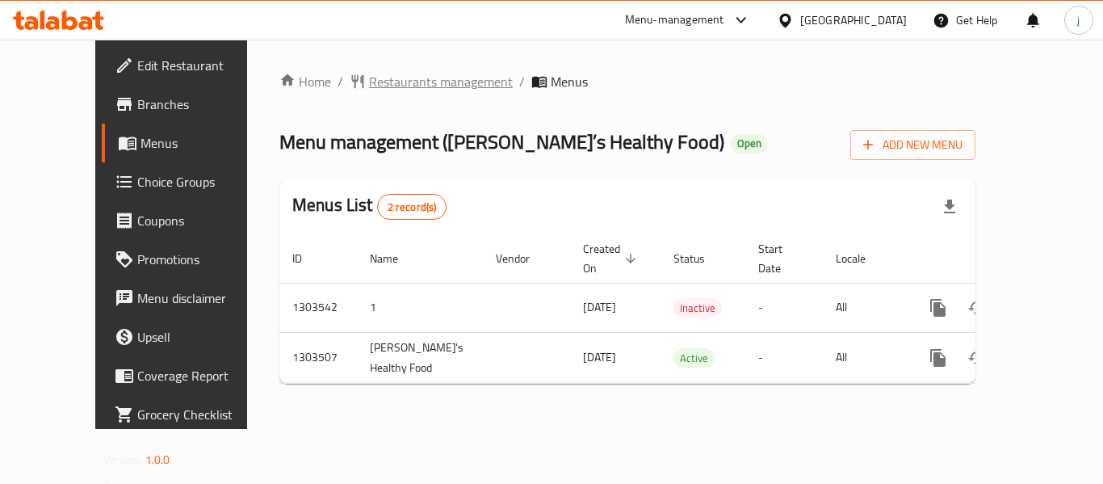
click at [373, 82] on span "Restaurants management" at bounding box center [441, 81] width 144 height 19
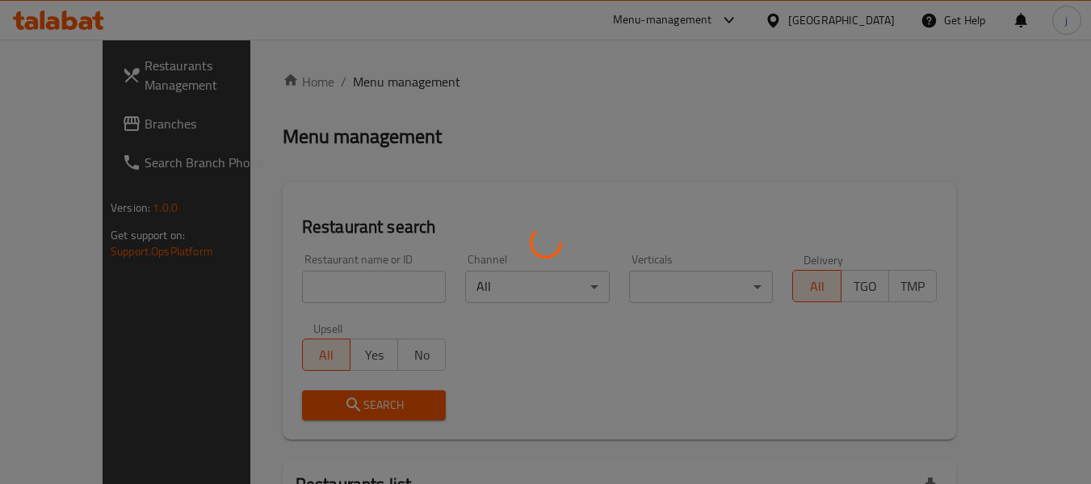
click at [58, 120] on div at bounding box center [545, 242] width 1091 height 484
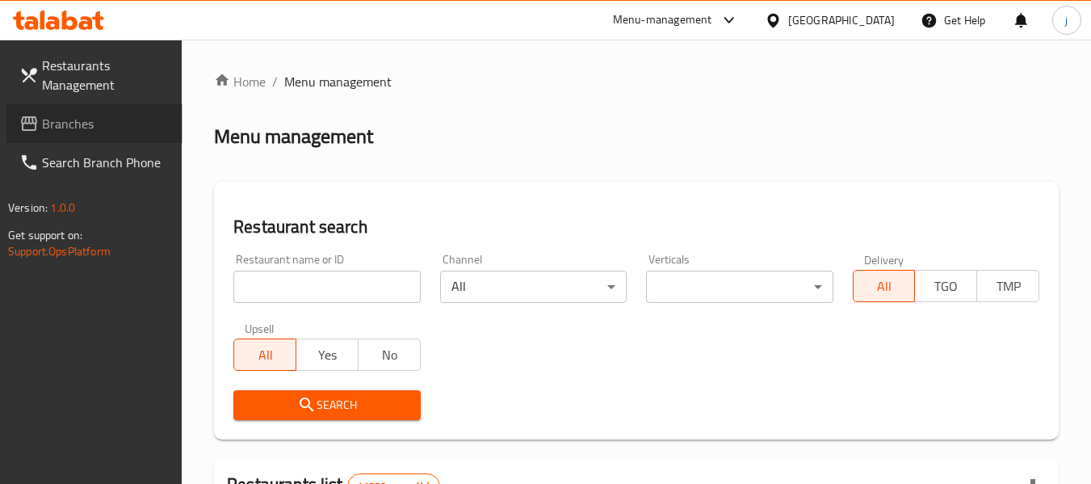
click at [58, 120] on span "Branches" at bounding box center [106, 123] width 128 height 19
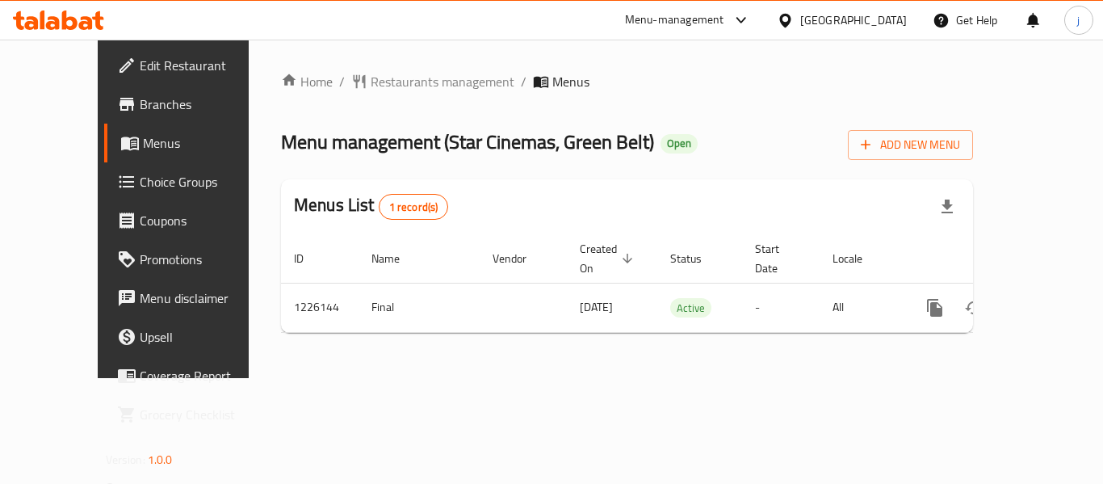
click at [800, 15] on div at bounding box center [788, 20] width 23 height 18
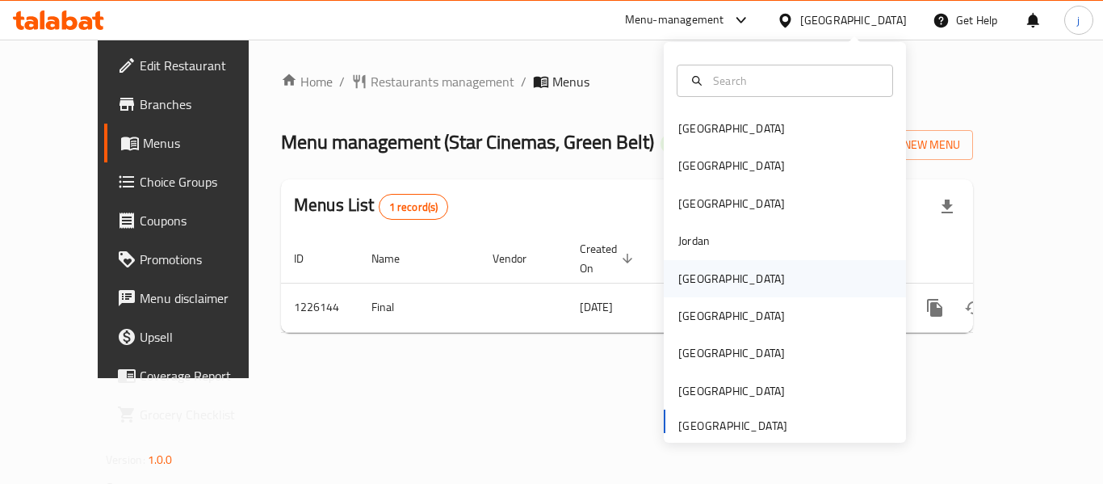
click at [686, 273] on div "Kuwait" at bounding box center [731, 279] width 107 height 18
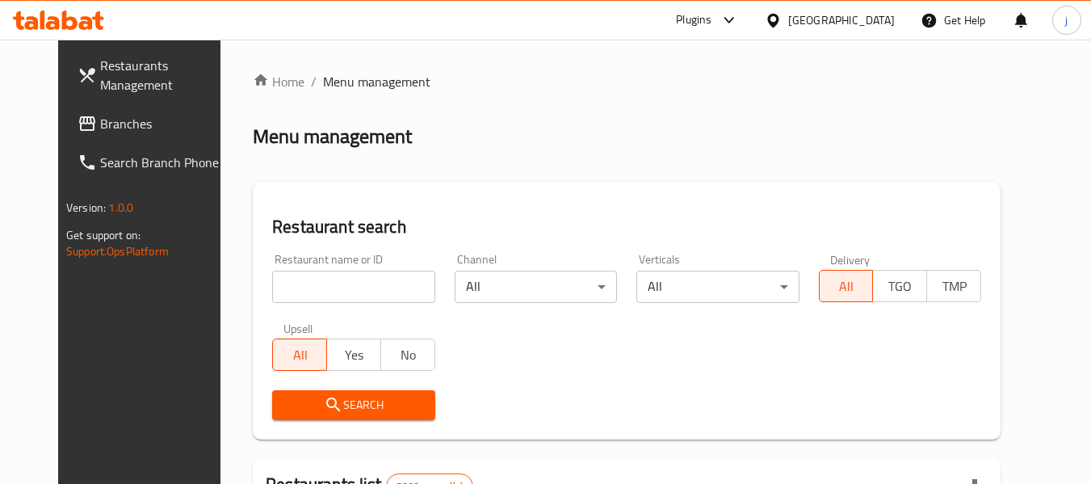
click at [100, 130] on span "Branches" at bounding box center [164, 123] width 128 height 19
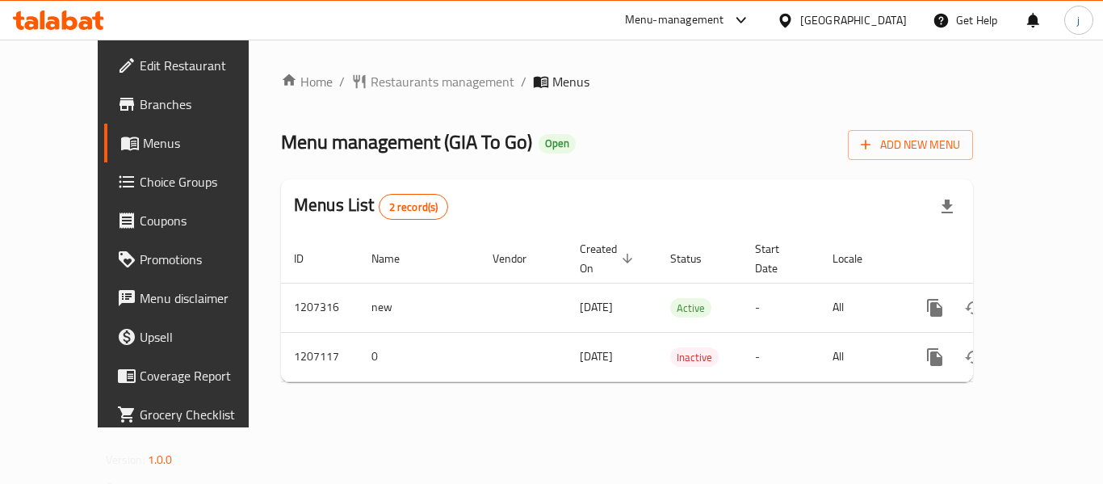
click at [794, 19] on icon at bounding box center [785, 20] width 17 height 17
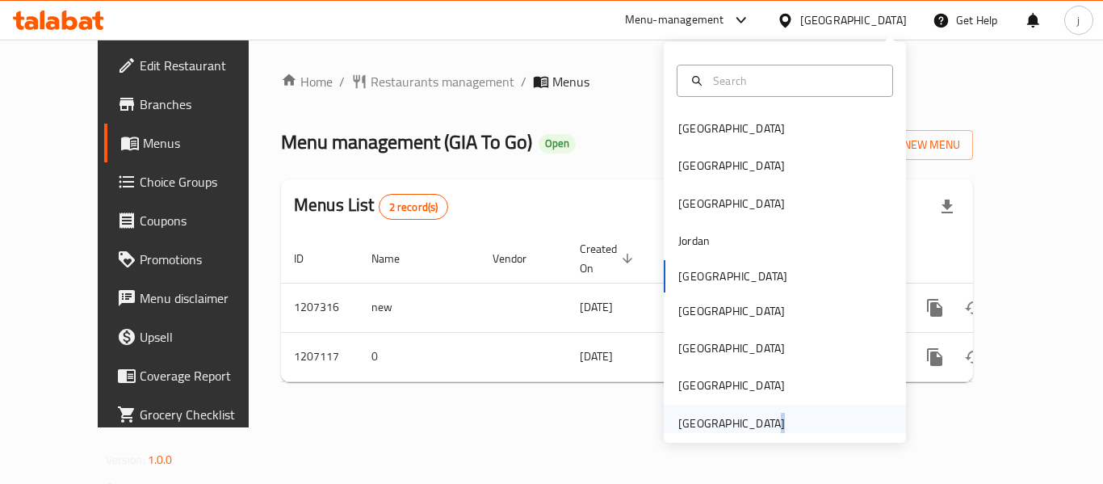
click at [749, 421] on div "[GEOGRAPHIC_DATA]" at bounding box center [731, 423] width 107 height 18
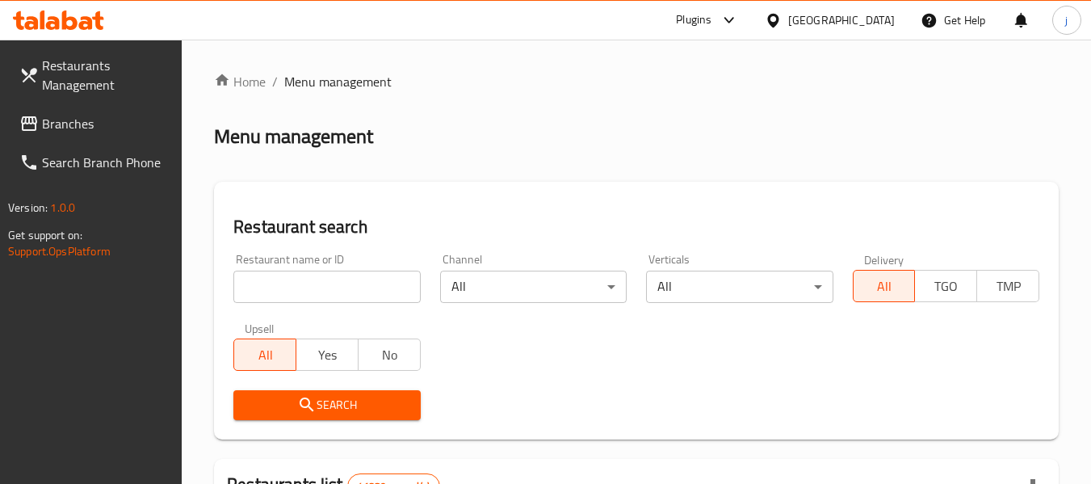
click at [151, 121] on span "Branches" at bounding box center [106, 123] width 128 height 19
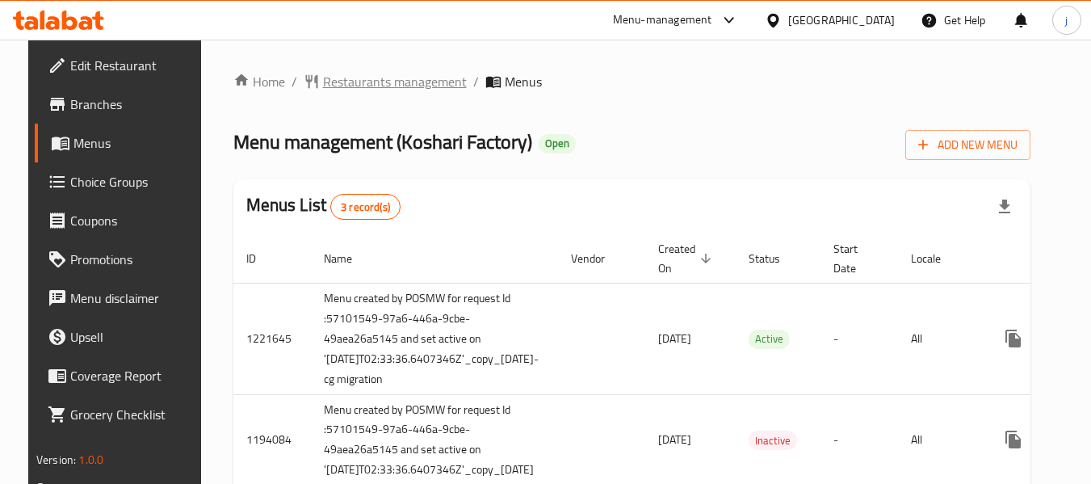
click at [383, 87] on span "Restaurants management" at bounding box center [395, 81] width 144 height 19
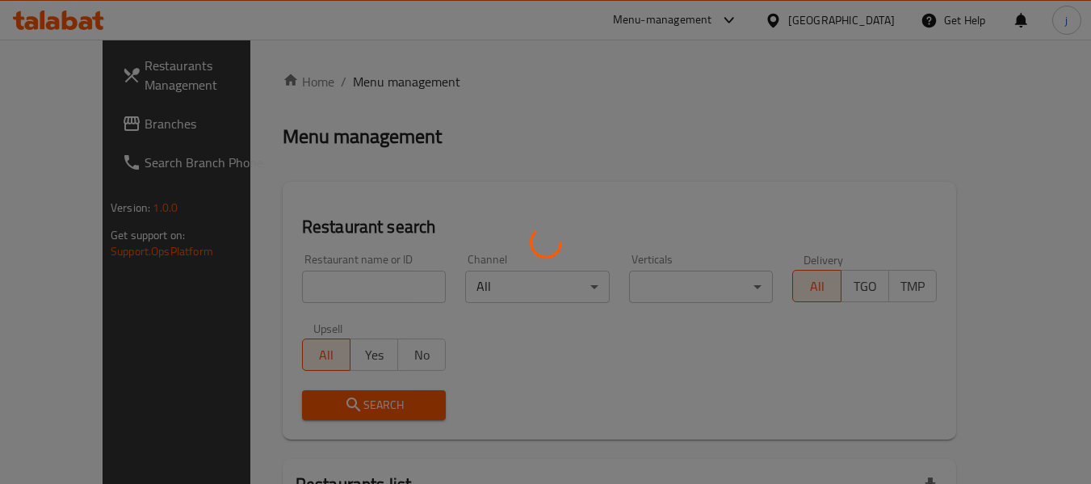
click at [326, 270] on div at bounding box center [545, 242] width 1091 height 484
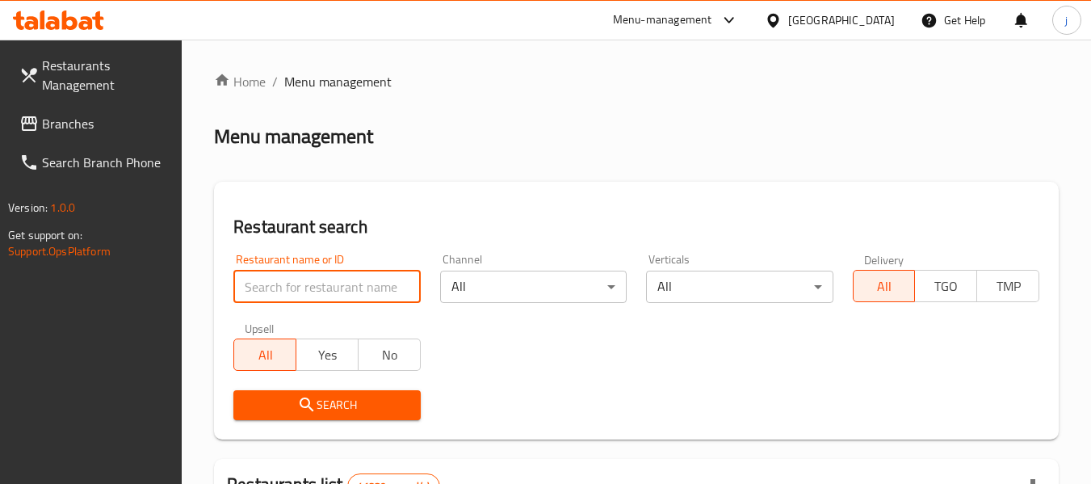
click at [318, 280] on input "search" at bounding box center [326, 286] width 186 height 32
paste input "3092"
type input "3092"
click button "Search" at bounding box center [326, 405] width 186 height 30
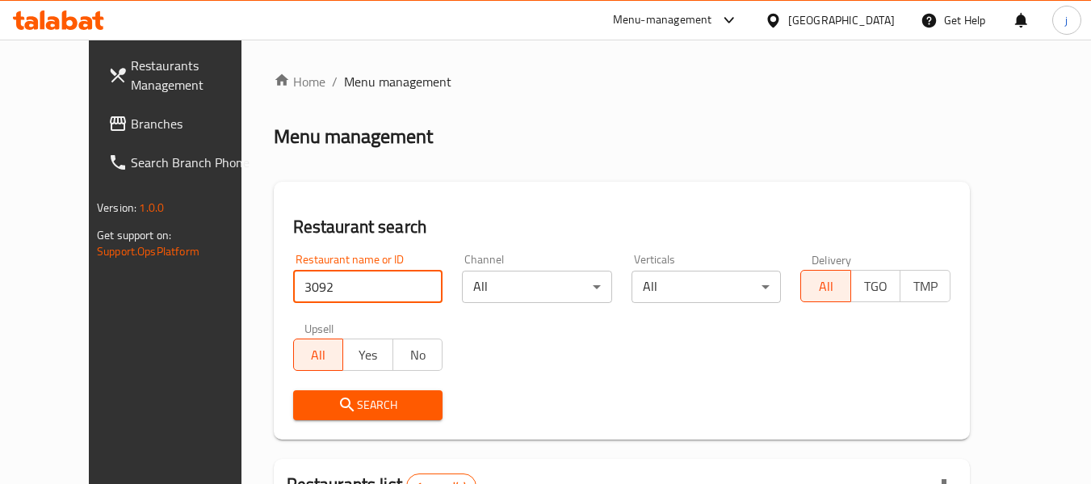
click at [333, 406] on span "Search" at bounding box center [368, 405] width 124 height 20
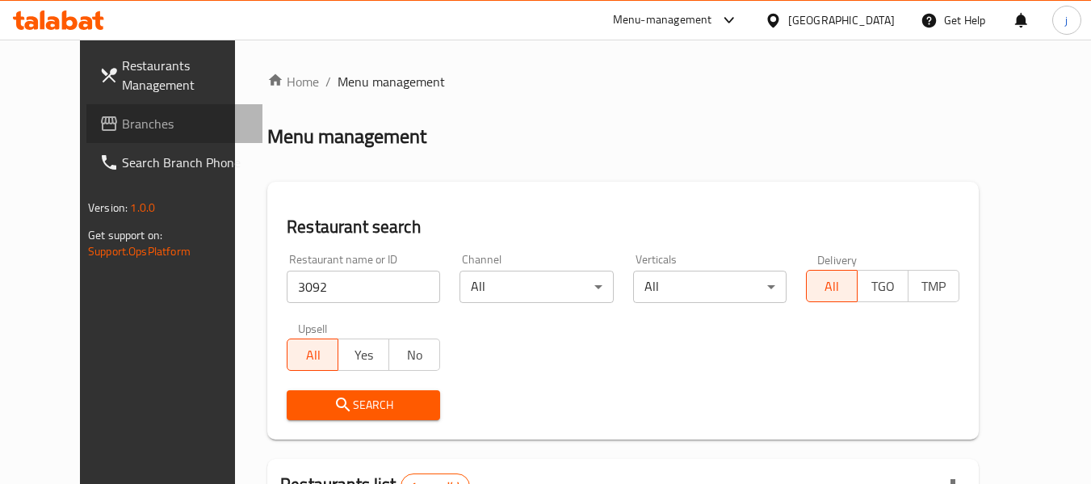
click at [122, 114] on span "Branches" at bounding box center [186, 123] width 128 height 19
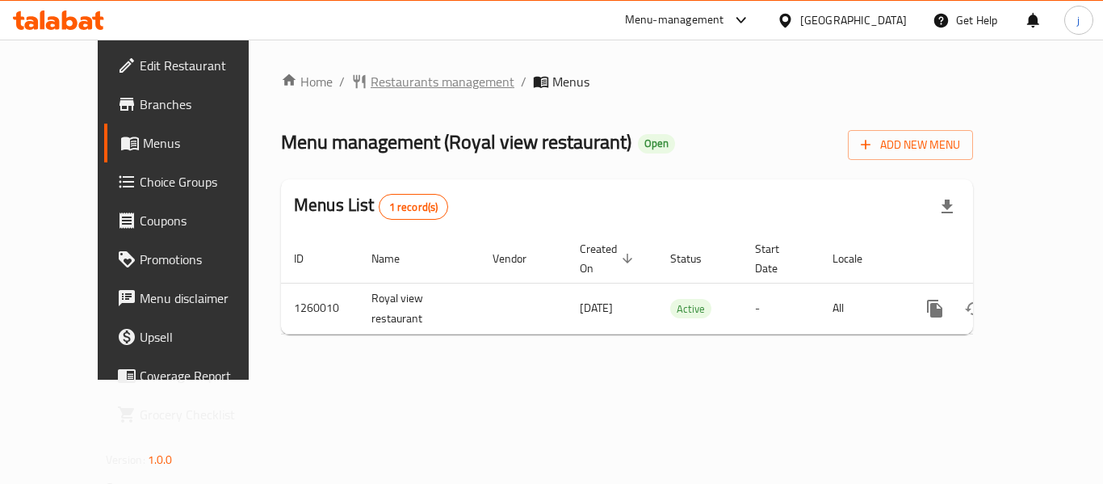
click at [395, 81] on span "Restaurants management" at bounding box center [443, 81] width 144 height 19
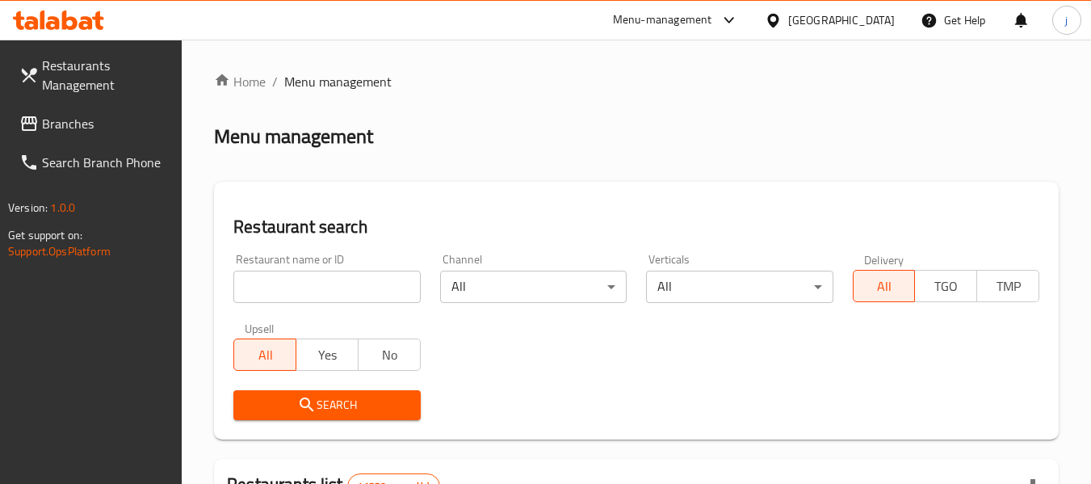
click at [66, 117] on span "Branches" at bounding box center [106, 123] width 128 height 19
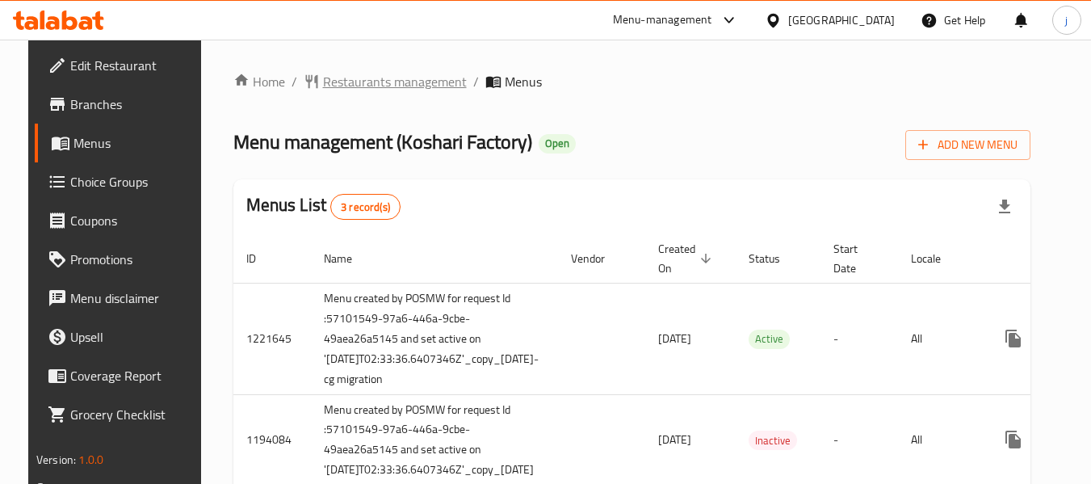
click at [374, 88] on span "Restaurants management" at bounding box center [395, 81] width 144 height 19
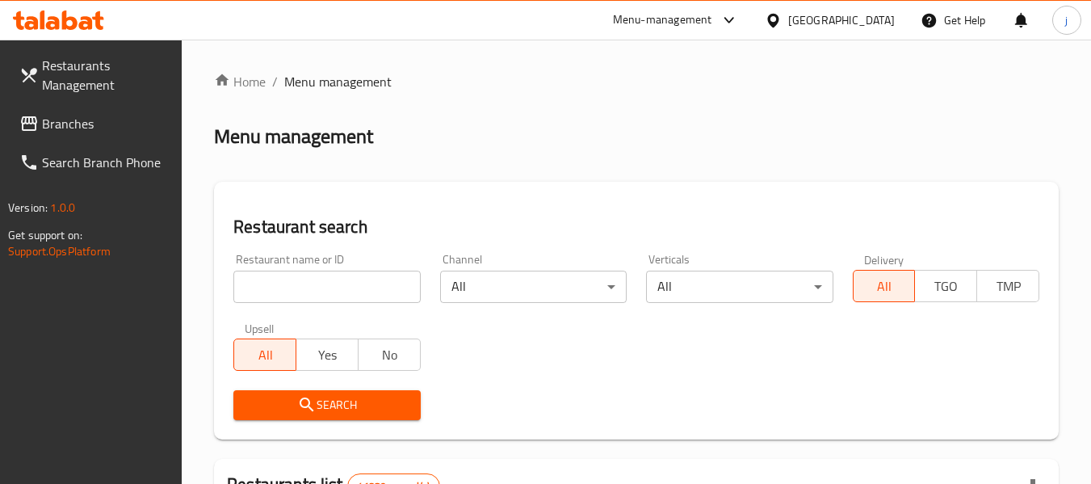
click at [313, 282] on div at bounding box center [545, 242] width 1091 height 484
click at [313, 282] on input "search" at bounding box center [326, 286] width 186 height 32
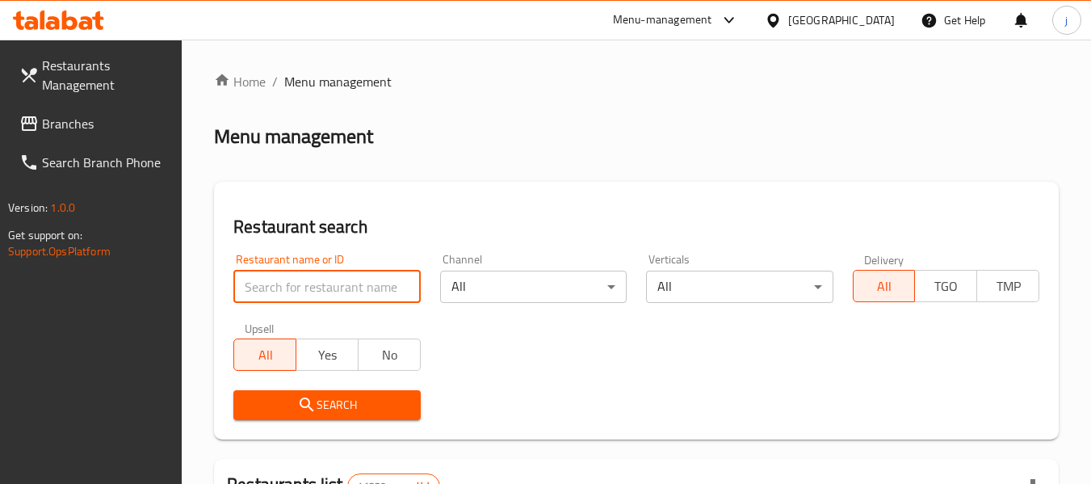
paste input "3092"
type input "3092"
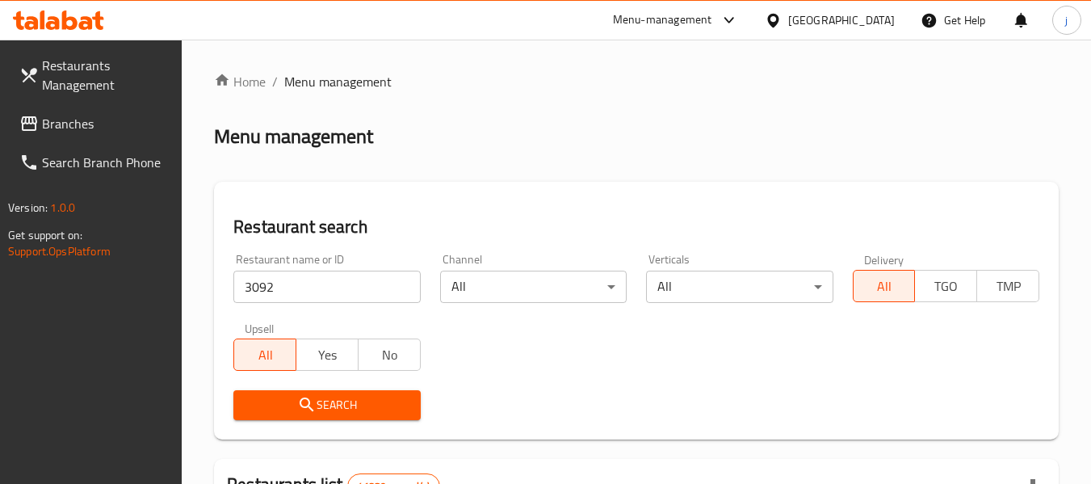
click at [323, 407] on span "Search" at bounding box center [326, 405] width 161 height 20
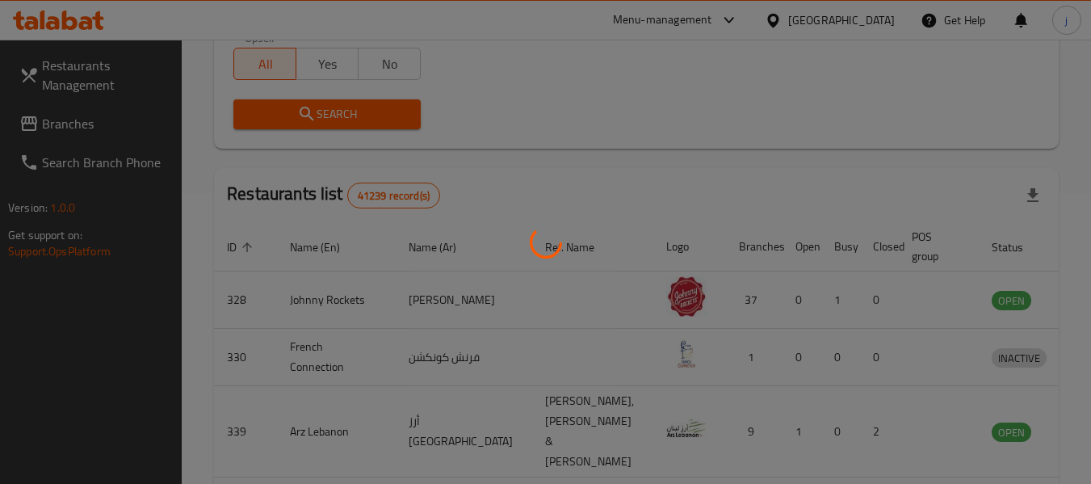
scroll to position [223, 0]
